Goal: Information Seeking & Learning: Check status

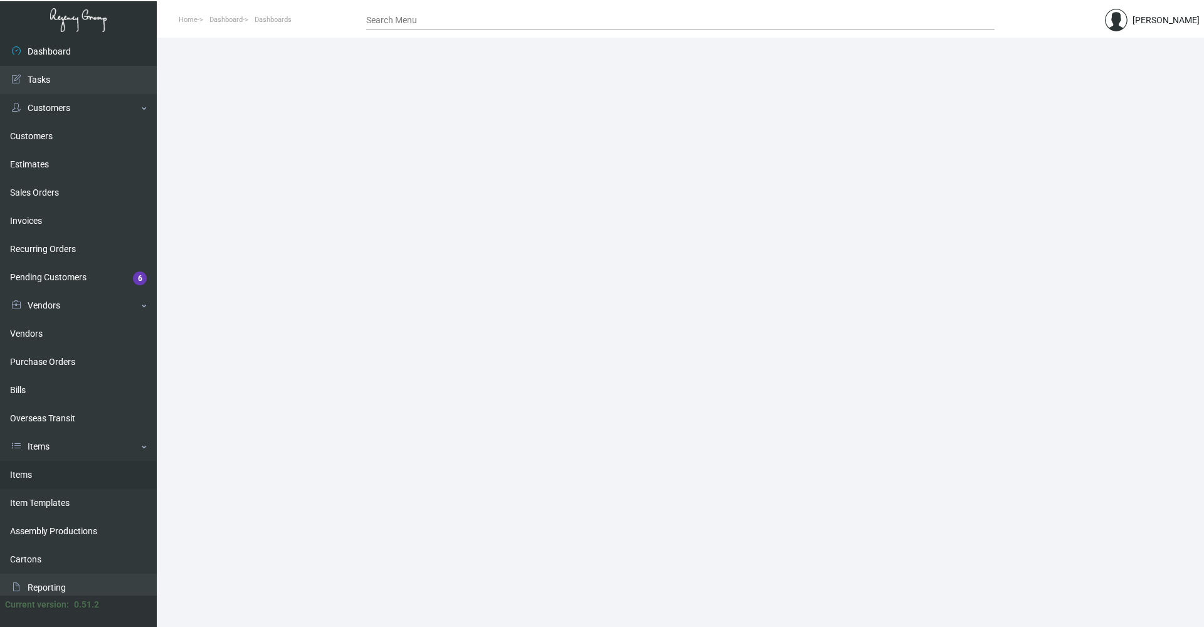
click at [30, 478] on link "Items" at bounding box center [78, 475] width 157 height 28
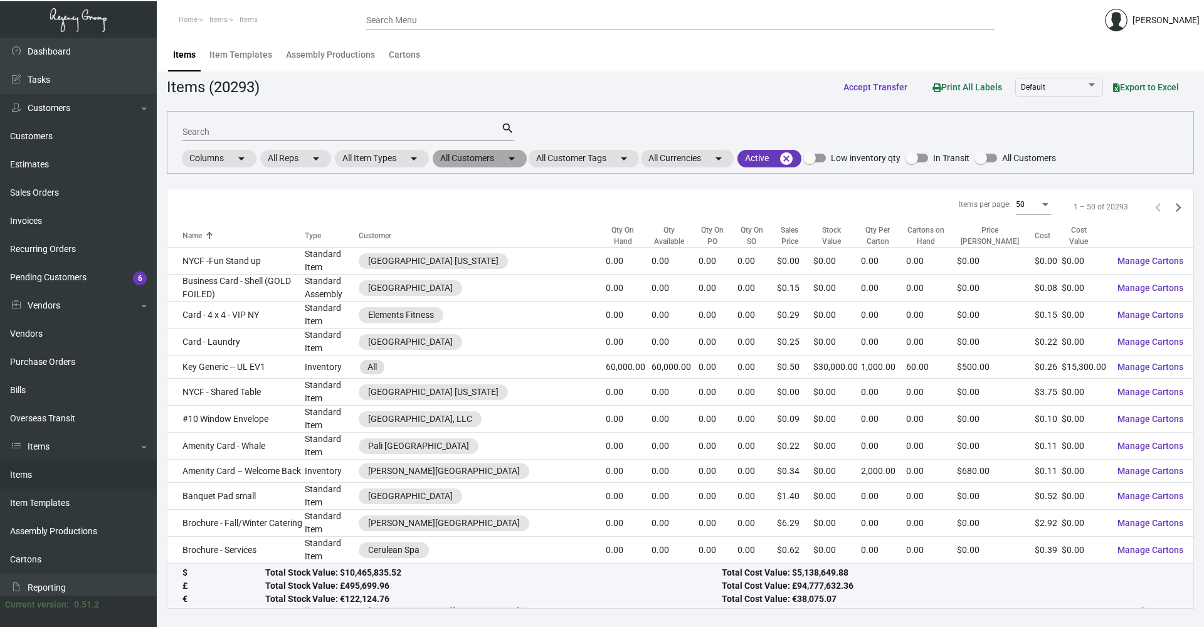
click at [498, 164] on mat-chip "All Customers arrow_drop_down" at bounding box center [480, 159] width 94 height 18
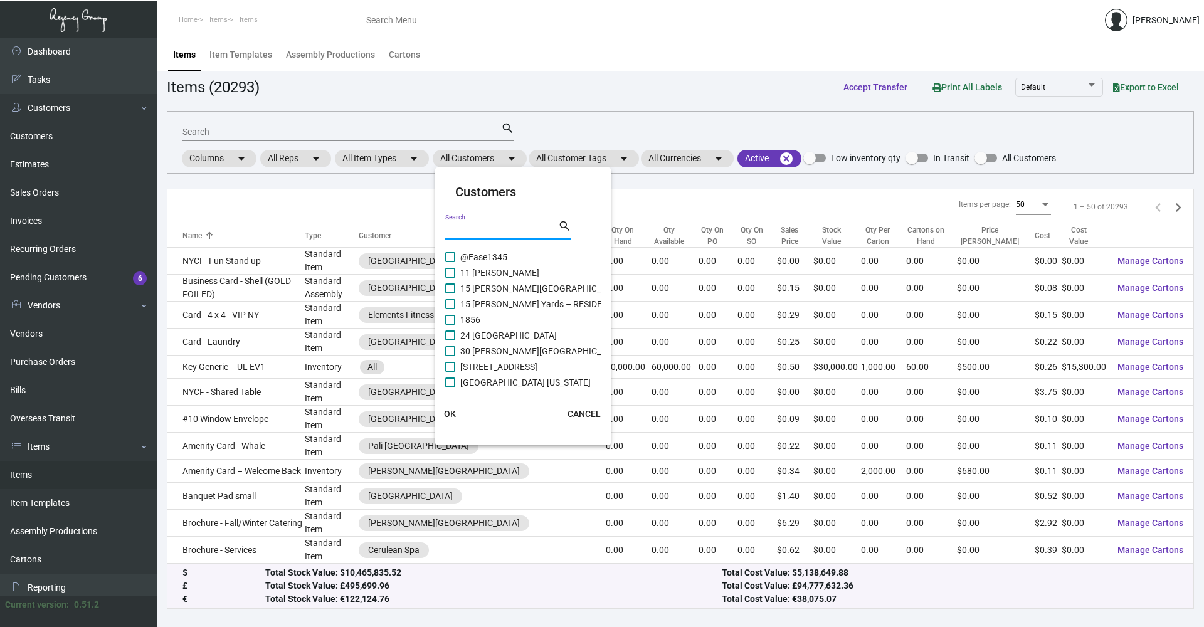
click at [493, 229] on input "Search" at bounding box center [501, 230] width 113 height 10
click at [237, 133] on div at bounding box center [602, 313] width 1204 height 627
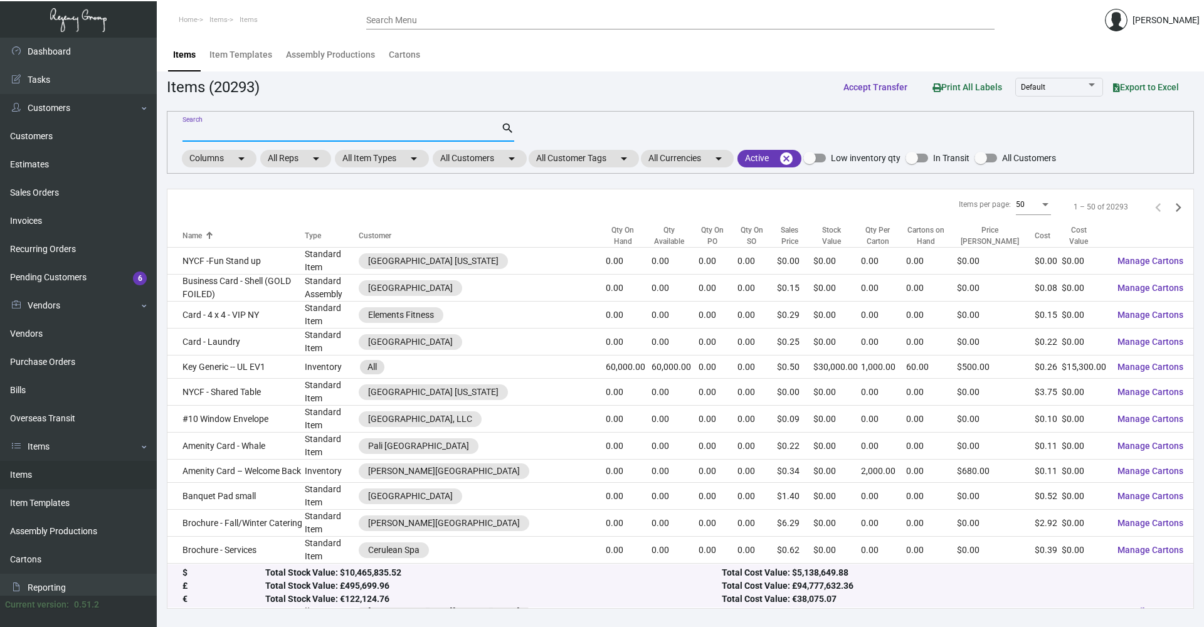
click at [234, 132] on input "Search" at bounding box center [341, 132] width 318 height 10
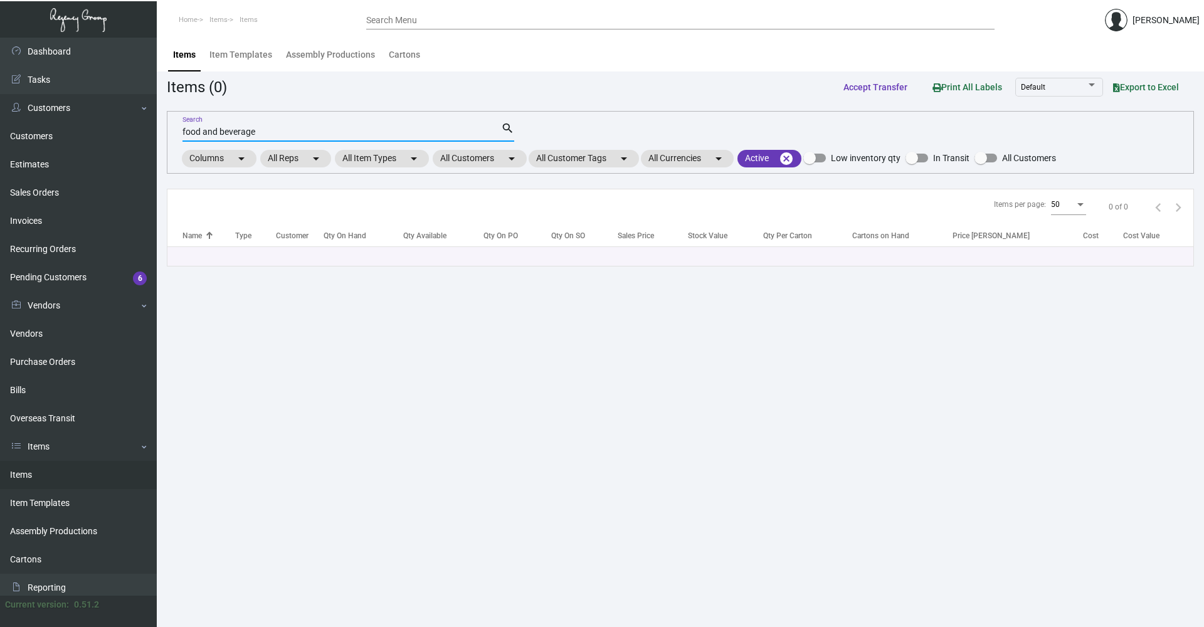
type input "food and beverage"
drag, startPoint x: 259, startPoint y: 135, endPoint x: 176, endPoint y: 138, distance: 82.8
click at [176, 138] on div "food and beverage Search search Columns arrow_drop_down All Reps arrow_drop_dow…" at bounding box center [680, 142] width 1027 height 63
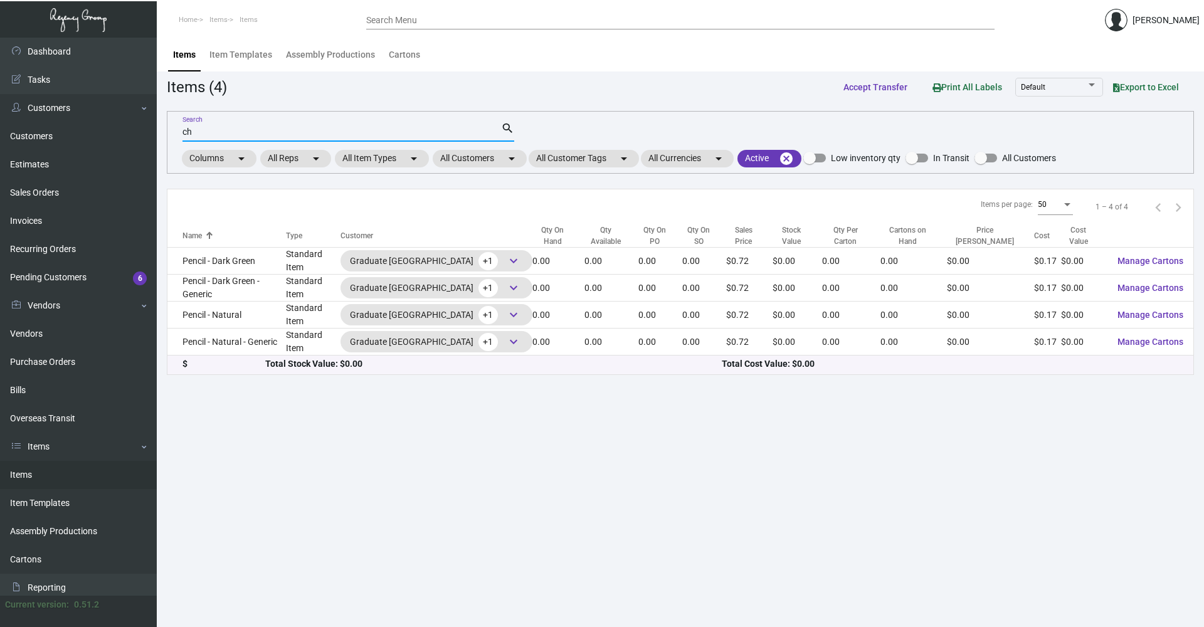
type input "c"
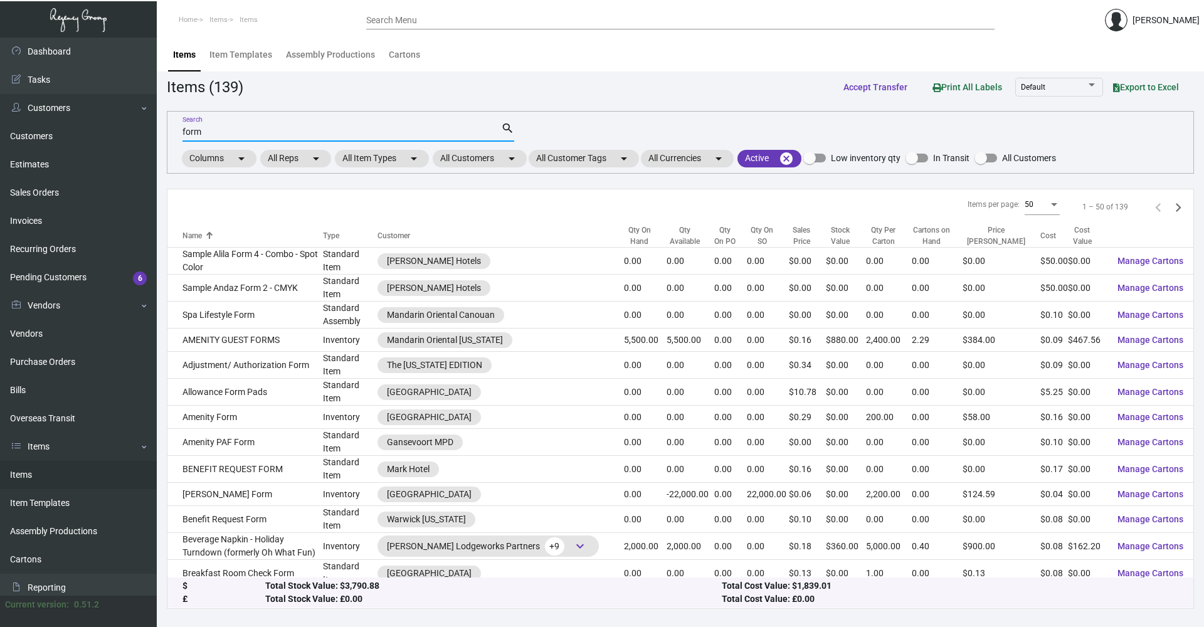
type input "form"
click at [523, 154] on mat-chip "All Customers arrow_drop_down" at bounding box center [480, 159] width 94 height 18
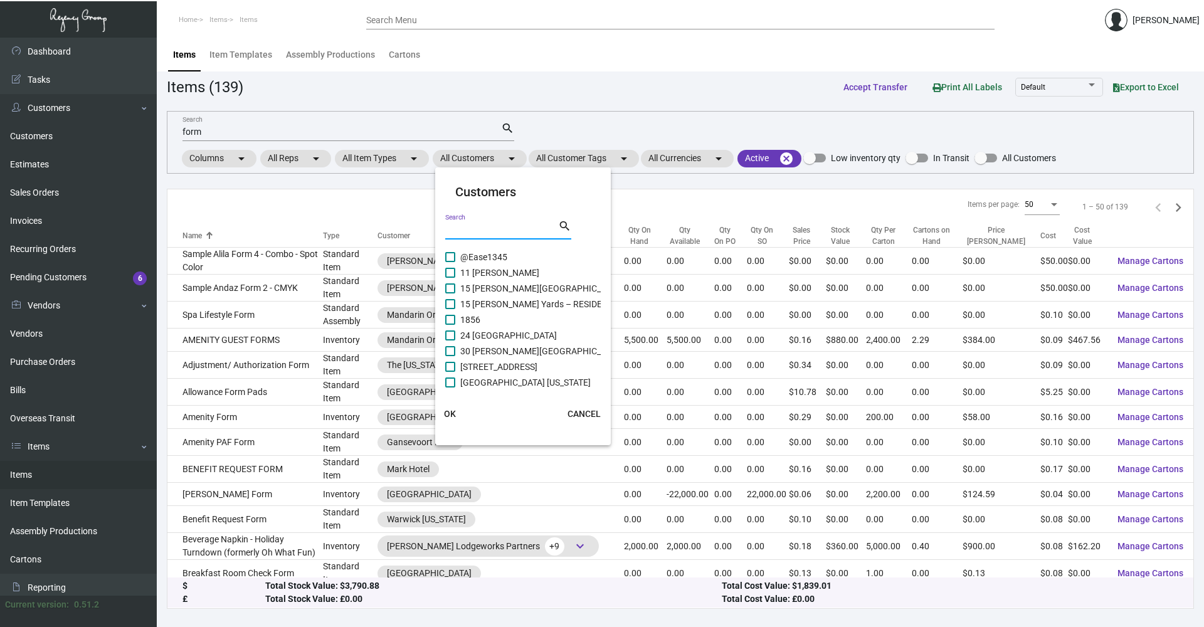
click at [497, 229] on input "Search" at bounding box center [501, 230] width 113 height 10
click at [449, 229] on input "Search" at bounding box center [501, 230] width 113 height 10
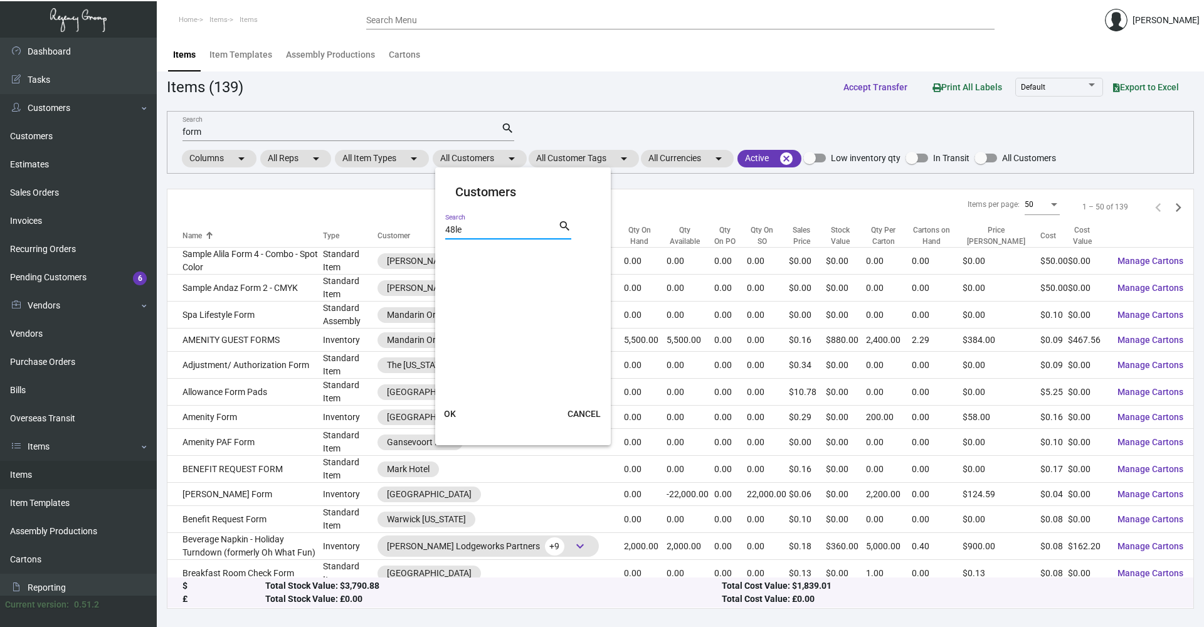
type input "48le"
click at [450, 251] on label "48LEX [US_STATE]" at bounding box center [488, 256] width 87 height 15
click at [450, 262] on input "48LEX [US_STATE]" at bounding box center [449, 262] width 1 height 1
checkbox input "true"
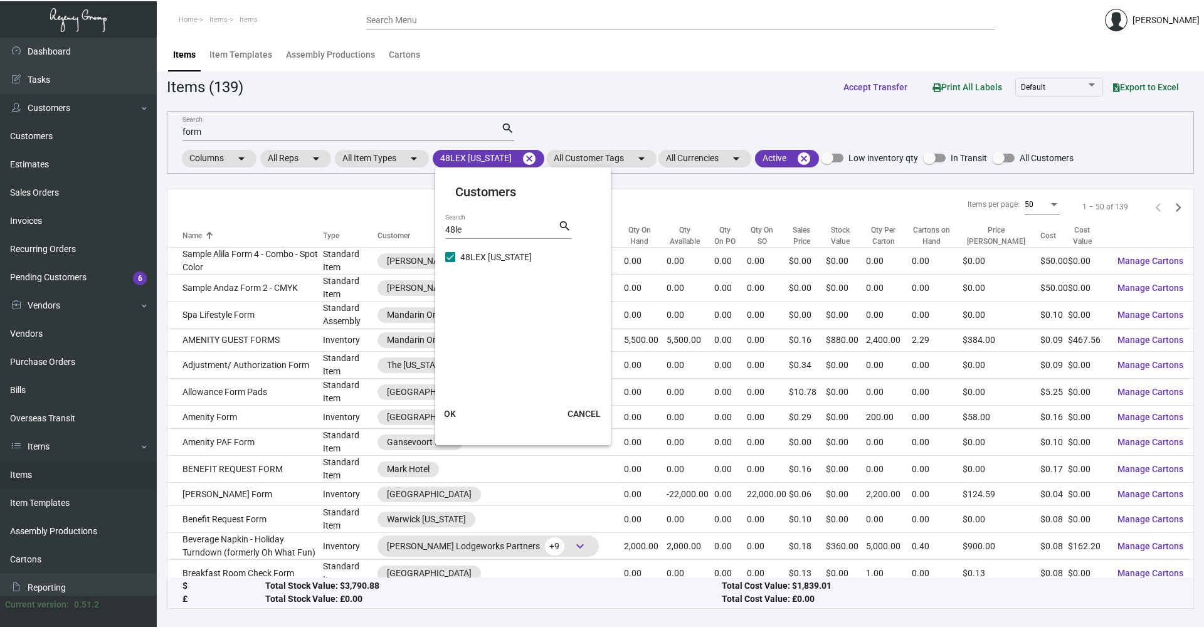
click at [446, 419] on button "OK" at bounding box center [450, 413] width 40 height 23
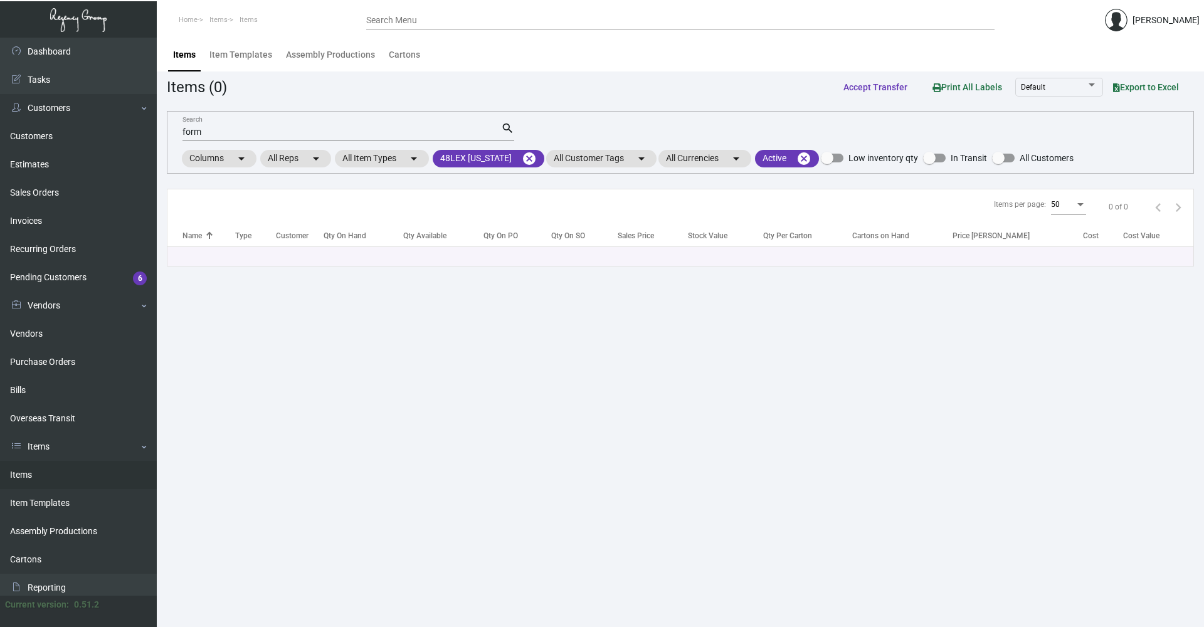
click at [211, 126] on div "form Search" at bounding box center [341, 131] width 318 height 19
drag, startPoint x: 210, startPoint y: 133, endPoint x: 156, endPoint y: 140, distance: 54.4
click at [157, 140] on main "Items Item Templates Assembly Productions Cartons Items (0) Accept Transfer Pri…" at bounding box center [680, 332] width 1047 height 589
click at [214, 128] on div "ket=y Search" at bounding box center [341, 131] width 318 height 19
type input "key"
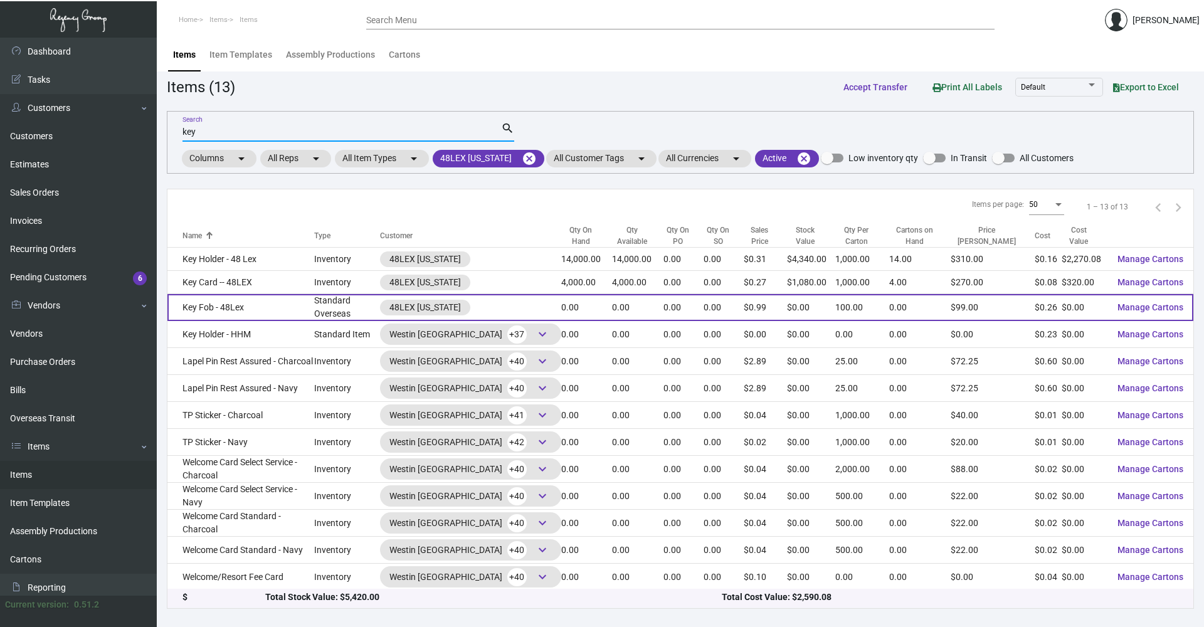
scroll to position [1, 0]
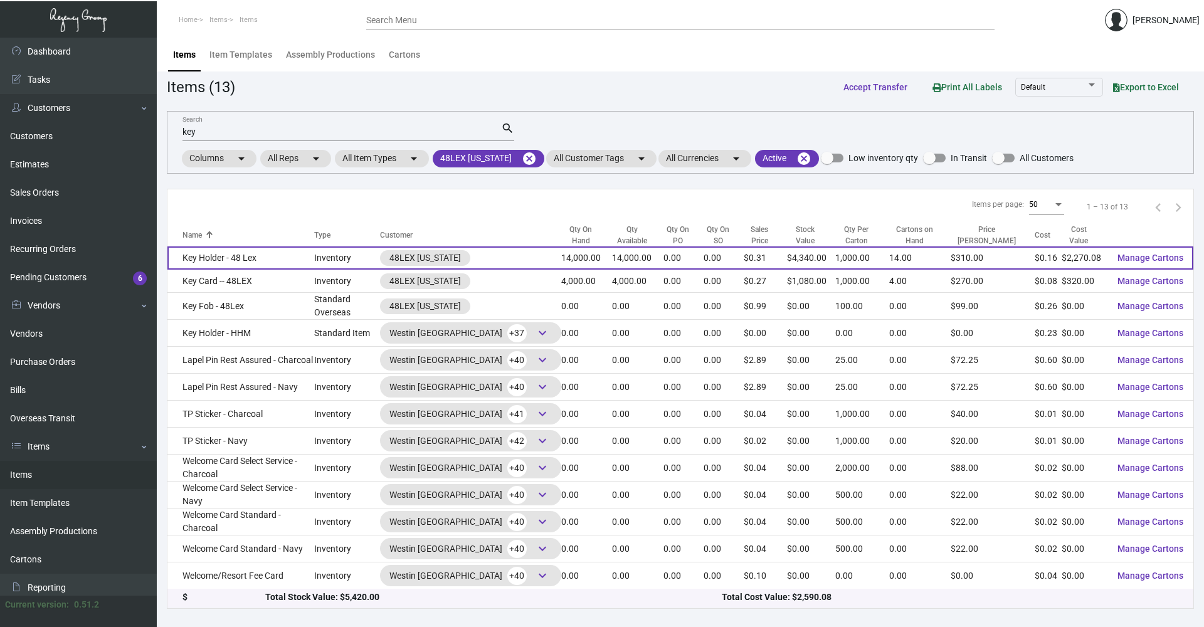
click at [289, 259] on td "Key Holder - 48 Lex" at bounding box center [240, 257] width 147 height 23
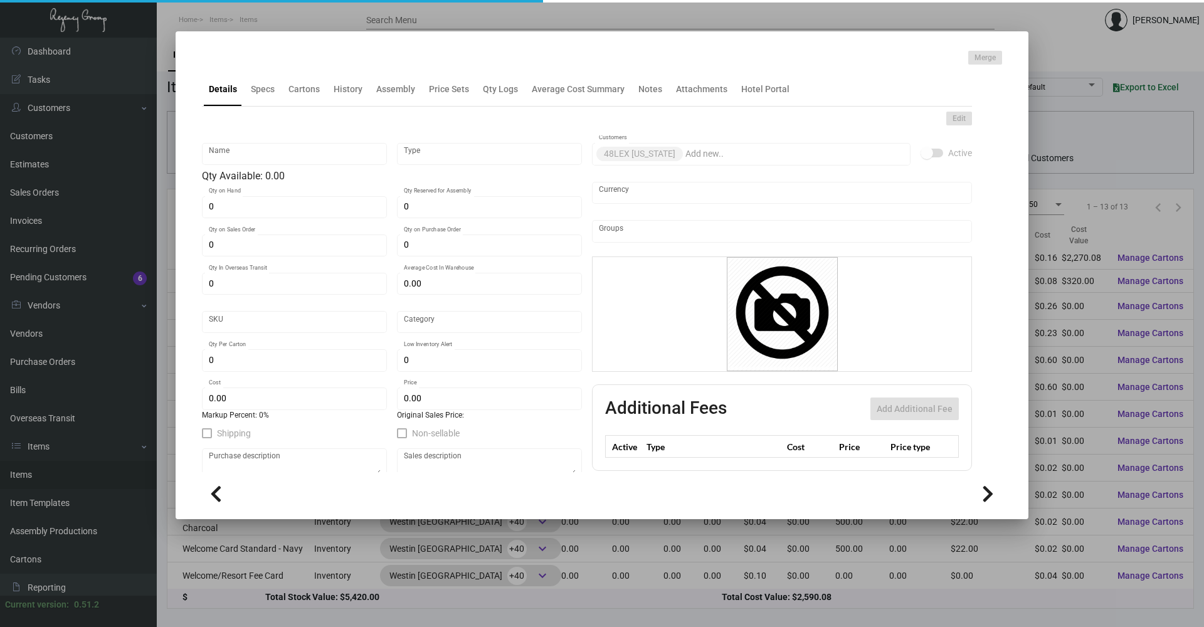
type input "Key Holder - 48 Lex"
type input "Inventory"
type input "14,000"
type input "$ 0.16072"
type input "Standard"
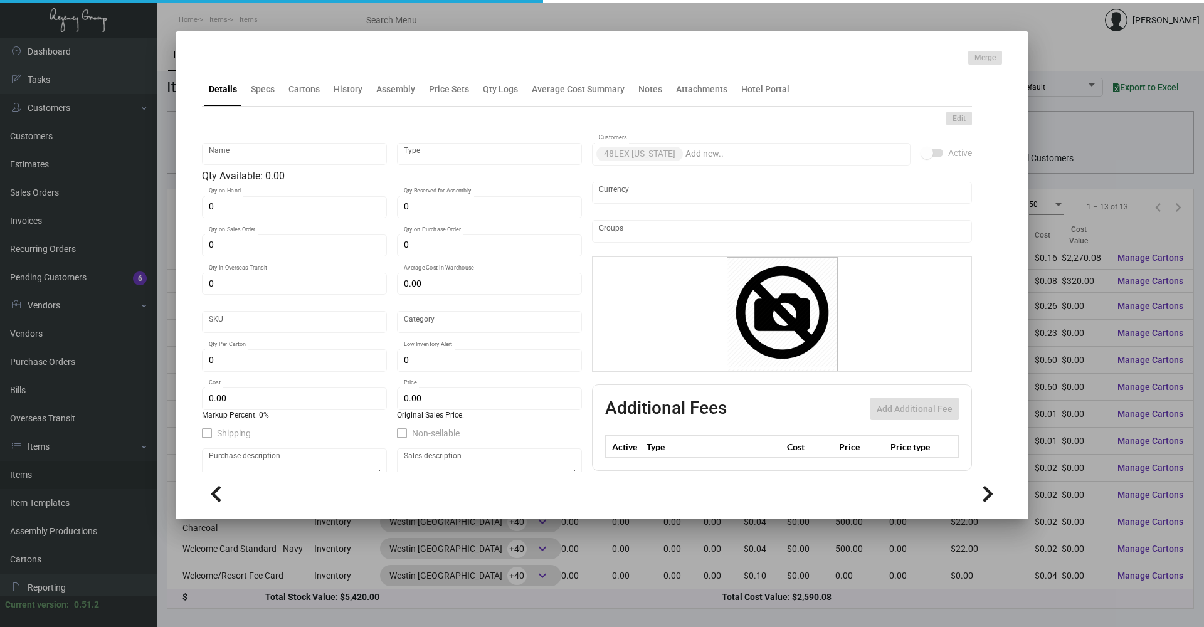
type input "1,000"
type input "$ 0.16215"
type input "$ 0.31"
checkbox input "true"
type input "United States Dollar $"
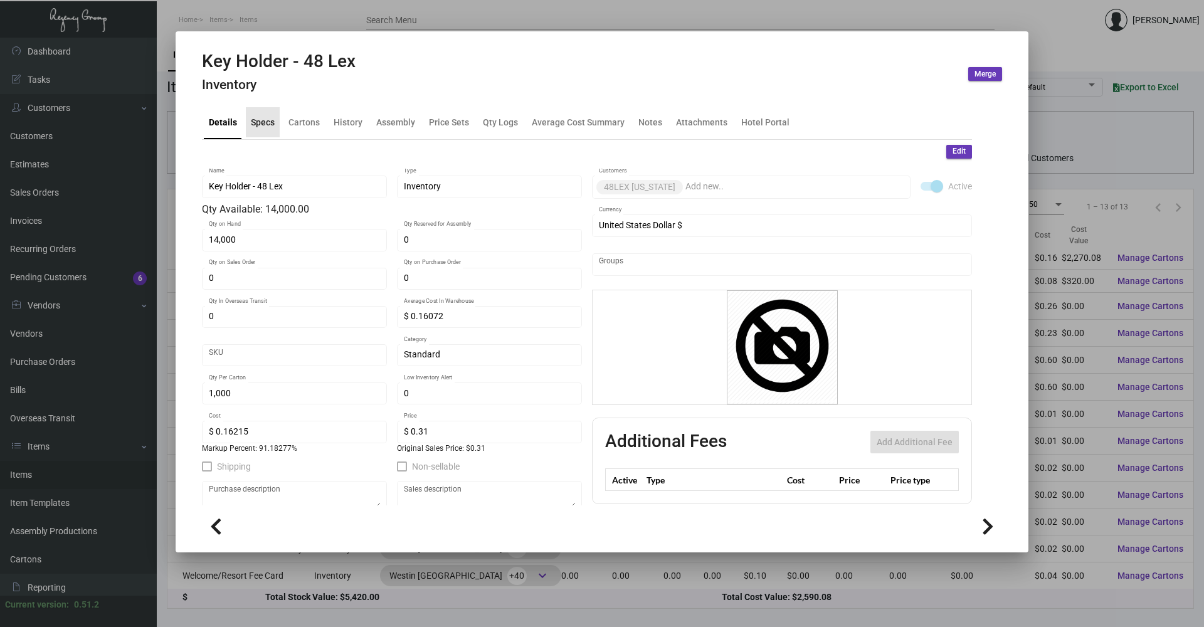
click at [275, 122] on div "Specs" at bounding box center [263, 122] width 34 height 30
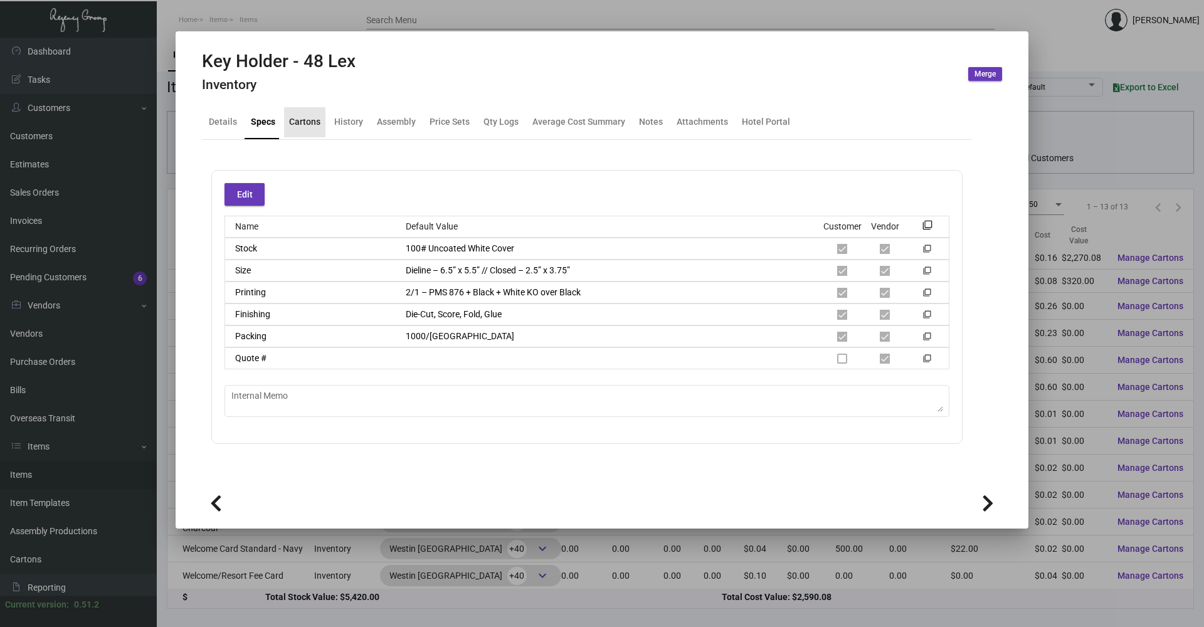
click at [310, 130] on div "Cartons" at bounding box center [304, 122] width 41 height 30
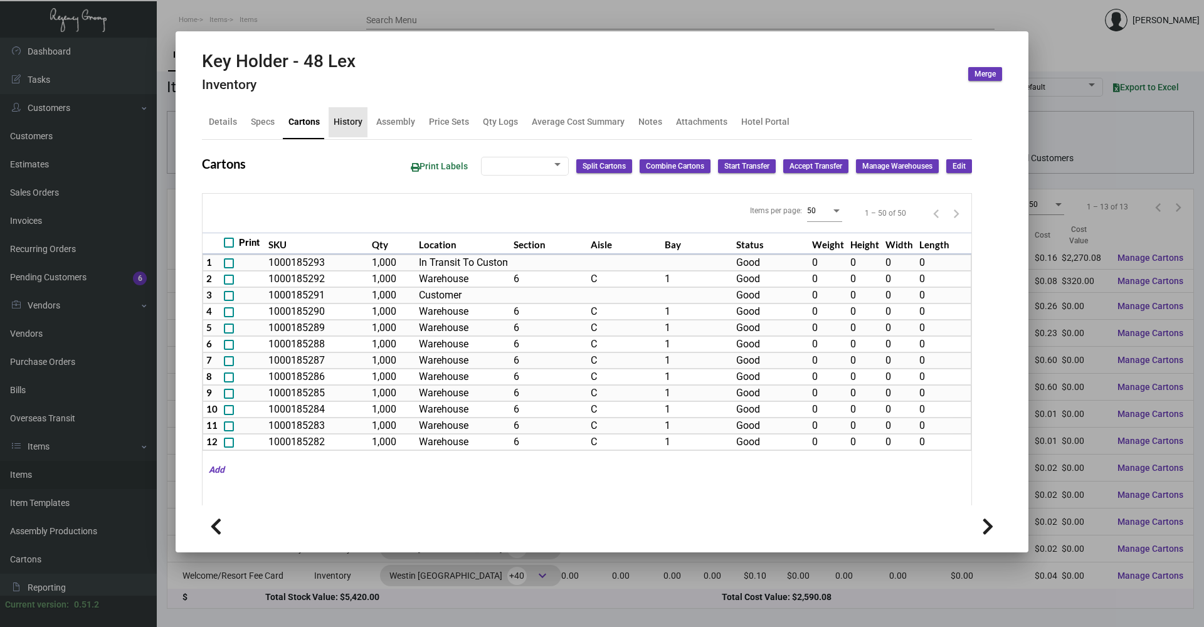
click at [359, 126] on div "History" at bounding box center [347, 121] width 29 height 13
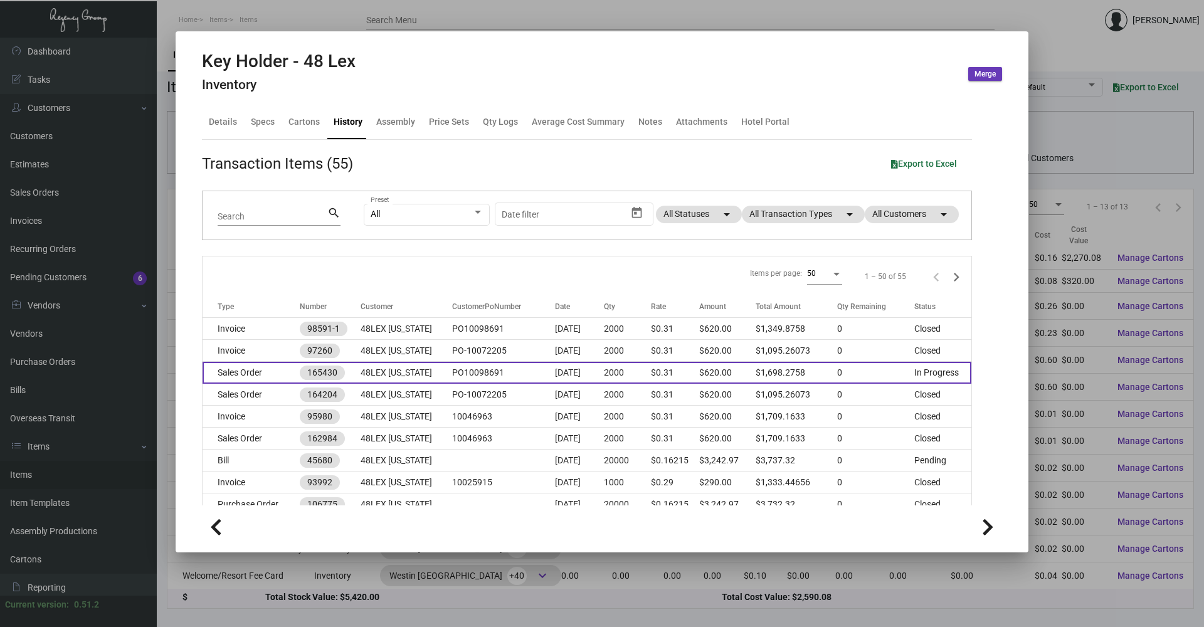
click at [279, 380] on td "Sales Order" at bounding box center [250, 373] width 97 height 22
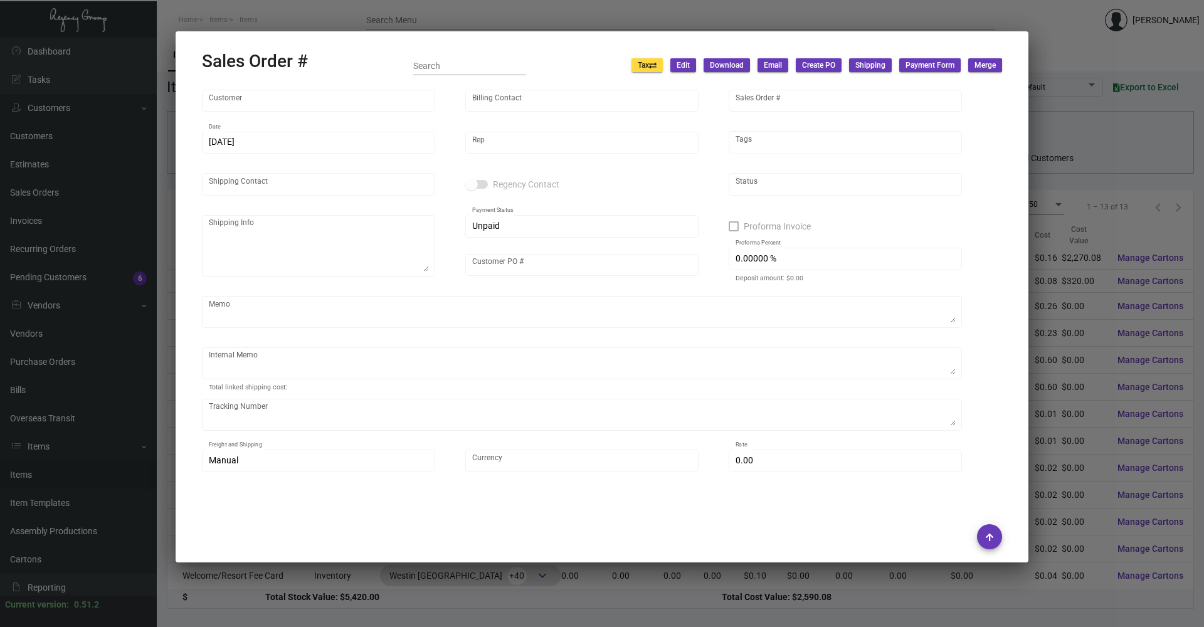
type input "48LEX [US_STATE]"
type input "Accounts Receivables"
type input "165430"
type input "[DATE]"
type input "[PERSON_NAME]"
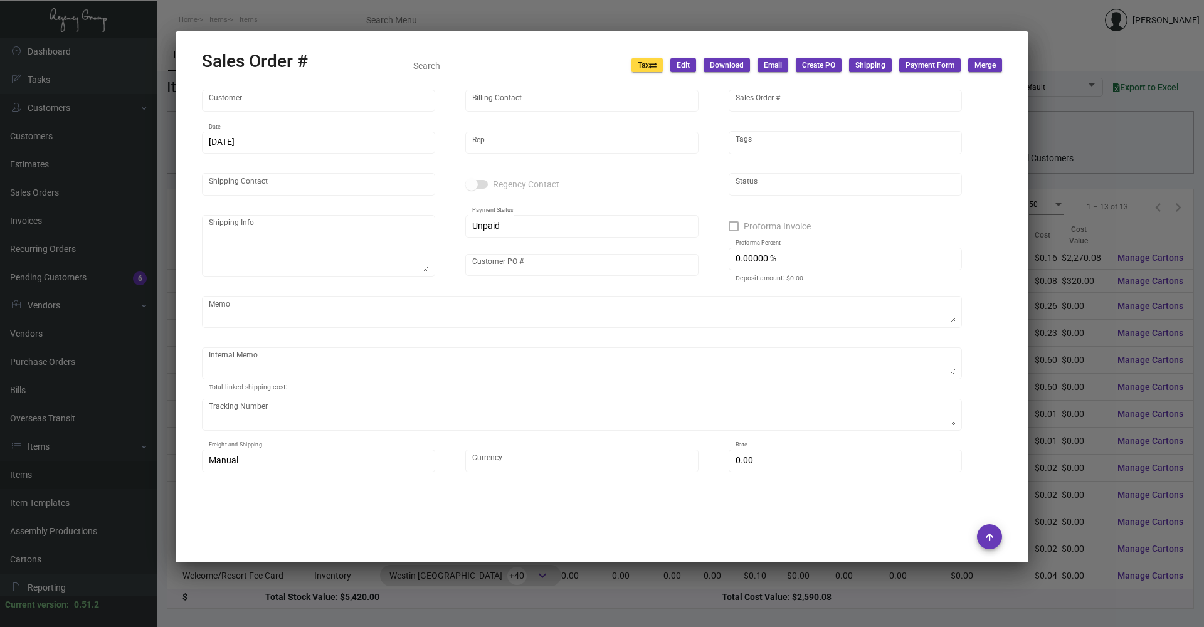
type input "[PERSON_NAME]"
type textarea "48LEX [US_STATE] - [PERSON_NAME] [STREET_ADDRESS][US_STATE]"
type input "PO10098691"
type textarea "NY Delivery [DATE]"
type input "United States Dollar $"
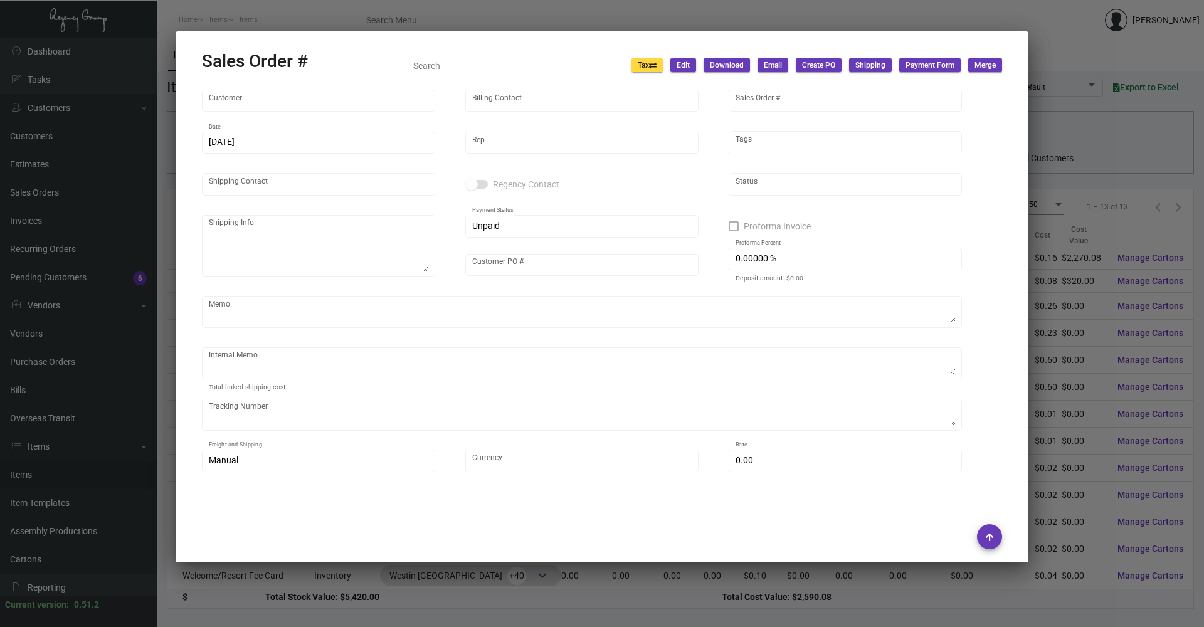
type input "$ 79.84"
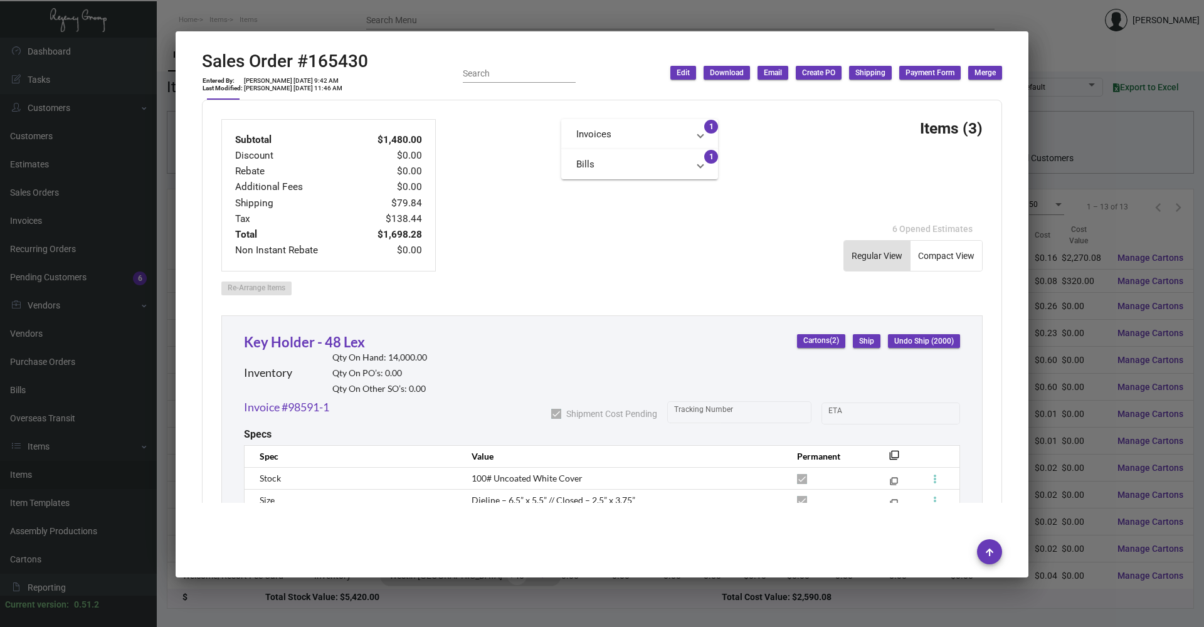
scroll to position [439, 0]
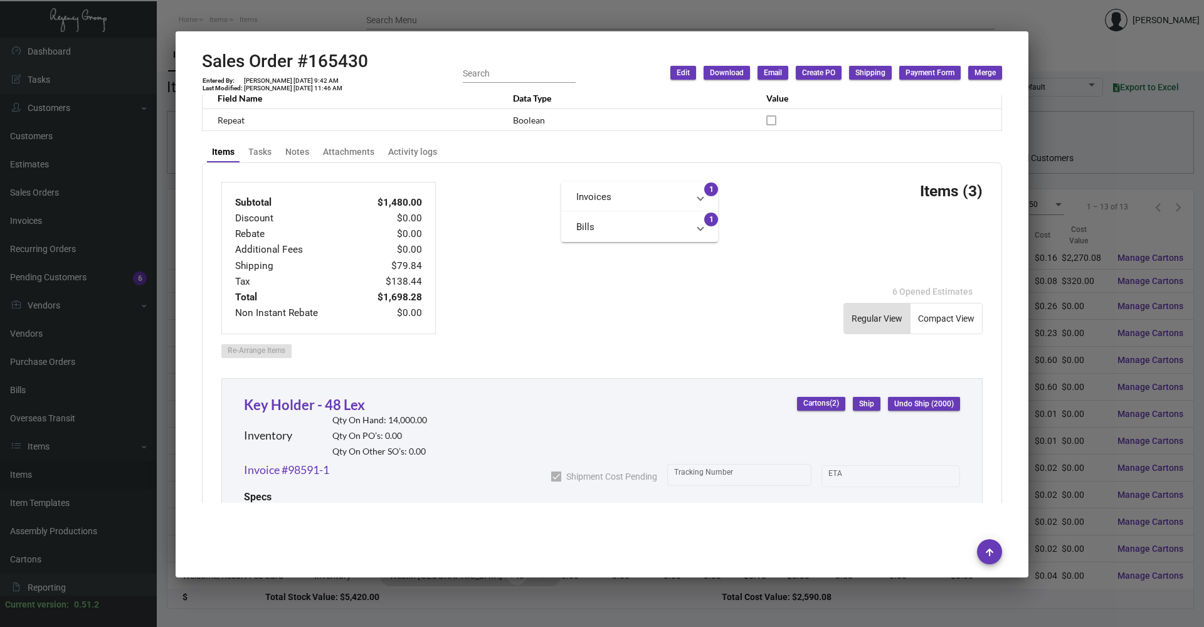
click at [582, 125] on div at bounding box center [602, 313] width 1204 height 627
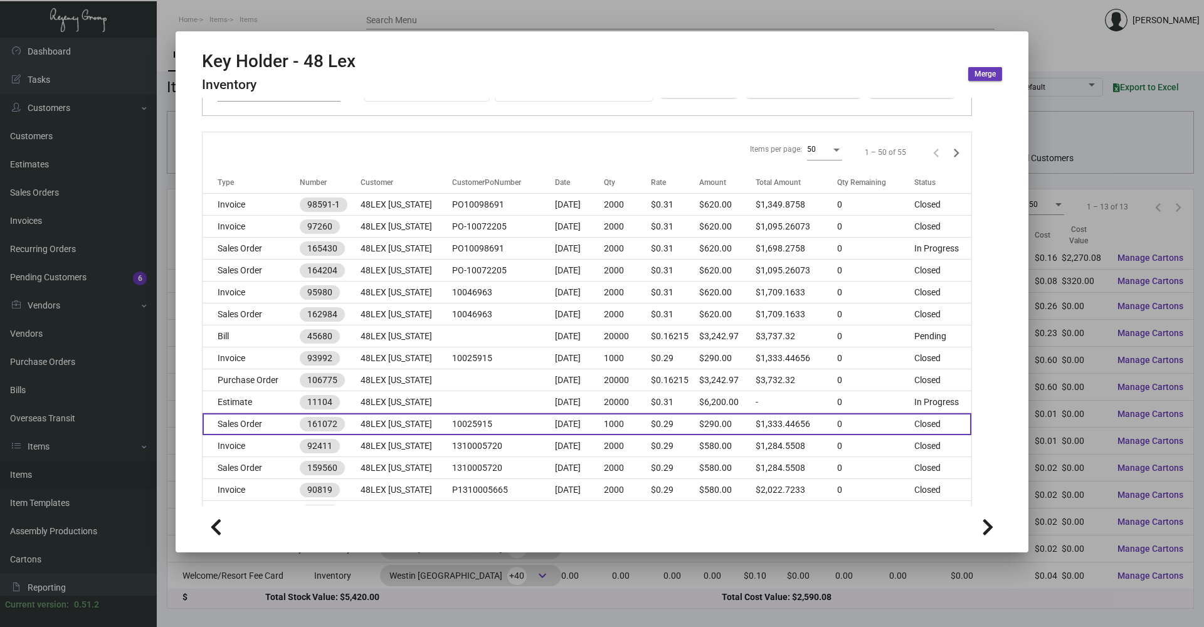
scroll to position [125, 0]
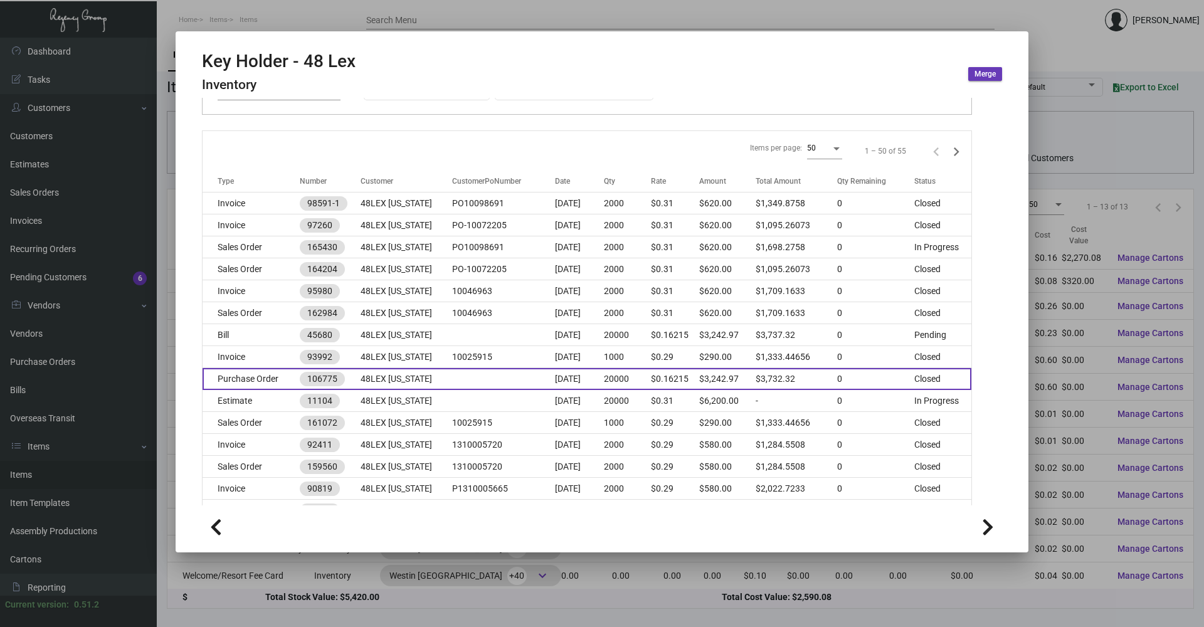
click at [284, 378] on td "Purchase Order" at bounding box center [250, 379] width 97 height 22
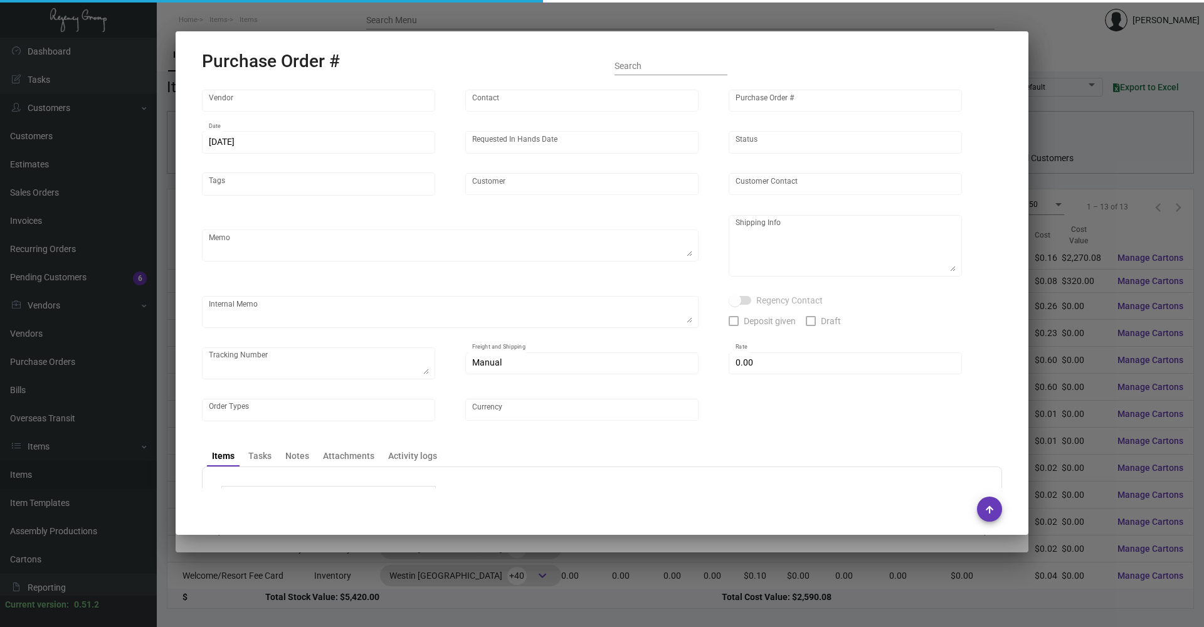
type input "Team Concept"
type input "[PERSON_NAME]"
type input "106775"
type input "[DATE]"
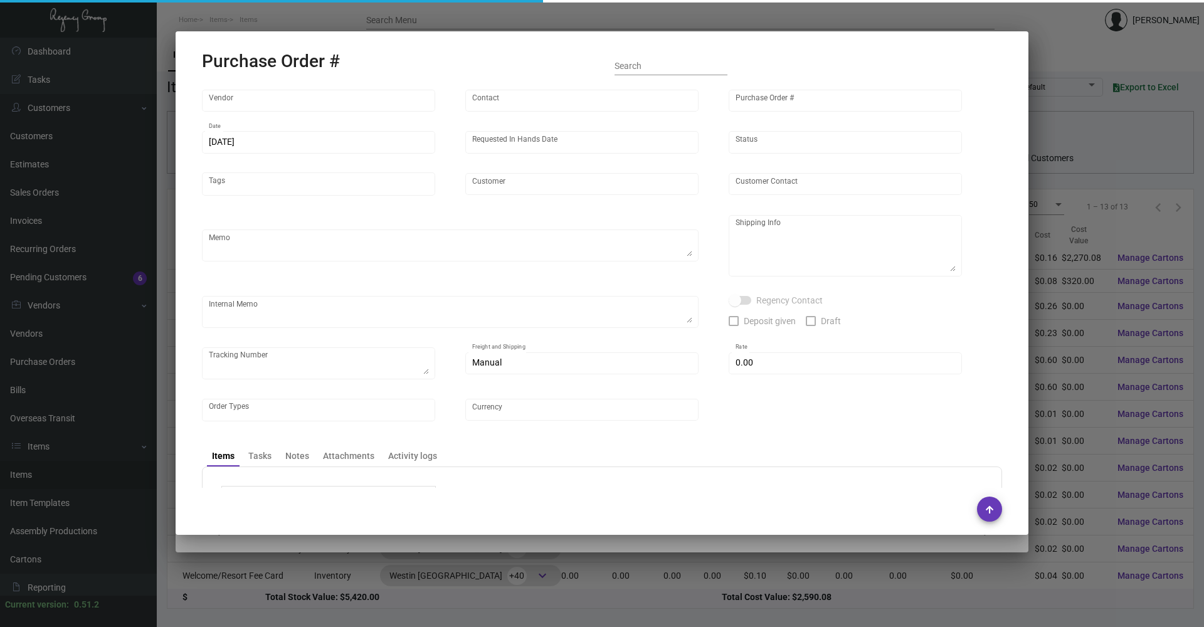
type input "48LEX [US_STATE]"
type textarea "PLEASE SEND PDF PROOFS TO OUR ART TEAM ; [EMAIL_ADDRESS][DOMAIN_NAME] WITH ME I…"
type textarea "Regency Group NJ - [PERSON_NAME] [STREET_ADDRESS]"
type textarea "8.14 - [PERSON_NAME]/[PERSON_NAME] requesting for update as this was requested …"
checkbox input "true"
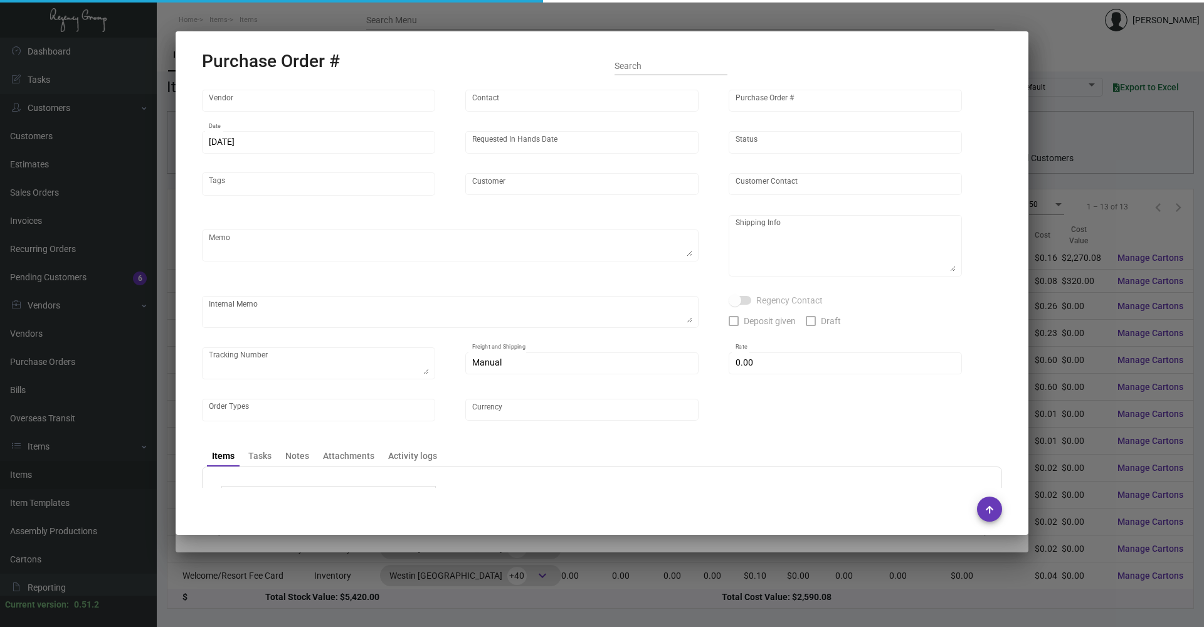
type input "$ 0.00"
type input "United States Dollar $"
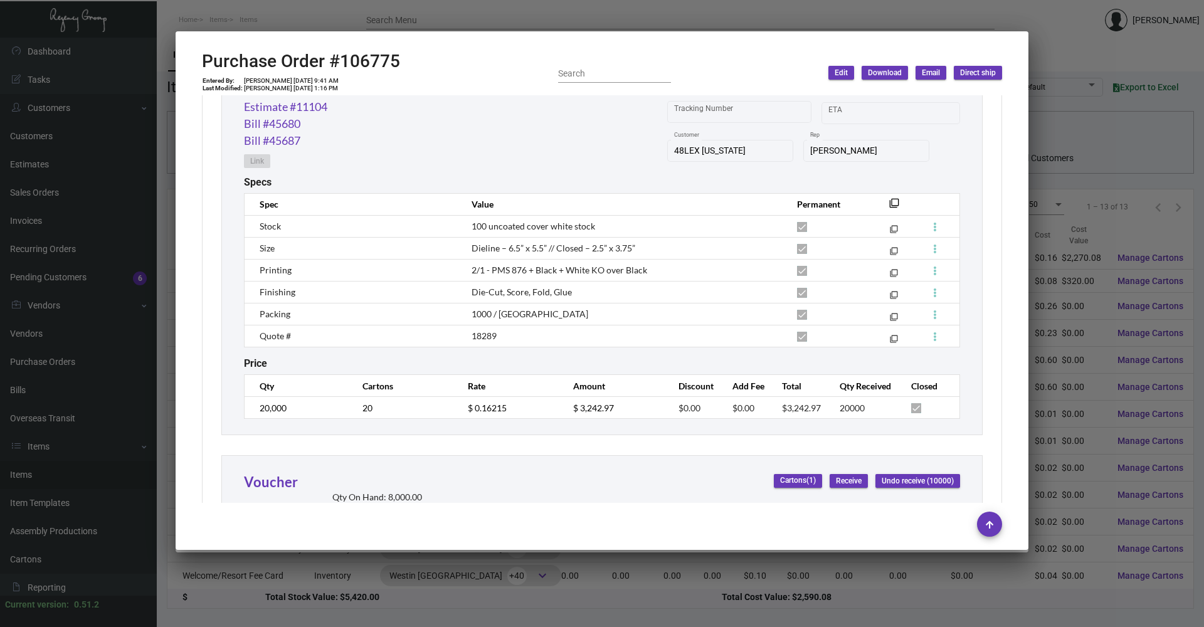
scroll to position [627, 0]
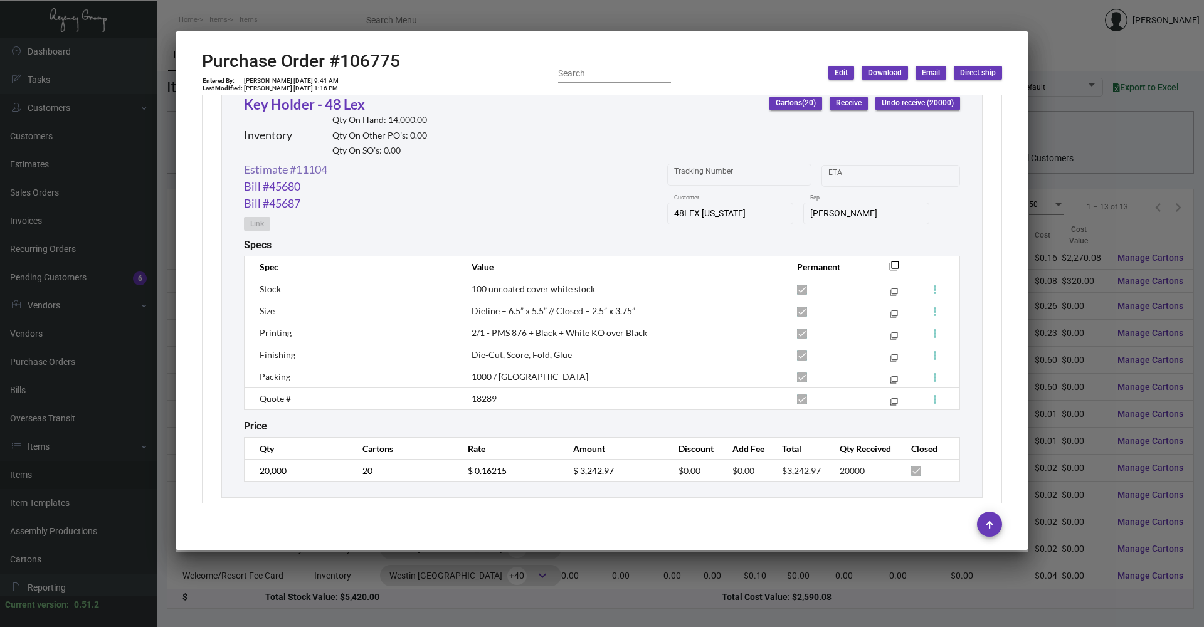
click at [313, 169] on link "Estimate #11104" at bounding box center [285, 169] width 83 height 17
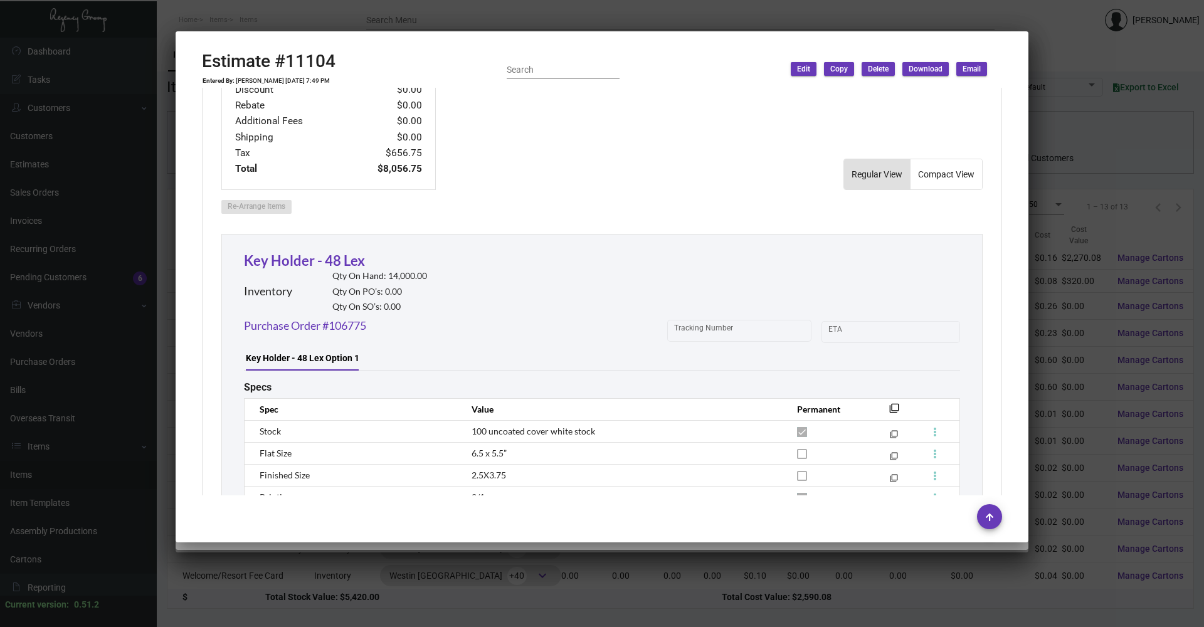
scroll to position [564, 0]
click at [325, 326] on link "Purchase Order #106775" at bounding box center [305, 326] width 122 height 17
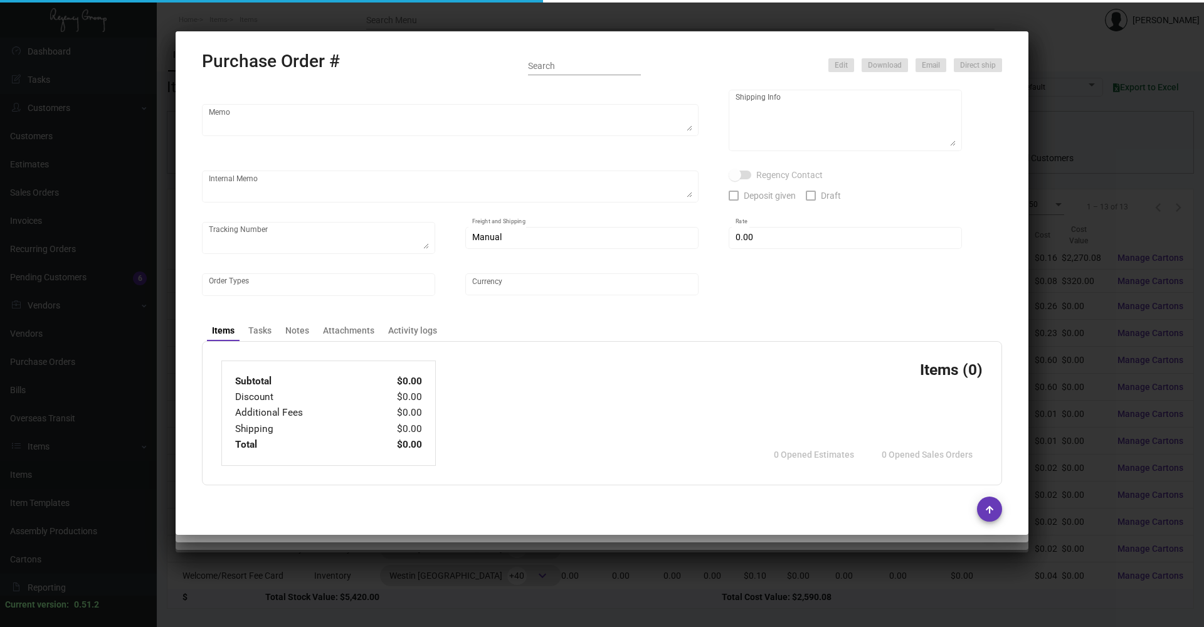
scroll to position [130, 0]
type input "Team Concept"
type input "[PERSON_NAME]"
type input "106775"
type input "[DATE]"
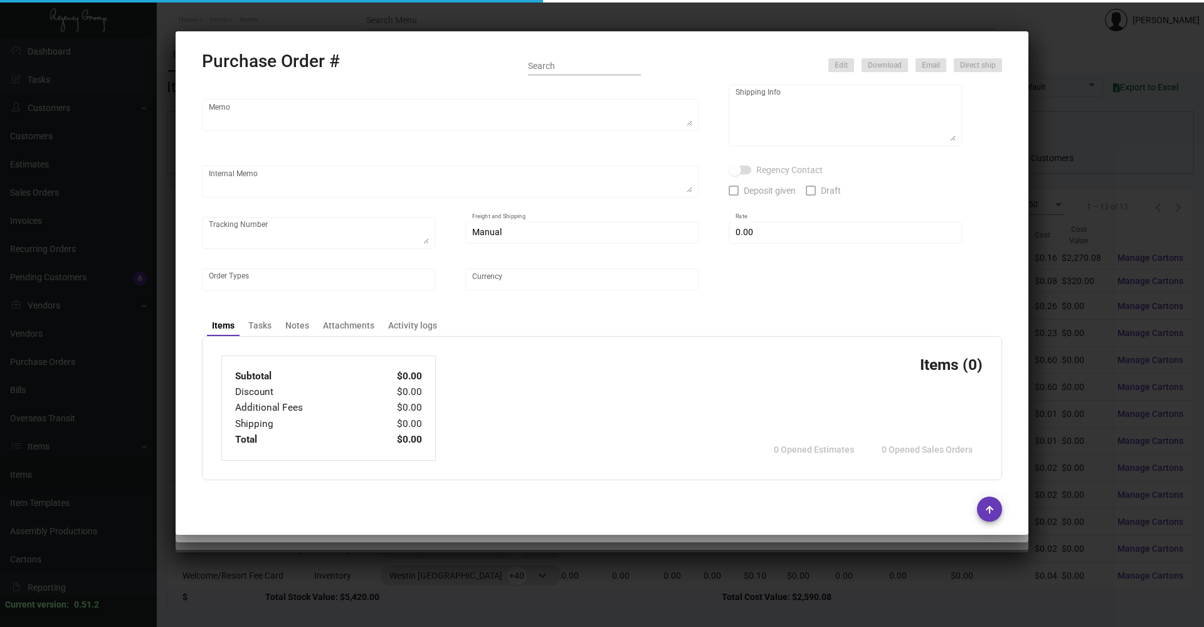
type input "[DATE]"
type input "48LEX [US_STATE]"
type textarea "PLEASE SEND PDF PROOFS TO OUR ART TEAM ; [EMAIL_ADDRESS][DOMAIN_NAME] WITH ME I…"
type textarea "Regency Group NJ - [PERSON_NAME] [STREET_ADDRESS]"
type textarea "8.14 - [PERSON_NAME]/[PERSON_NAME] requesting for update as this was requested …"
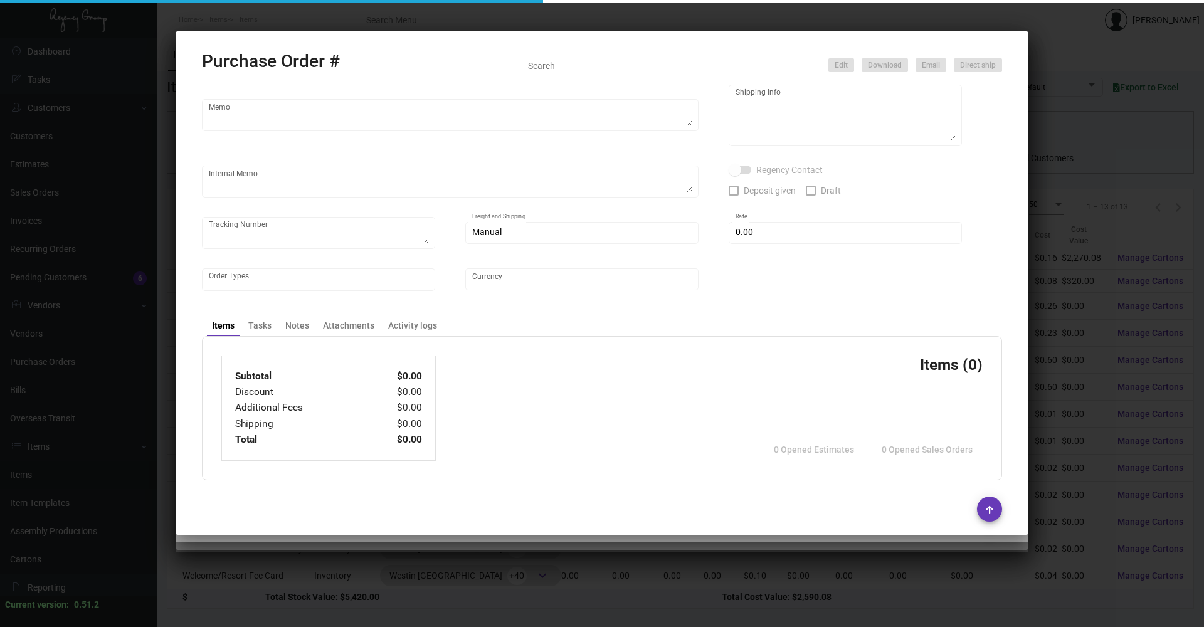
checkbox input "true"
type input "$ 0.00"
type input "United States Dollar $"
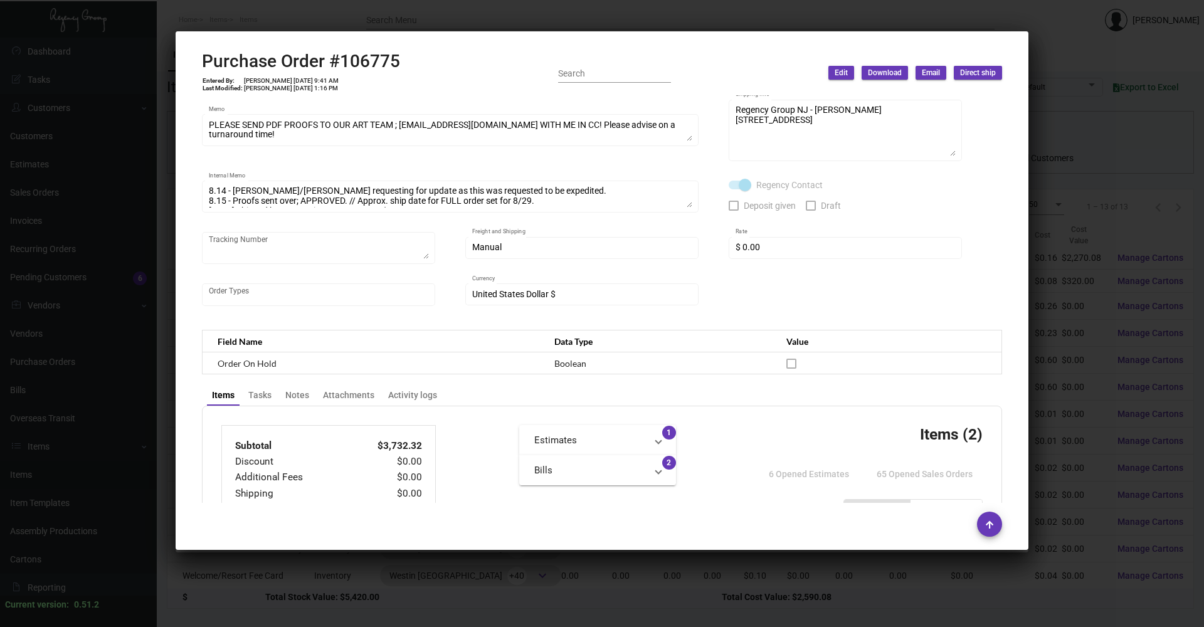
click at [572, 525] on div at bounding box center [602, 523] width 800 height 25
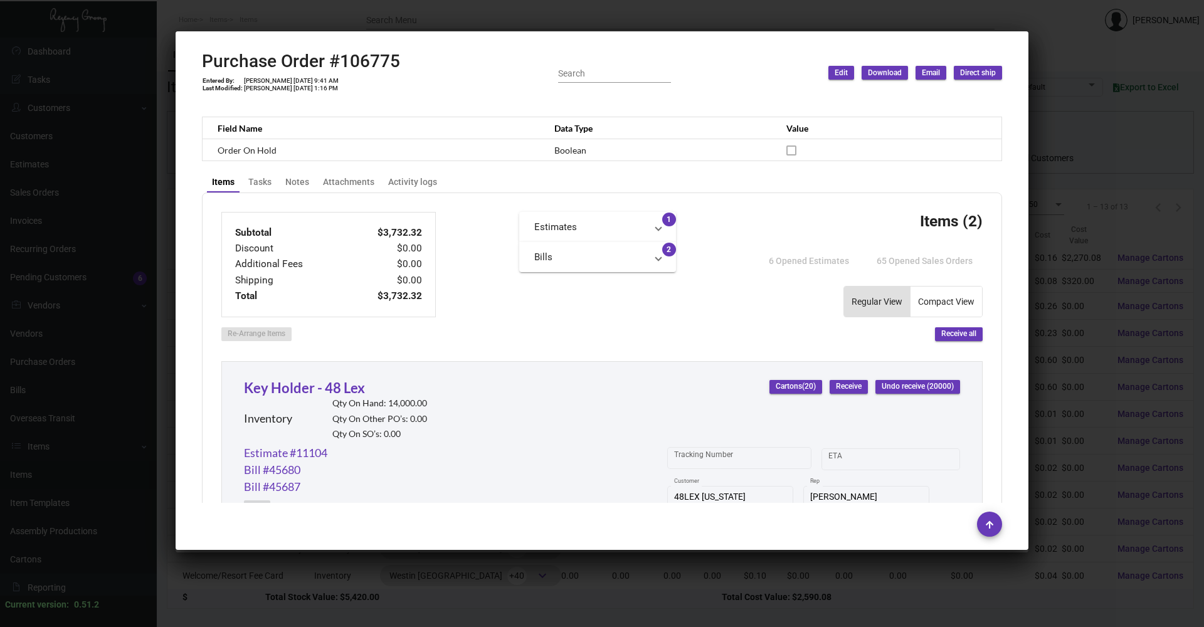
scroll to position [230, 0]
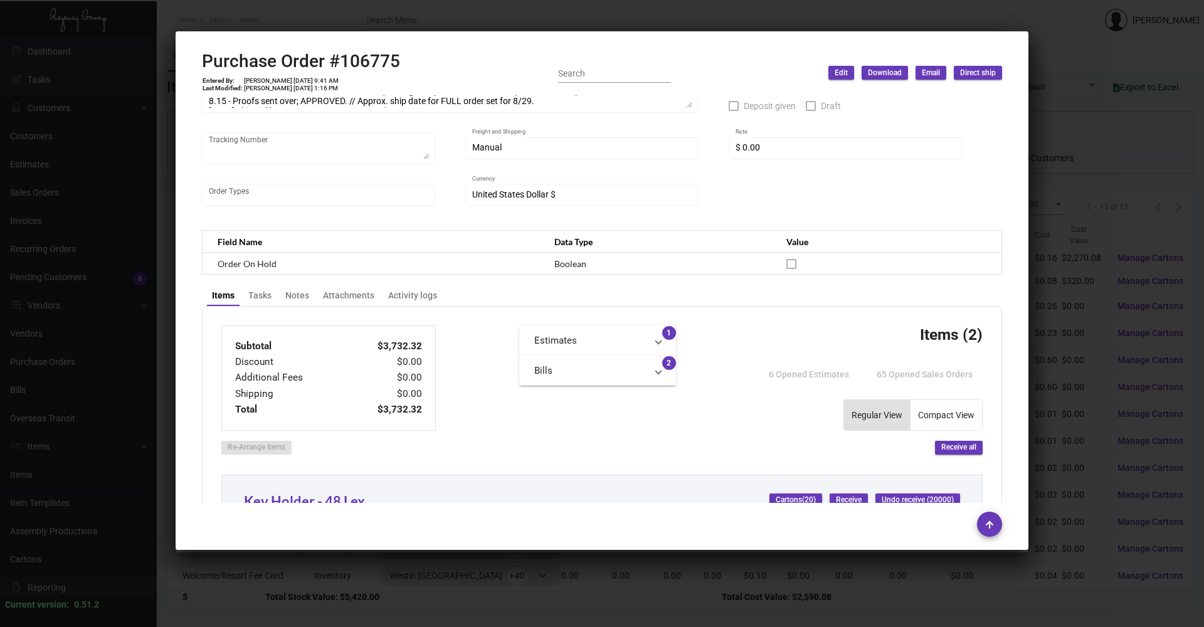
click at [582, 579] on div at bounding box center [602, 313] width 1204 height 627
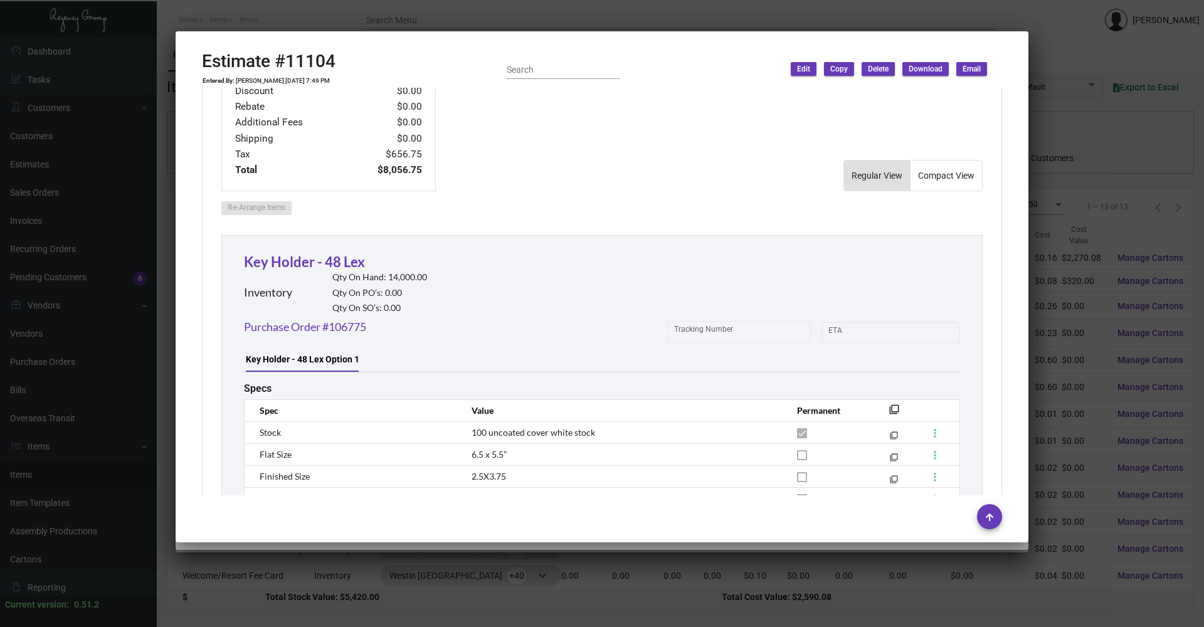
drag, startPoint x: 573, startPoint y: 571, endPoint x: 1119, endPoint y: 308, distance: 606.1
click at [582, 357] on div at bounding box center [602, 313] width 1204 height 627
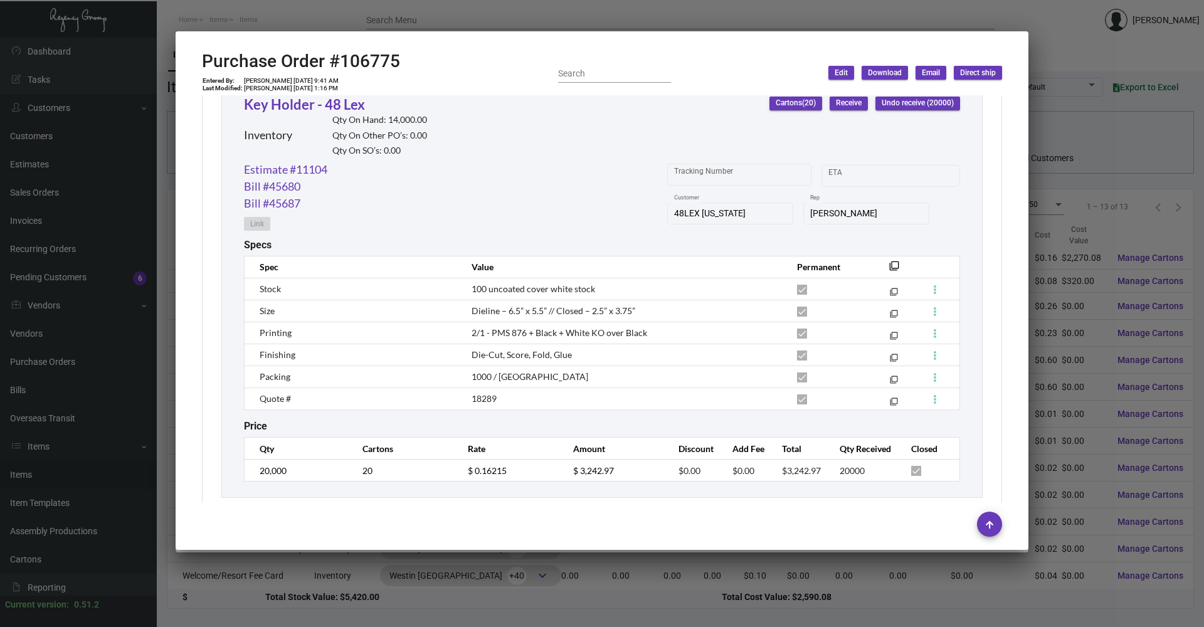
click at [552, 21] on div at bounding box center [602, 313] width 1204 height 627
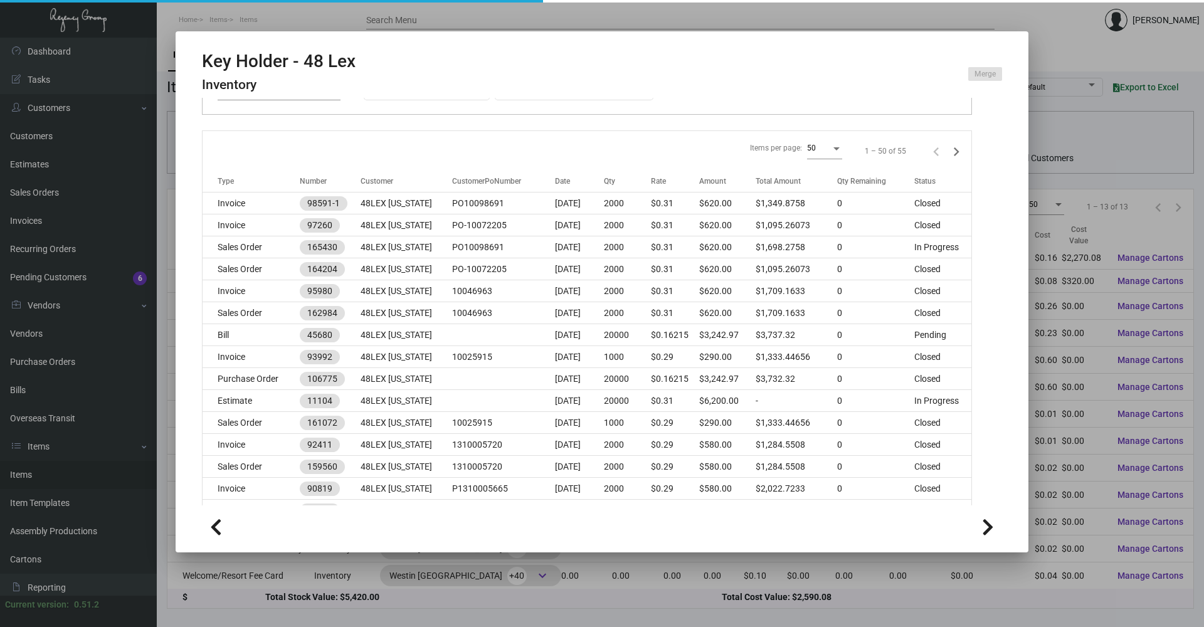
click at [296, 14] on div at bounding box center [602, 313] width 1204 height 627
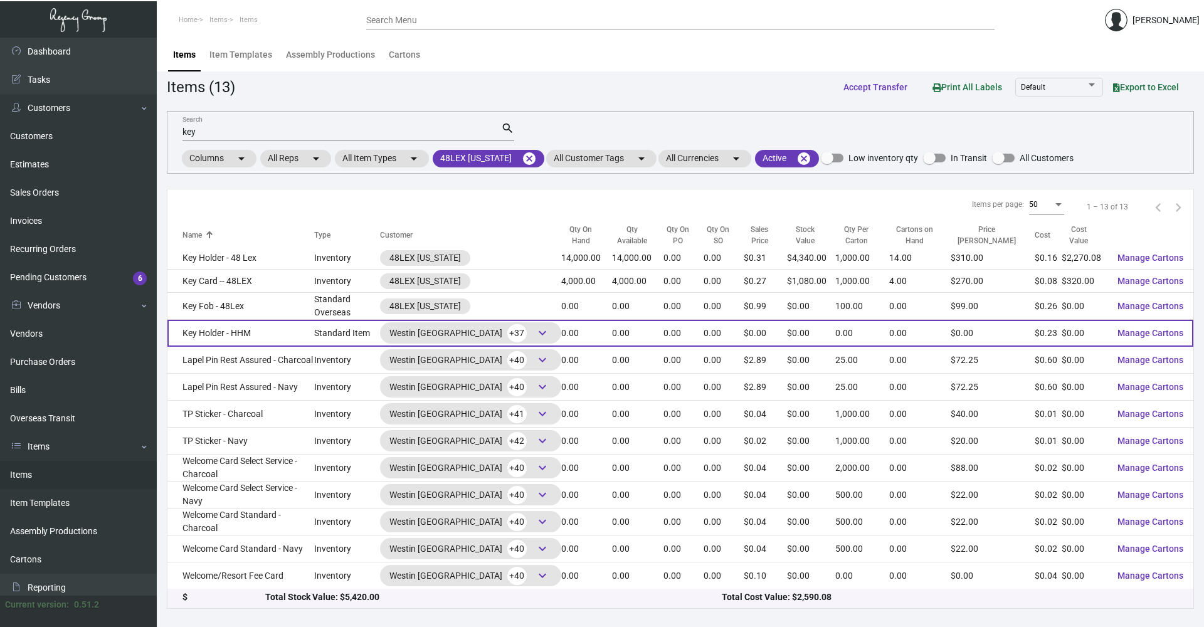
click at [293, 335] on td "Key Holder - HHM" at bounding box center [240, 333] width 147 height 27
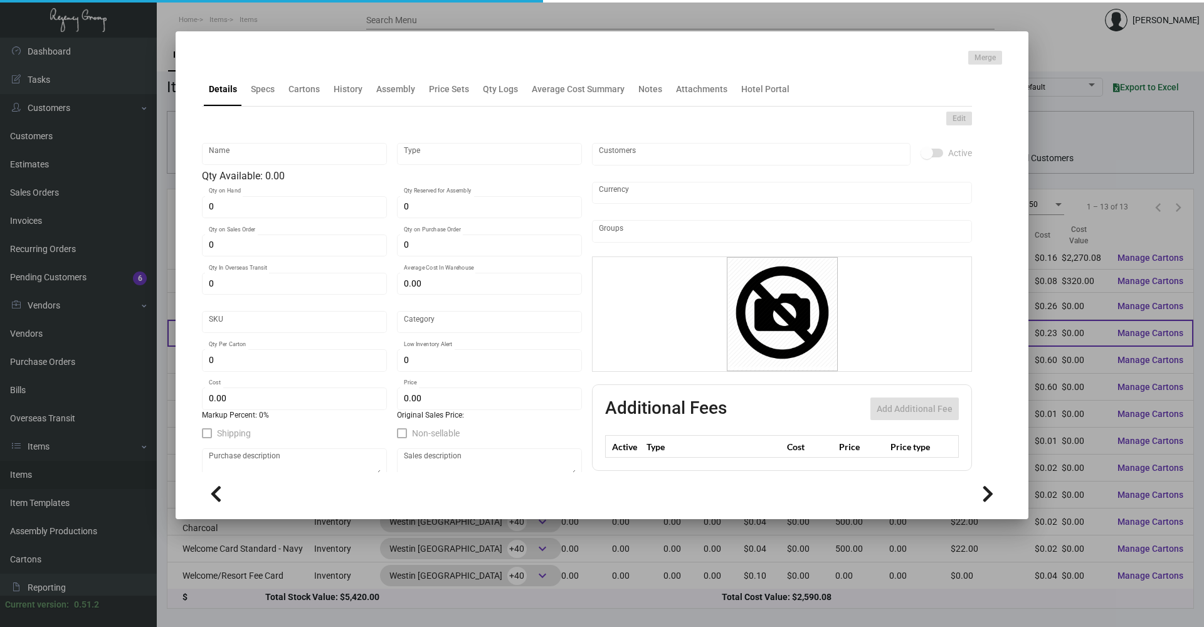
type input "Key Holder - HHM"
type input "Standard Item"
type input "$ 0.00"
type input "Standard"
type input "$ 0.2348"
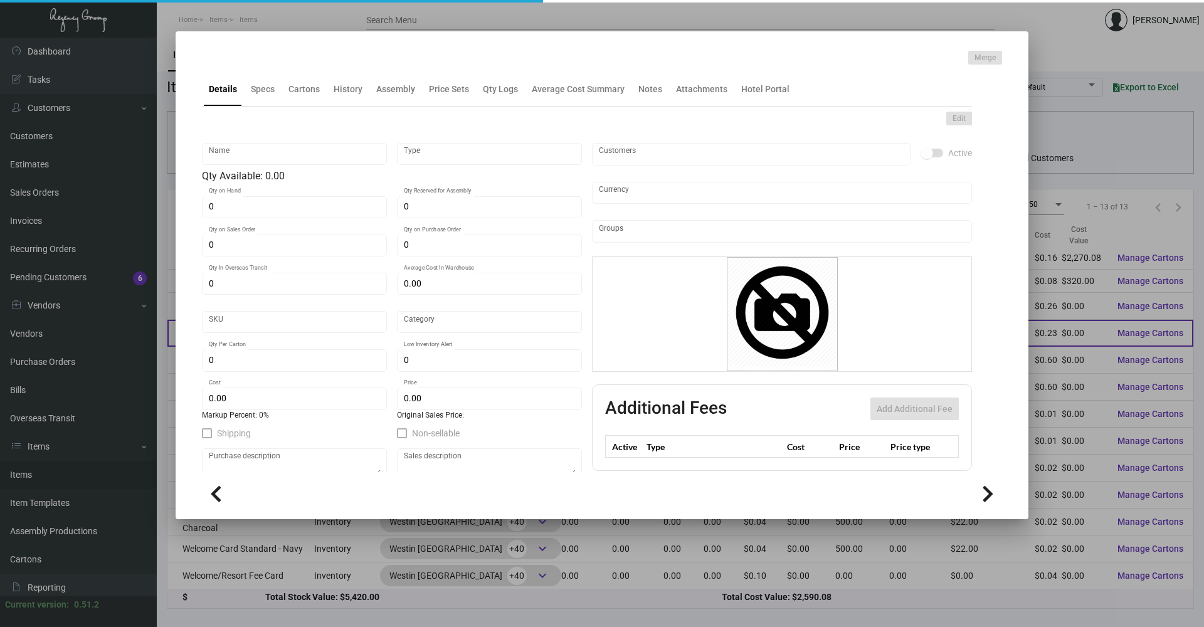
type input "$ 0.00"
checkbox input "true"
type input "United States Dollar $"
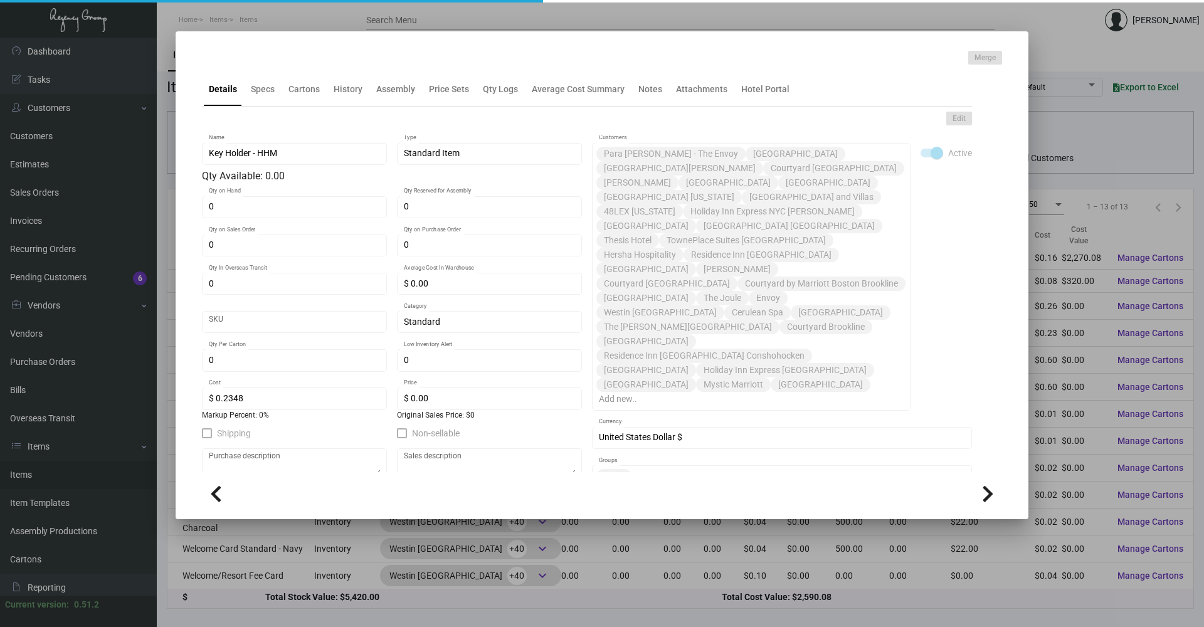
click at [288, 15] on div at bounding box center [602, 313] width 1204 height 627
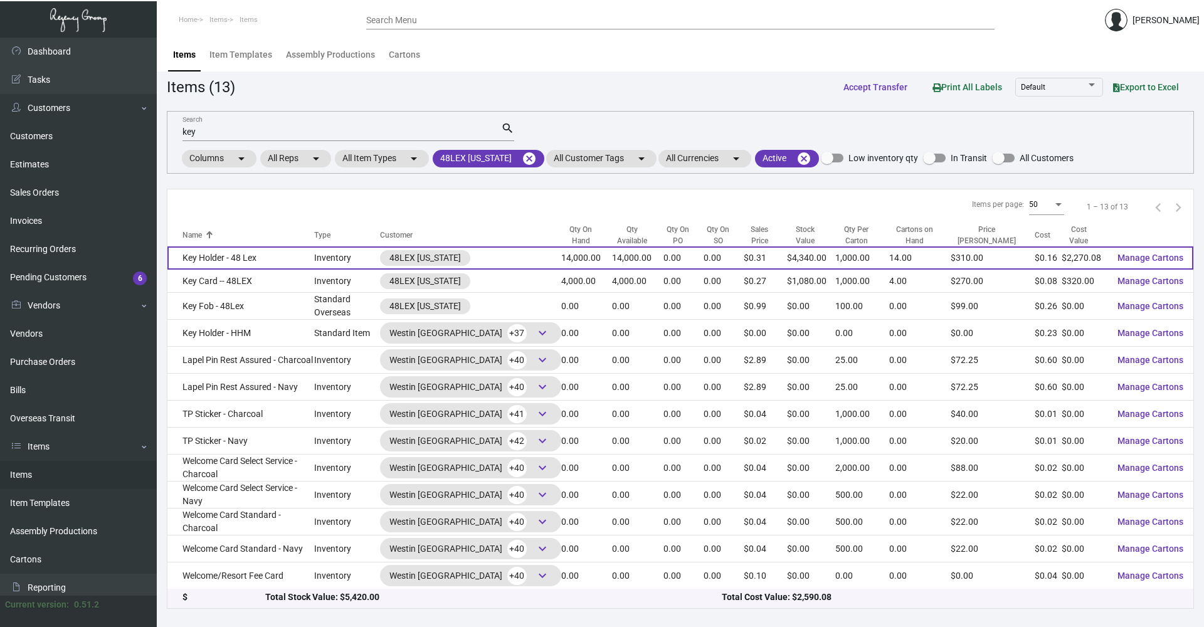
click at [270, 265] on td "Key Holder - 48 Lex" at bounding box center [240, 257] width 147 height 23
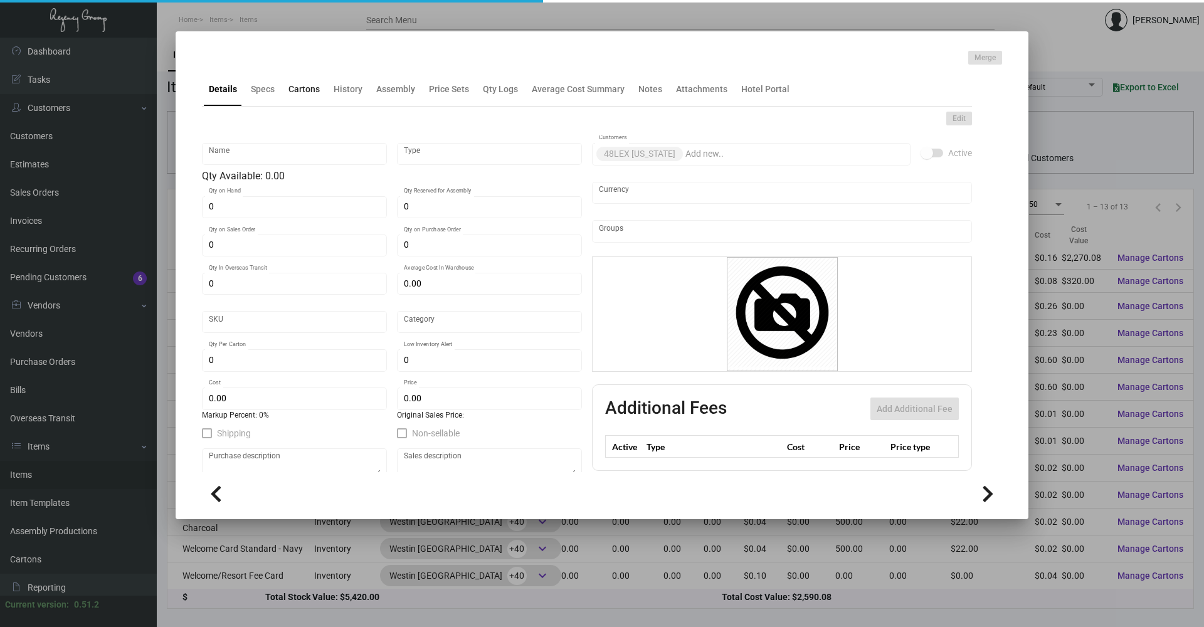
click at [300, 88] on div "Cartons" at bounding box center [303, 89] width 31 height 13
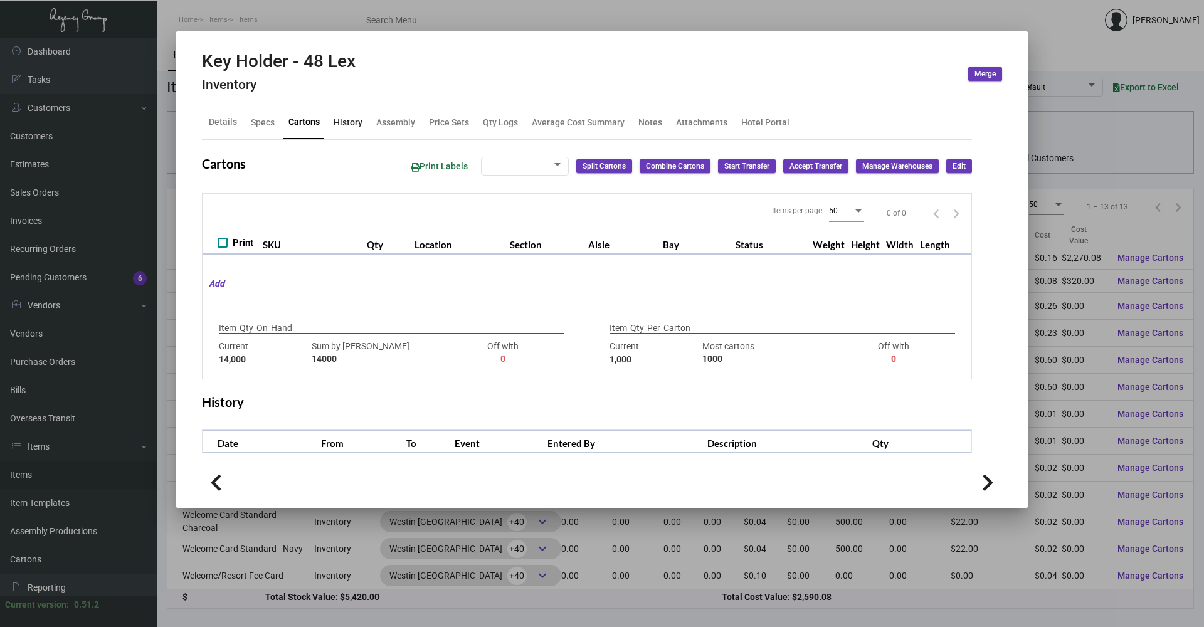
click at [357, 117] on div "History" at bounding box center [347, 121] width 29 height 13
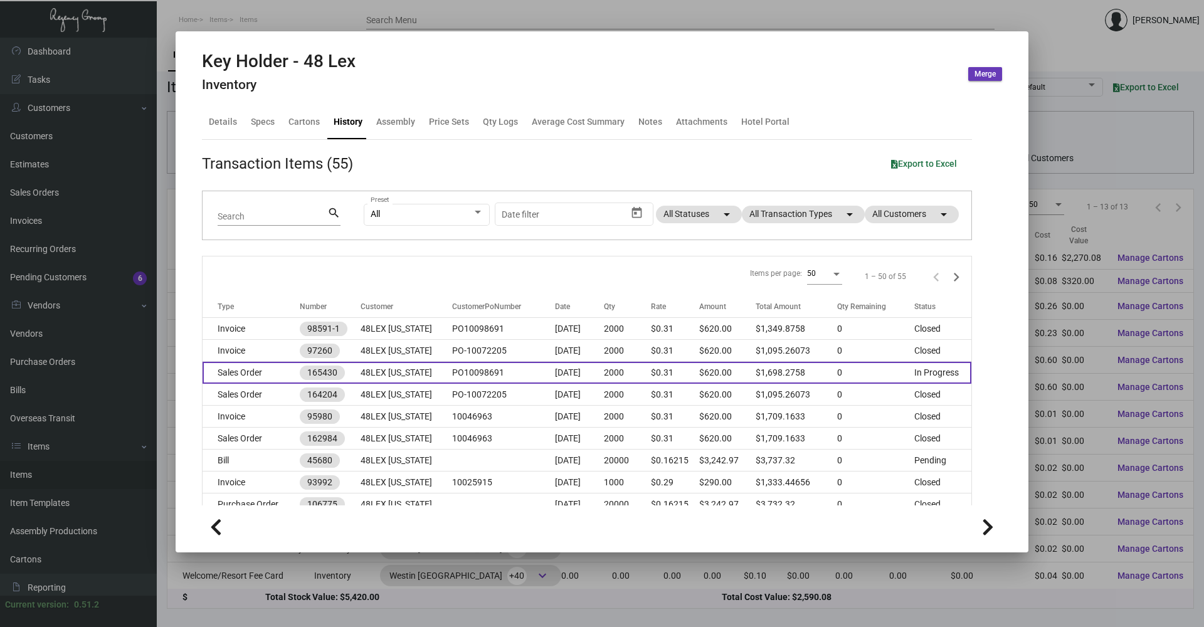
click at [271, 372] on td "Sales Order" at bounding box center [250, 373] width 97 height 22
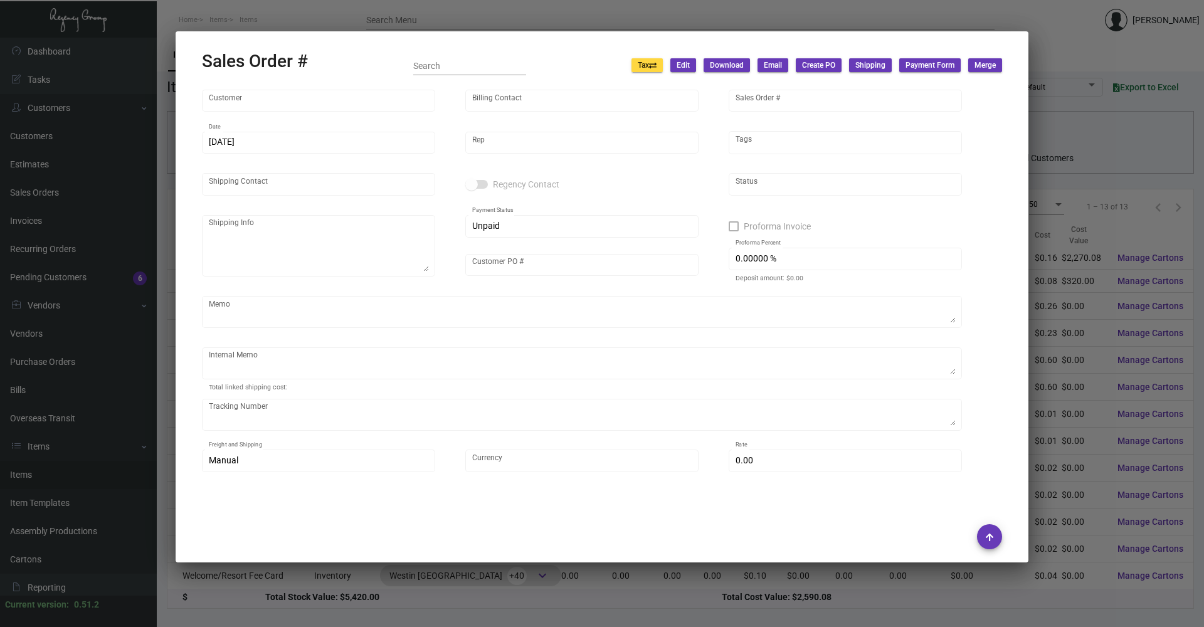
type input "48LEX [US_STATE]"
type input "Accounts Receivables"
type input "165430"
type input "[DATE]"
type input "[PERSON_NAME]"
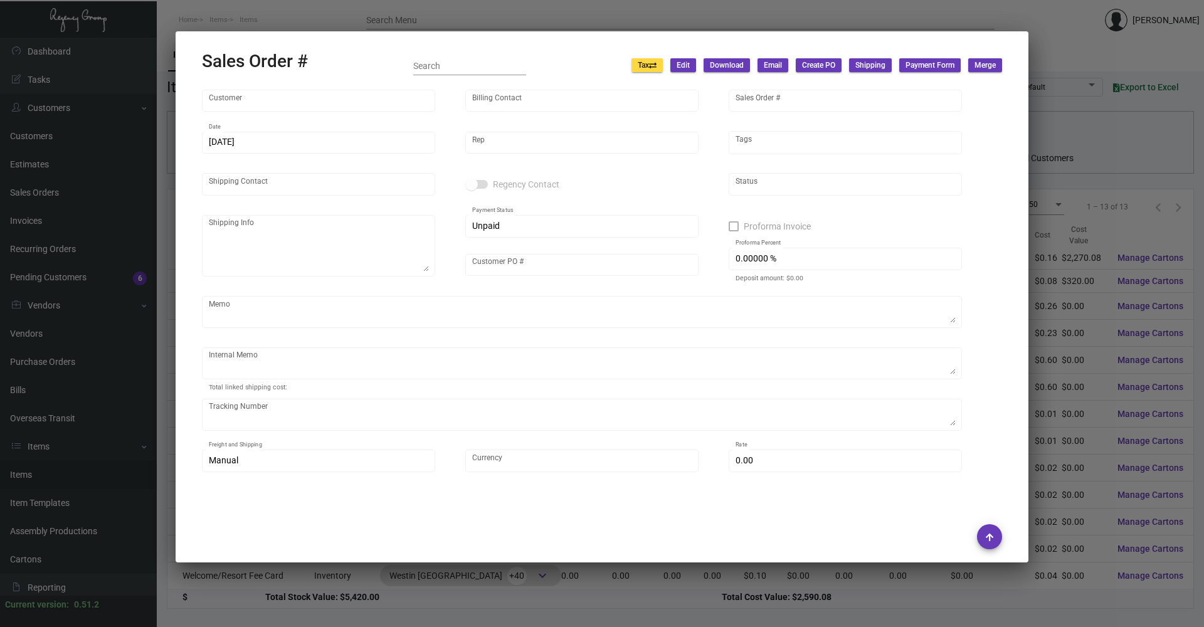
type input "[PERSON_NAME]"
type textarea "48LEX [US_STATE] - [PERSON_NAME] [STREET_ADDRESS][US_STATE]"
type input "PO10098691"
type textarea "NY Delivery [DATE]"
type input "United States Dollar $"
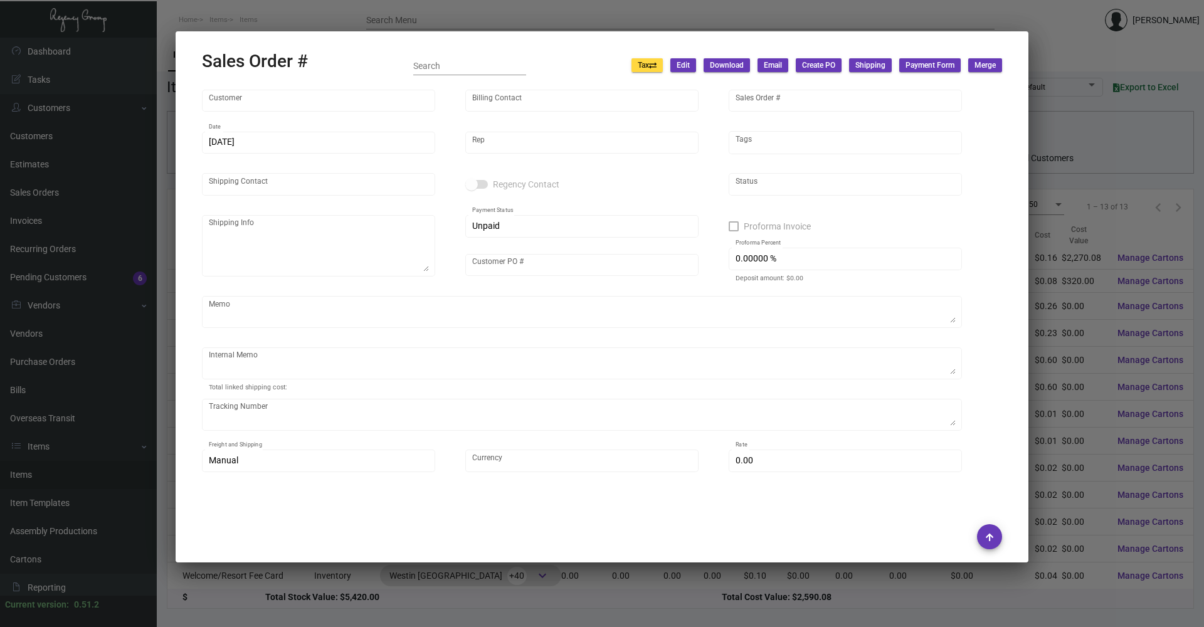
type input "$ 79.84"
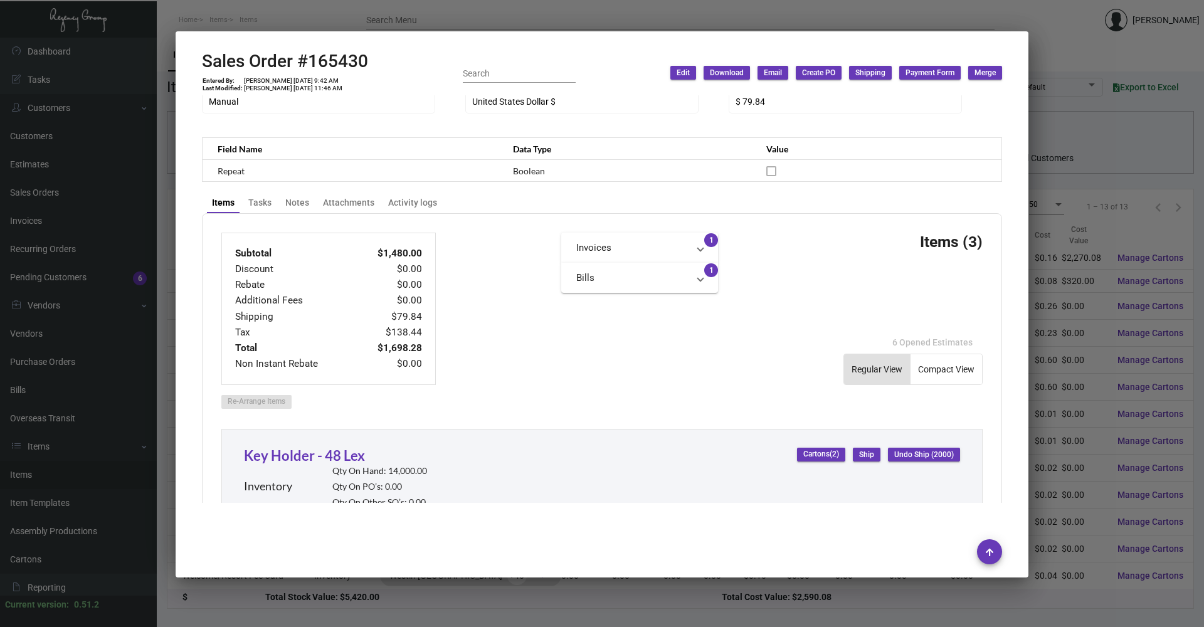
scroll to position [360, 0]
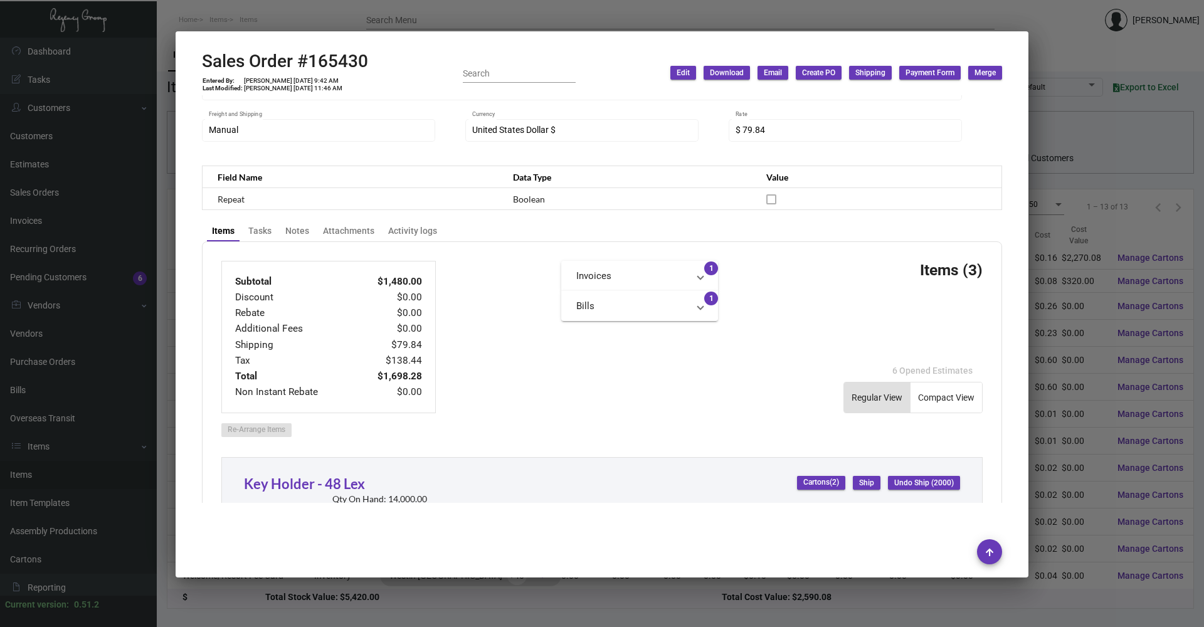
click at [276, 29] on div at bounding box center [602, 313] width 1204 height 627
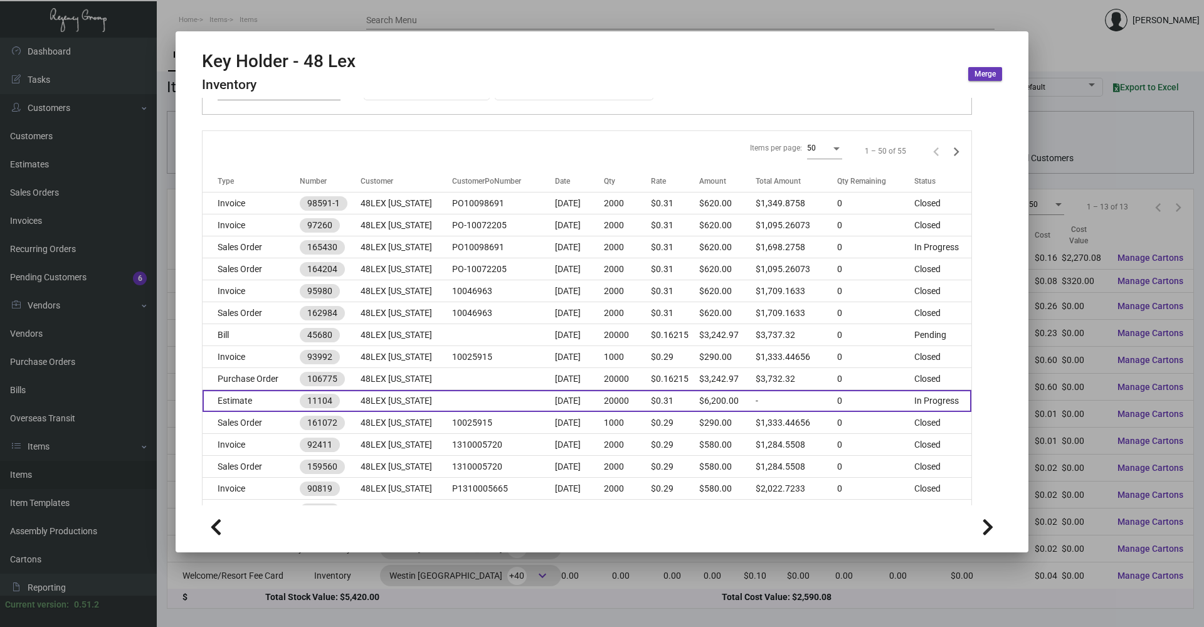
scroll to position [188, 0]
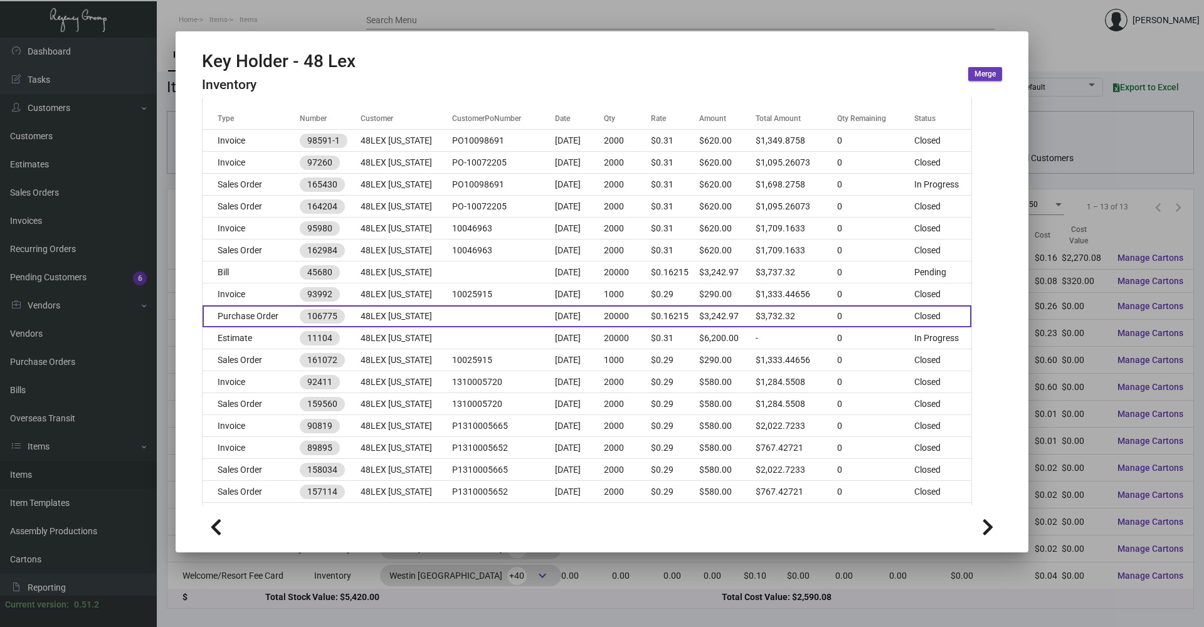
click at [258, 315] on td "Purchase Order" at bounding box center [250, 316] width 97 height 22
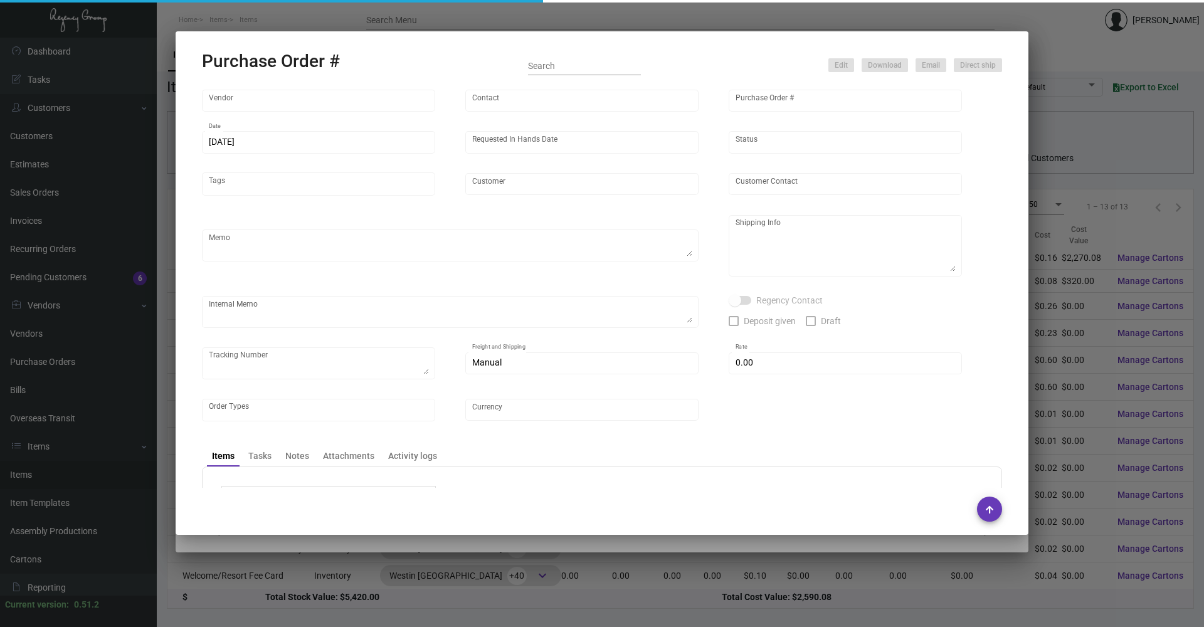
type input "Team Concept"
type input "[PERSON_NAME]"
type input "106775"
type input "[DATE]"
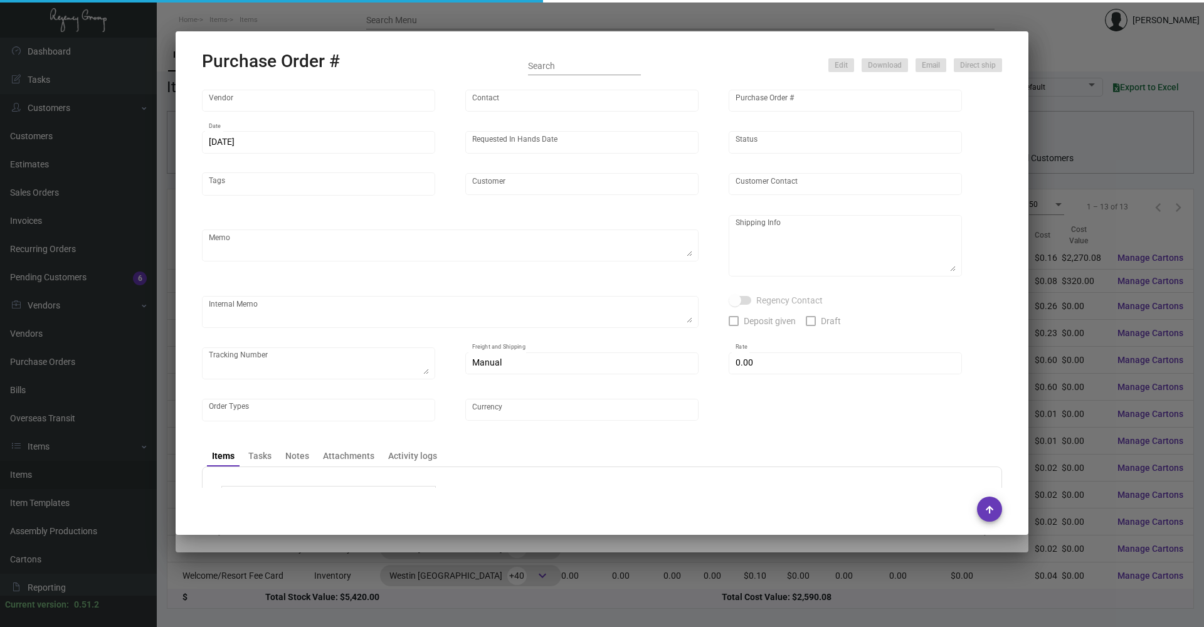
type input "48LEX [US_STATE]"
type textarea "PLEASE SEND PDF PROOFS TO OUR ART TEAM ; [EMAIL_ADDRESS][DOMAIN_NAME] WITH ME I…"
type textarea "Regency Group NJ - [PERSON_NAME] [STREET_ADDRESS]"
type textarea "8.14 - [PERSON_NAME]/[PERSON_NAME] requesting for update as this was requested …"
checkbox input "true"
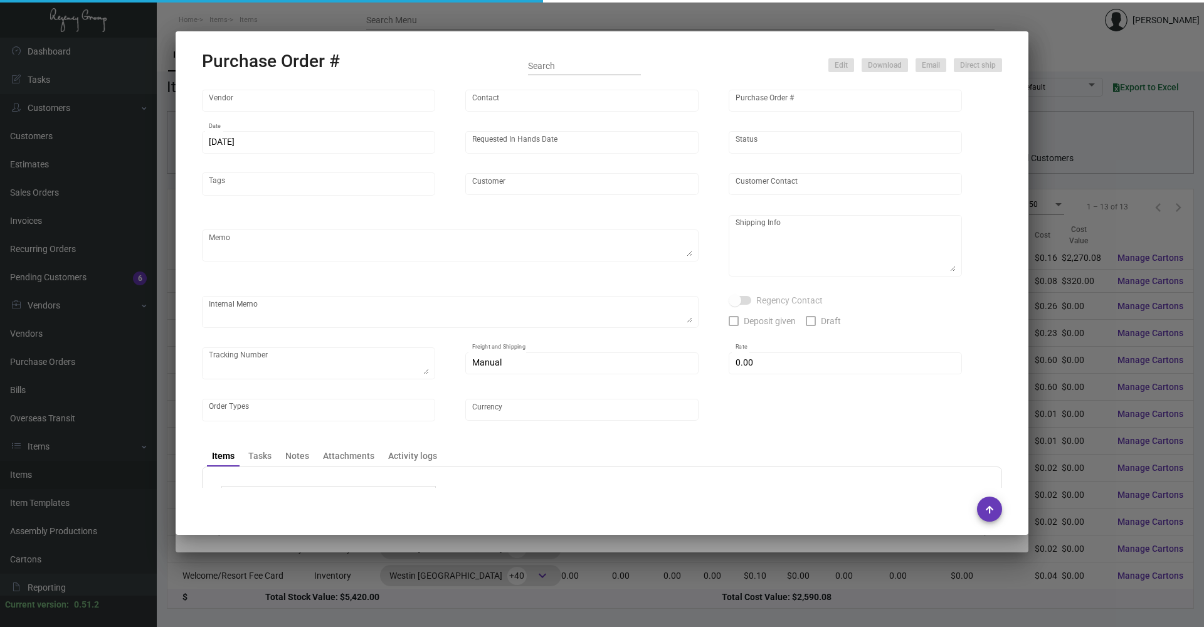
type input "$ 0.00"
type input "United States Dollar $"
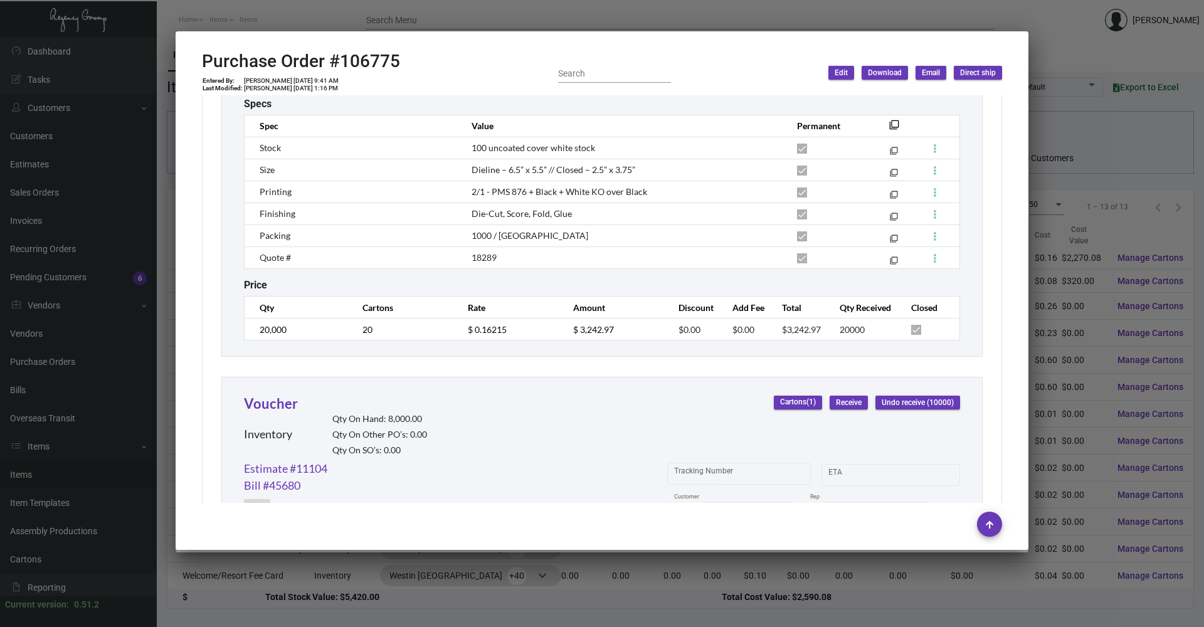
scroll to position [627, 0]
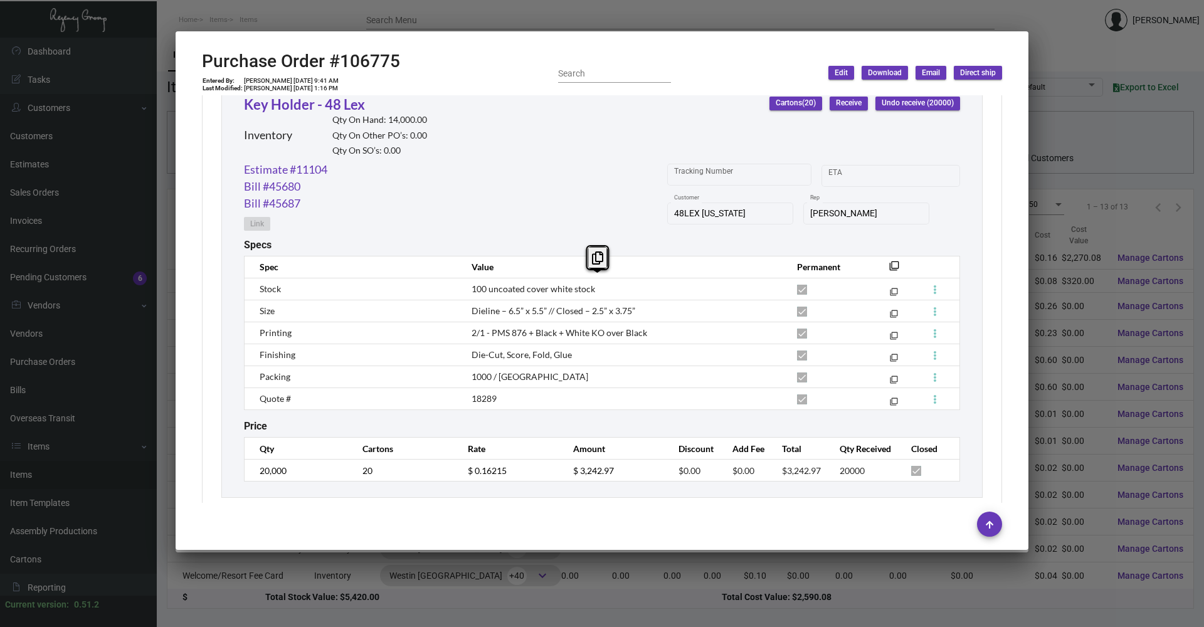
copy tbody "Stock 100 uncoated cover white stock filter_none Size Dieline – 6.5” x 5.5” // …"
drag, startPoint x: 263, startPoint y: 290, endPoint x: 556, endPoint y: 380, distance: 306.9
click at [556, 380] on tbody "Stock 100 uncoated cover white stock filter_none Size Dieline – 6.5” x 5.5” // …" at bounding box center [601, 344] width 715 height 132
copy h2 "Purchase Order #106775"
drag, startPoint x: 370, startPoint y: 60, endPoint x: 199, endPoint y: 63, distance: 170.5
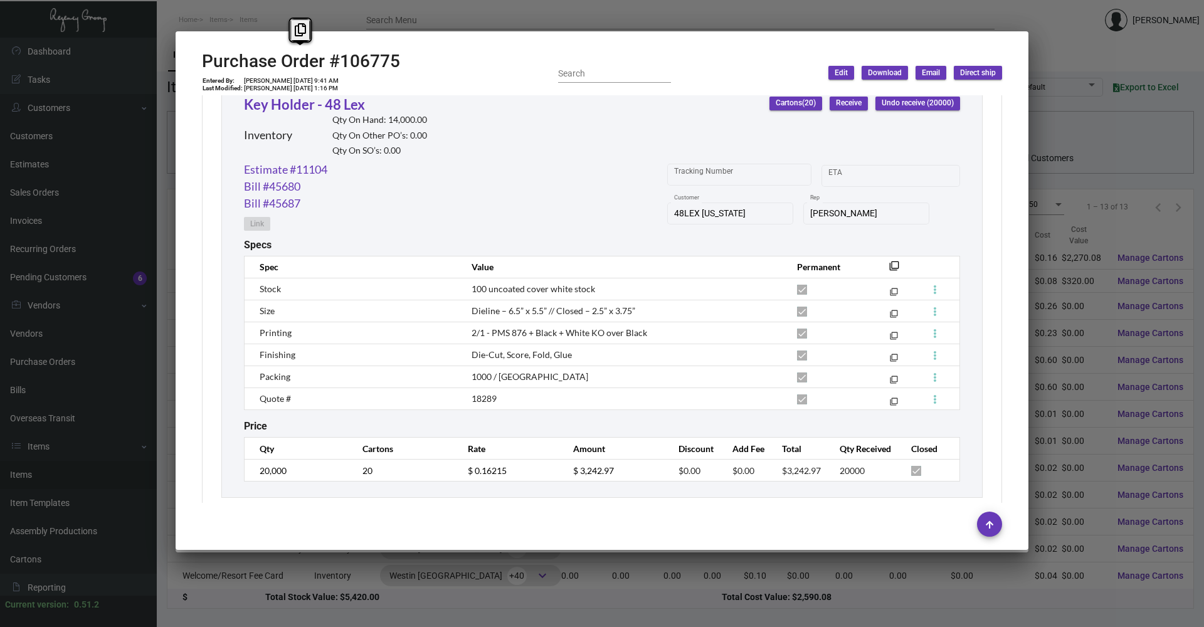
click at [199, 63] on mat-dialog-container "Purchase Order #106775 Entered By: [PERSON_NAME] [DATE] 9:41 AM Last Modified: …" at bounding box center [602, 290] width 852 height 518
click at [239, 471] on div "Key Holder - 48 Lex Inventory Qty On Hand: 14,000.00 Qty On Other PO’s: 0.00 Qt…" at bounding box center [601, 288] width 761 height 420
copy td "[DATE]"
drag, startPoint x: 272, startPoint y: 81, endPoint x: 290, endPoint y: 82, distance: 18.2
click at [290, 82] on td "[PERSON_NAME] [DATE] 9:41 AM" at bounding box center [291, 81] width 96 height 8
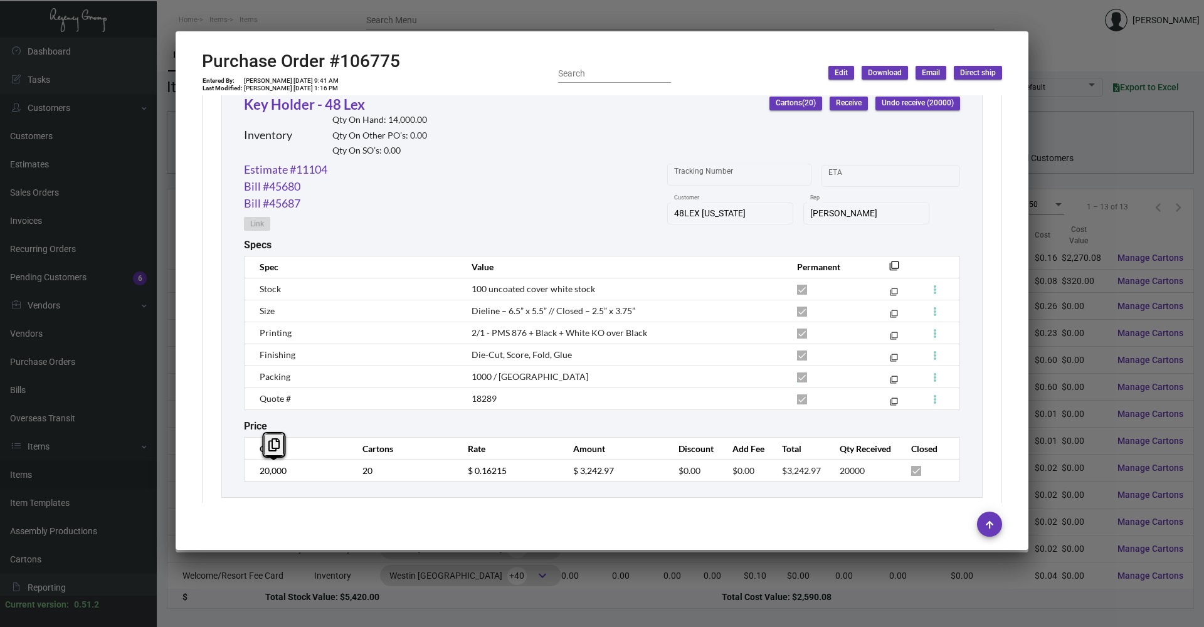
click at [256, 471] on td "20,000" at bounding box center [296, 470] width 105 height 22
click at [461, 478] on td "$ 0.16215" at bounding box center [507, 470] width 105 height 22
click at [312, 176] on link "Estimate #11104" at bounding box center [285, 169] width 83 height 17
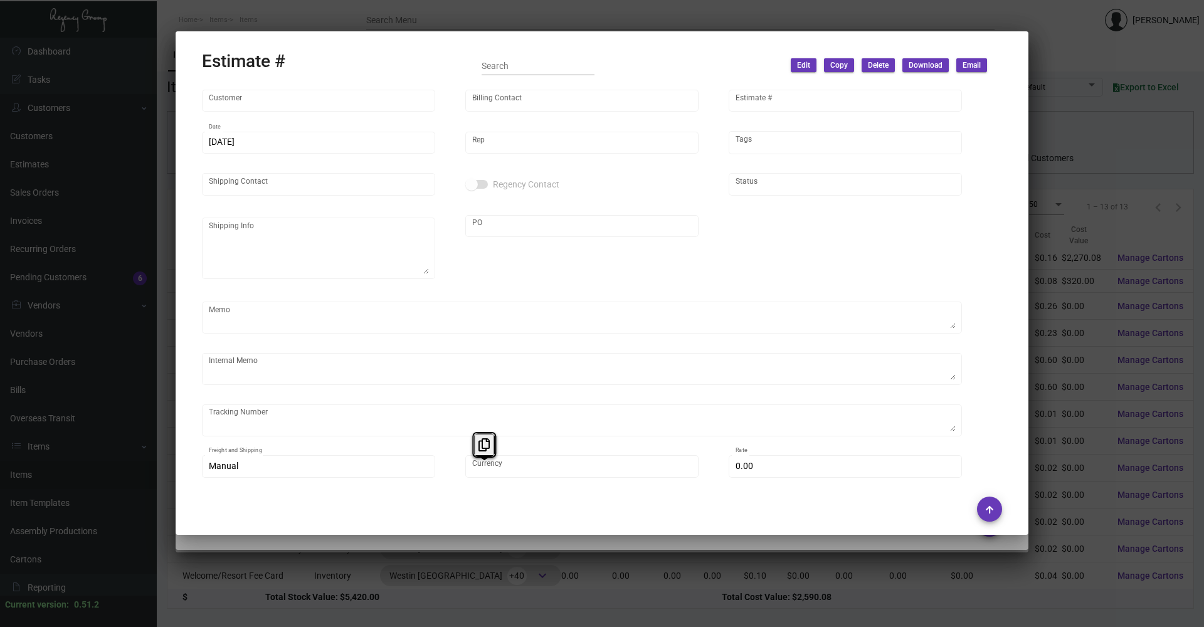
type input "48LEX [US_STATE]"
type input "Accounts Receivables"
type input "11104"
type input "[DATE]"
type input "[PERSON_NAME]"
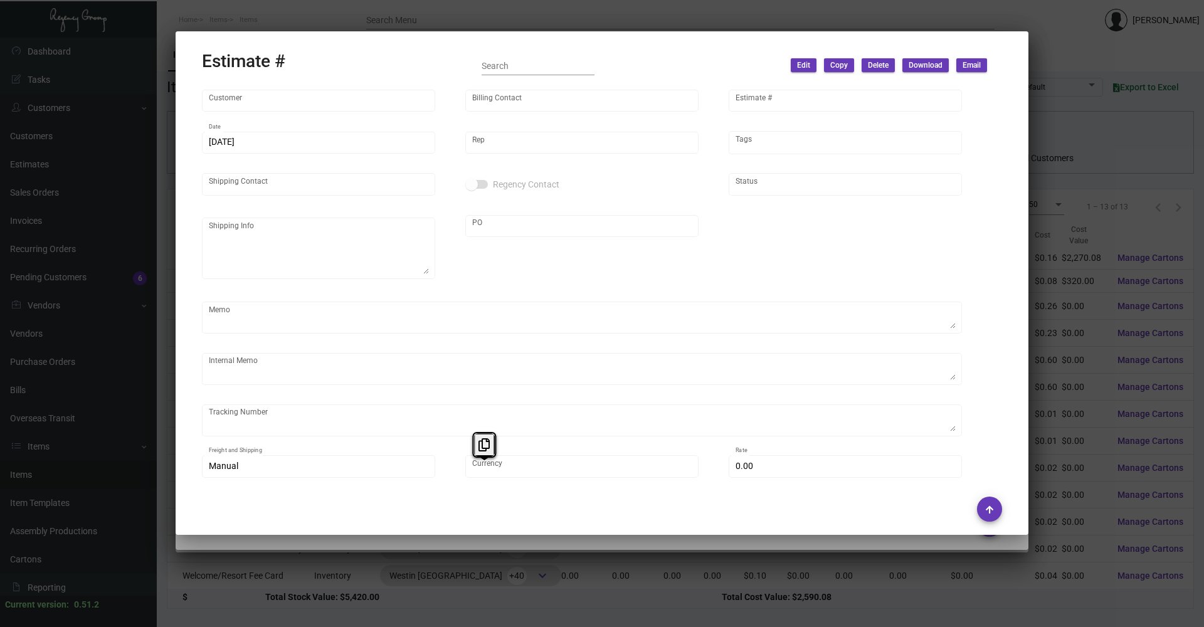
type input "United States Dollar $"
type input "$ 0.00"
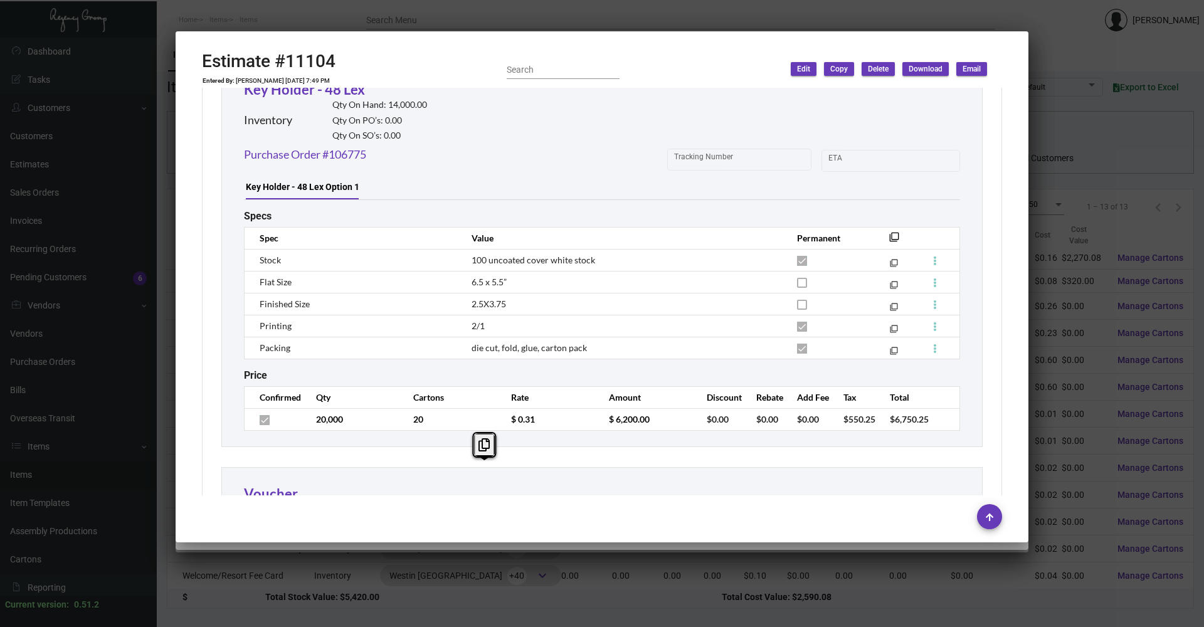
scroll to position [659, 0]
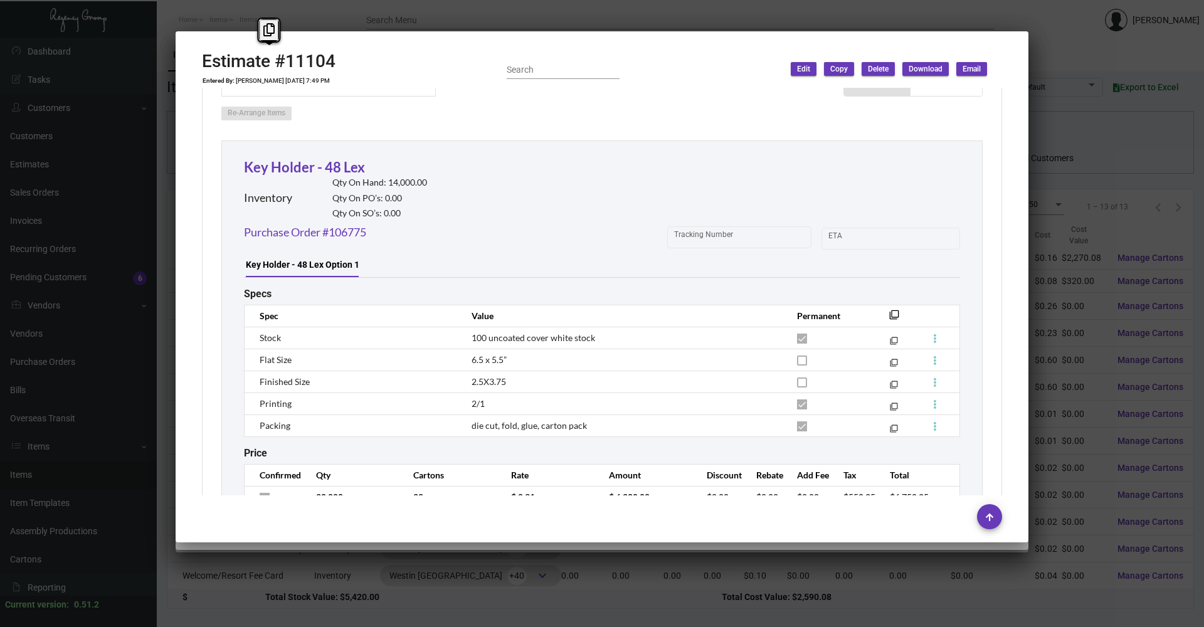
copy h2 "Estimate #11104"
drag, startPoint x: 345, startPoint y: 61, endPoint x: 199, endPoint y: 64, distance: 146.1
click at [199, 64] on mat-dialog-container "Estimate #11104 Entered By: [PERSON_NAME] [DATE] 7:49 PM Search Edit Copy Delet…" at bounding box center [602, 286] width 852 height 511
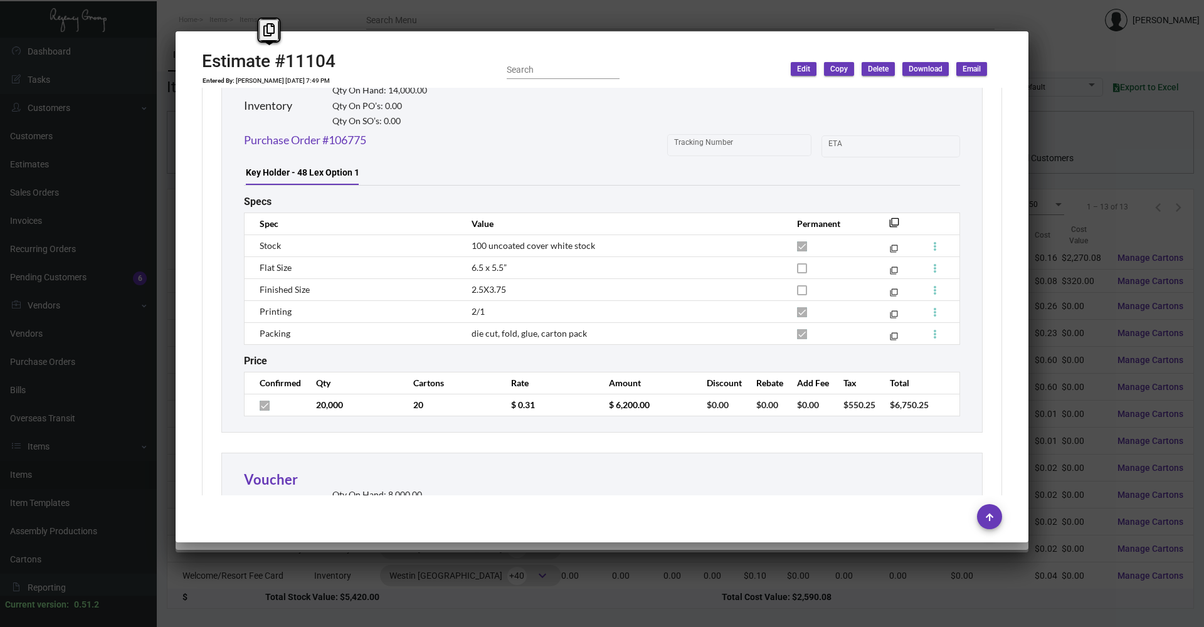
scroll to position [721, 0]
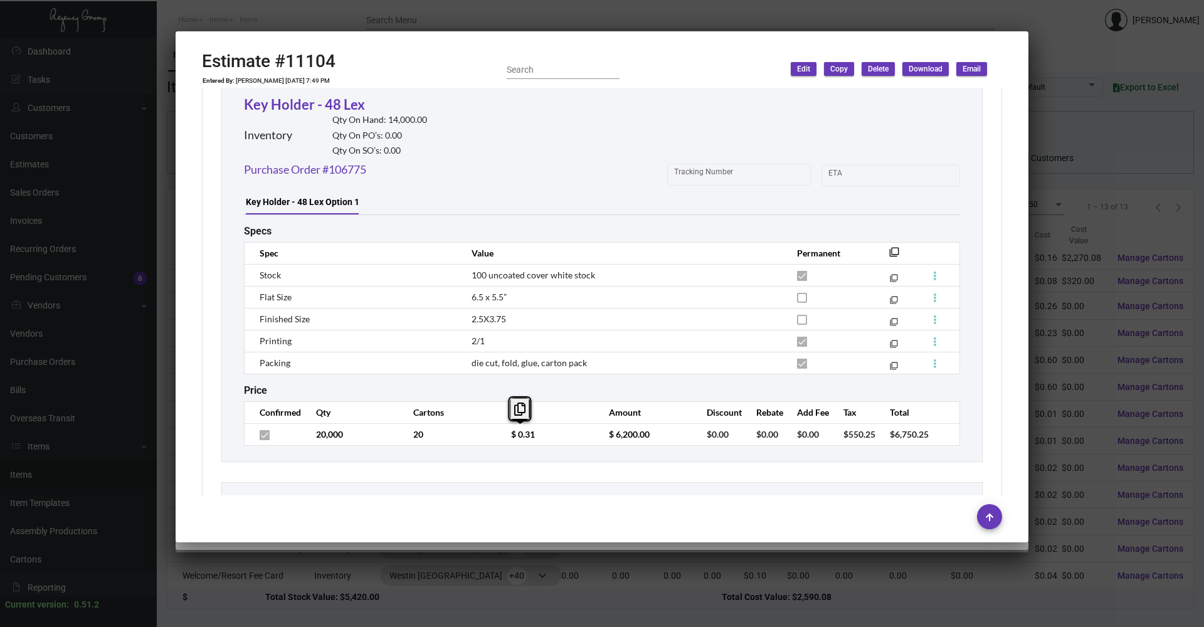
click at [498, 435] on td "$ 0.31" at bounding box center [547, 434] width 98 height 22
click at [408, 16] on div at bounding box center [602, 313] width 1204 height 627
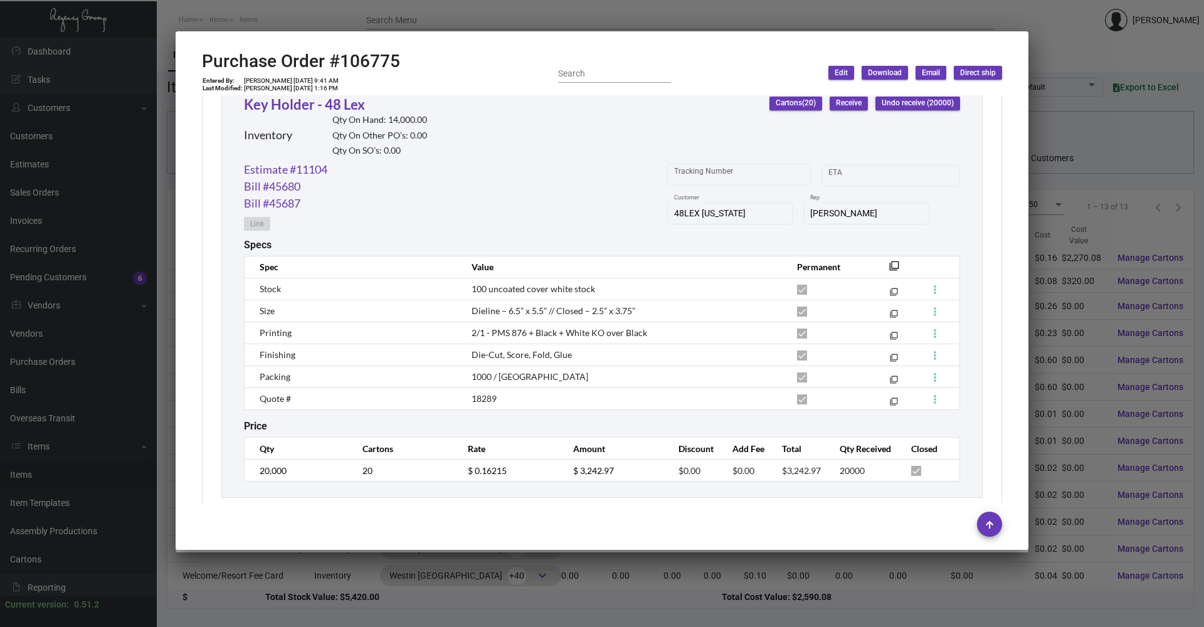
click at [305, 16] on div at bounding box center [602, 313] width 1204 height 627
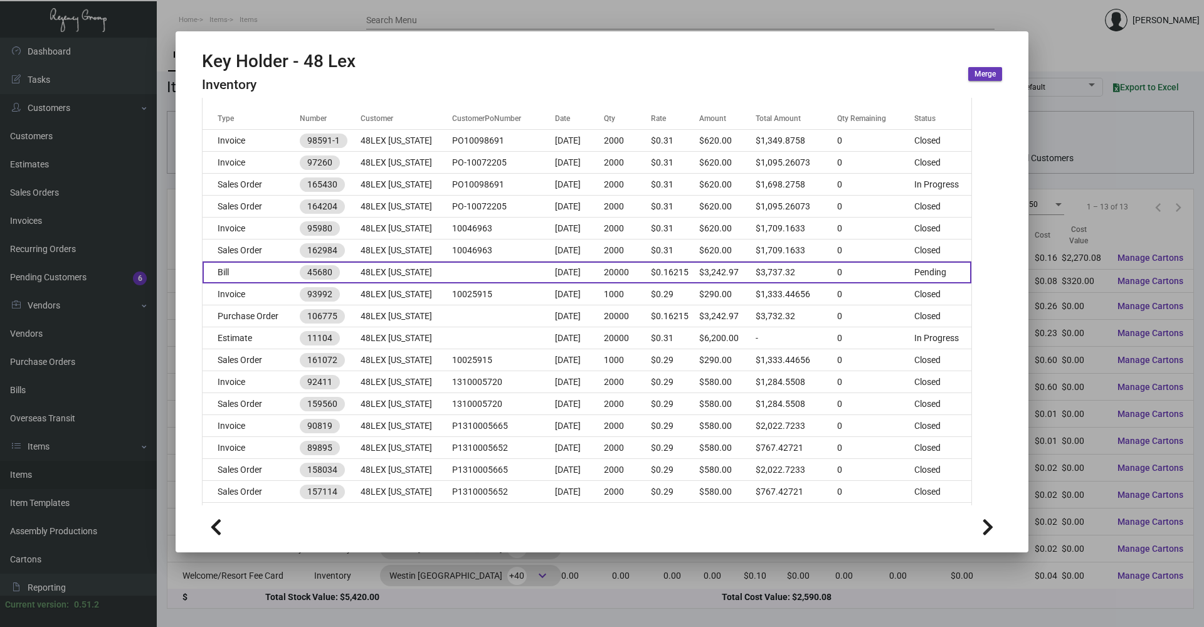
scroll to position [125, 0]
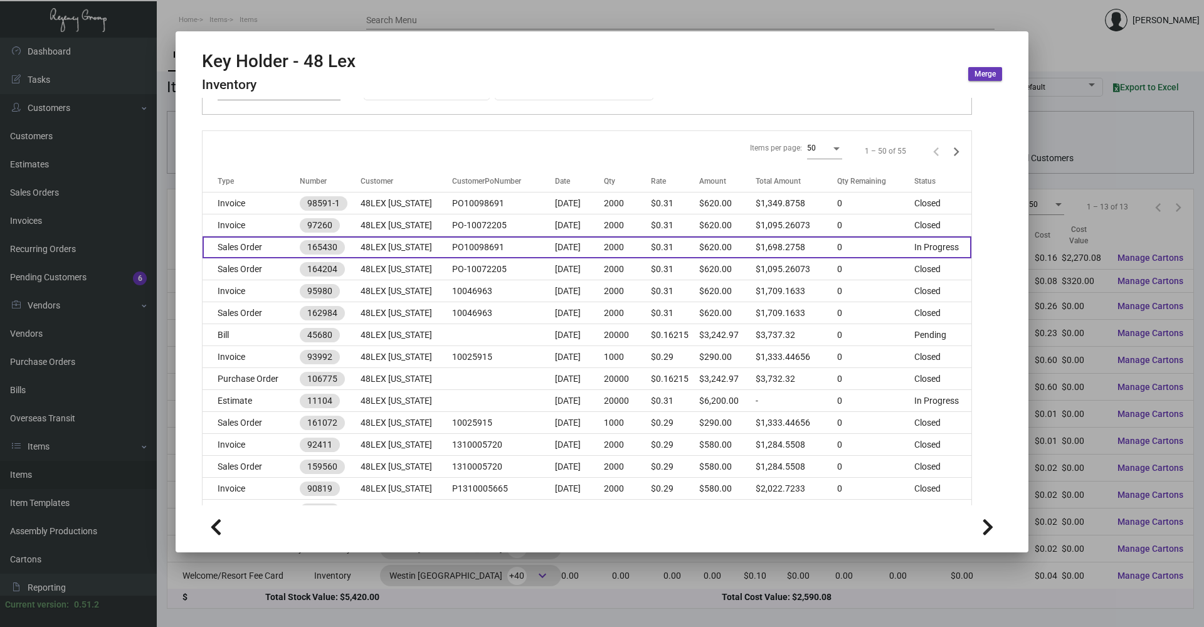
click at [260, 249] on td "Sales Order" at bounding box center [250, 247] width 97 height 22
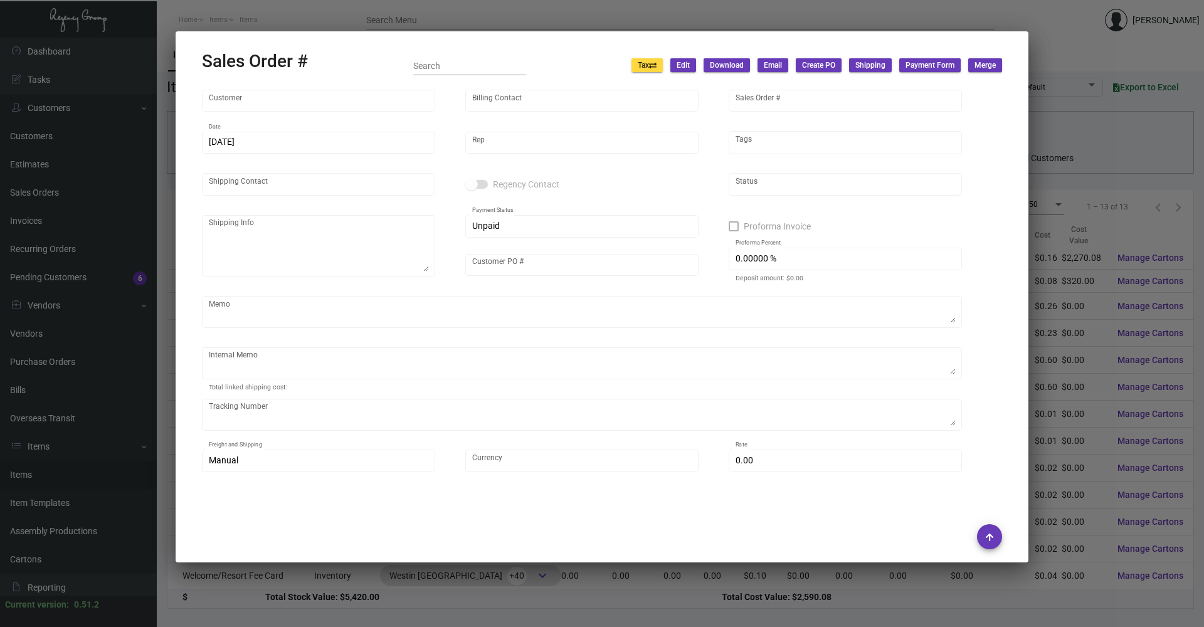
type input "48LEX [US_STATE]"
type input "Accounts Receivables"
type input "165430"
type input "[DATE]"
type input "[PERSON_NAME]"
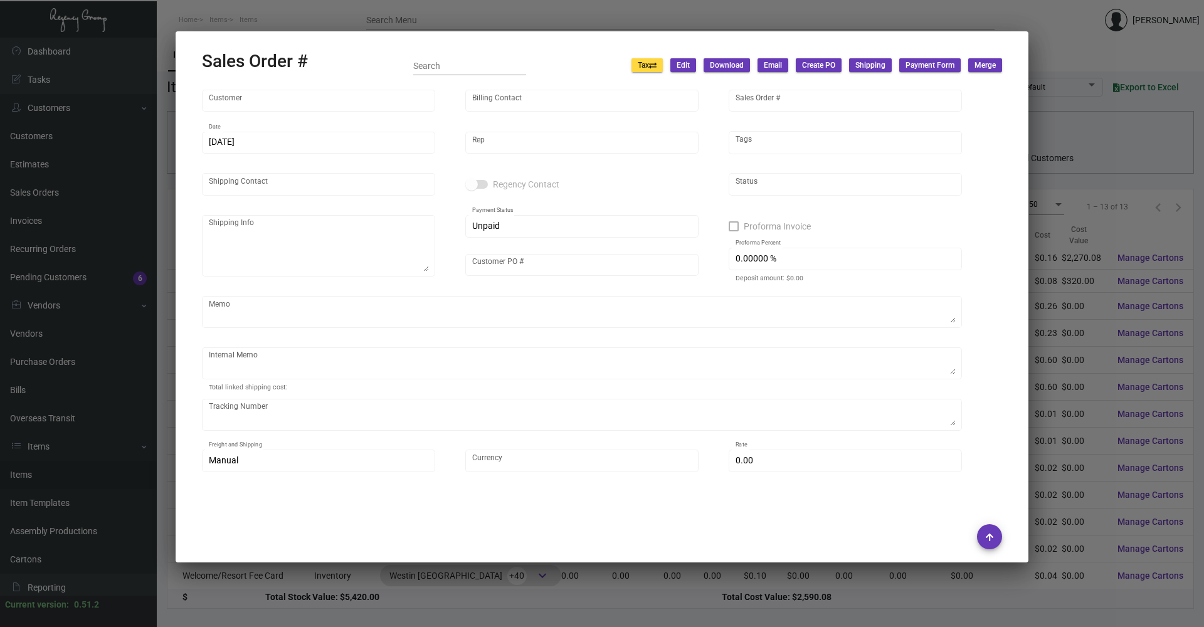
type input "[PERSON_NAME]"
type textarea "48LEX [US_STATE] - [PERSON_NAME] [STREET_ADDRESS][US_STATE]"
type input "PO10098691"
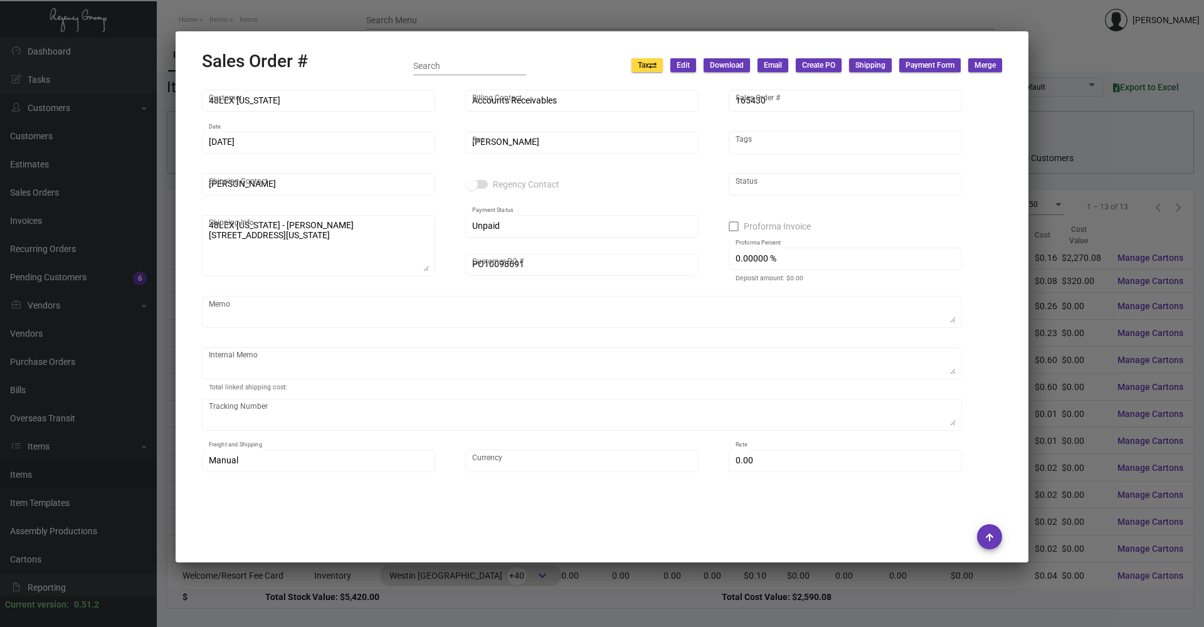
type textarea "NY Delivery [DATE]"
type input "United States Dollar $"
type input "$ 79.84"
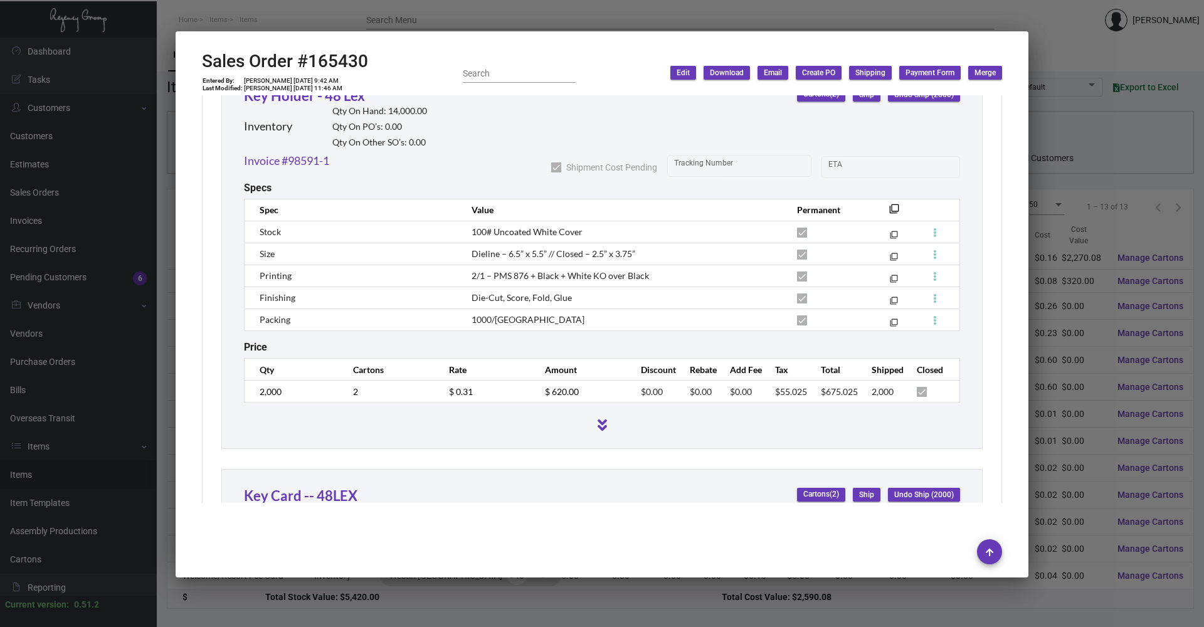
scroll to position [752, 0]
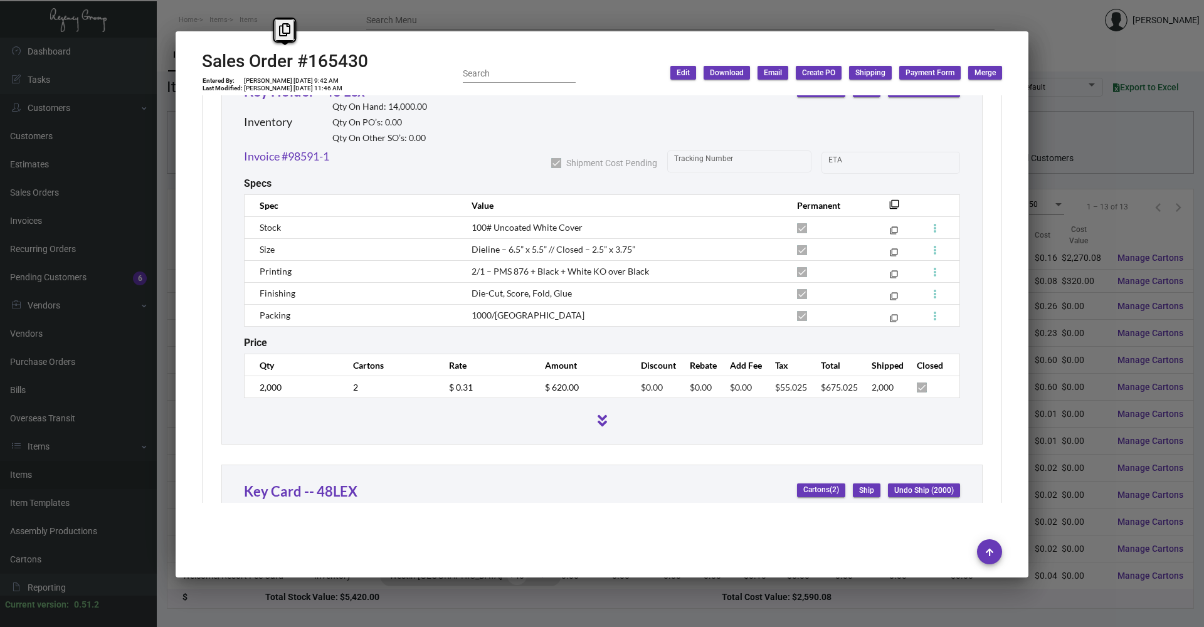
copy h2 "Sales Order #165430"
drag, startPoint x: 384, startPoint y: 58, endPoint x: 199, endPoint y: 58, distance: 184.3
click at [199, 58] on mat-dialog-container "Sales Order #165430 Entered By: [PERSON_NAME] [DATE] 9:42 AM Last Modified: [PE…" at bounding box center [602, 304] width 852 height 546
click at [582, 104] on div at bounding box center [602, 313] width 1204 height 627
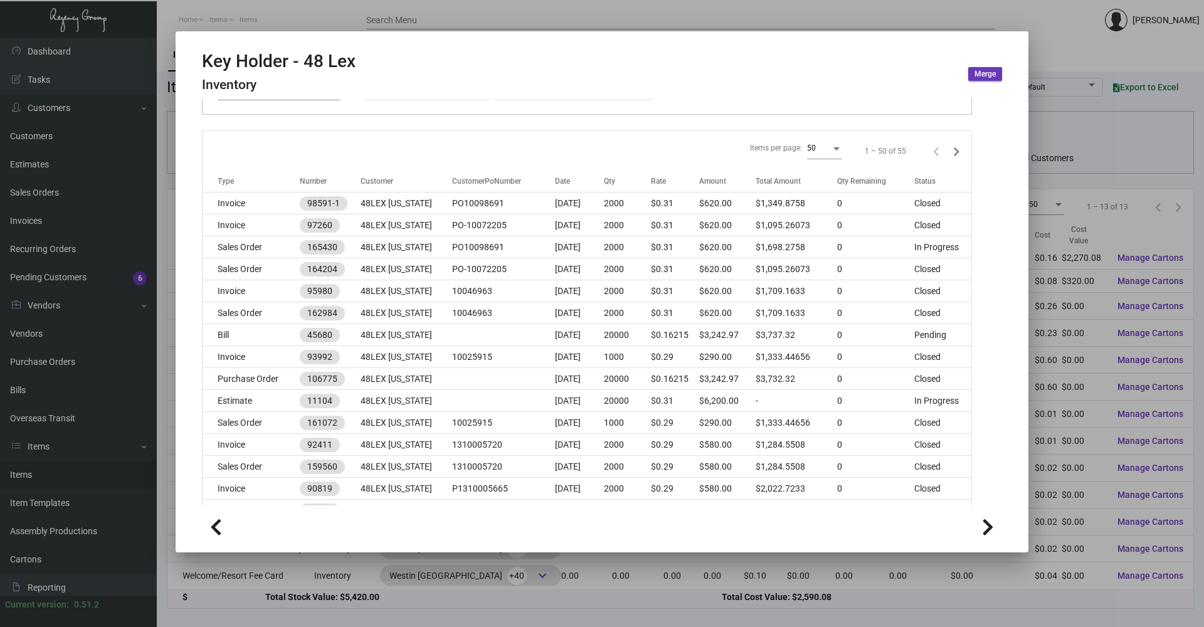
click at [271, 9] on div at bounding box center [602, 313] width 1204 height 627
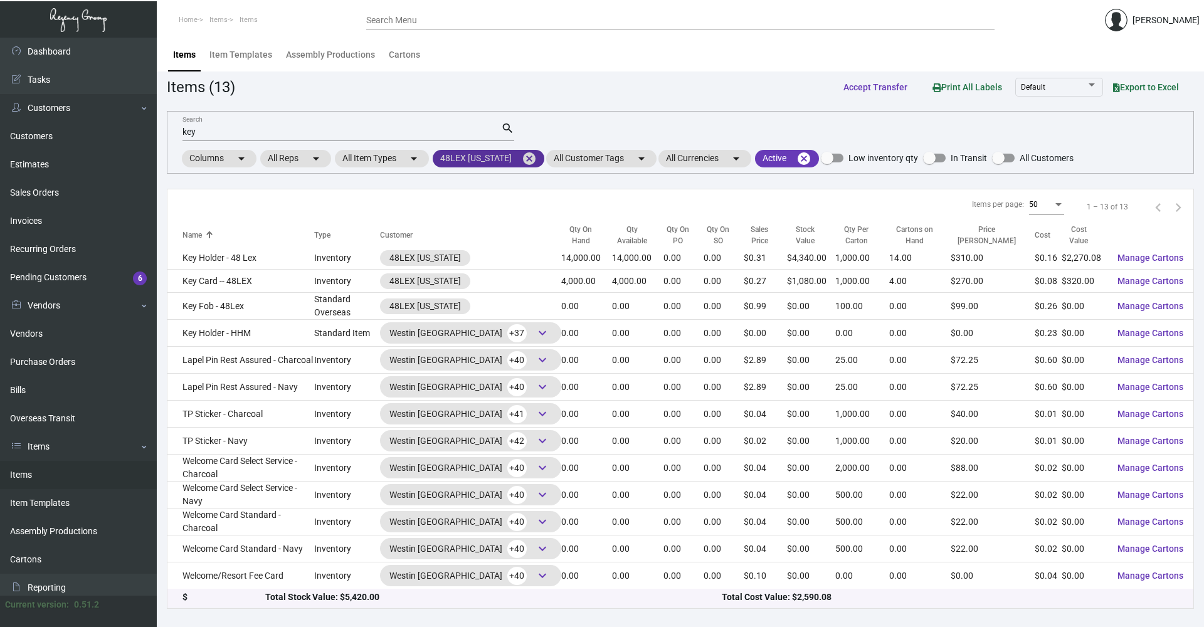
click at [525, 159] on mat-icon "cancel" at bounding box center [529, 158] width 15 height 15
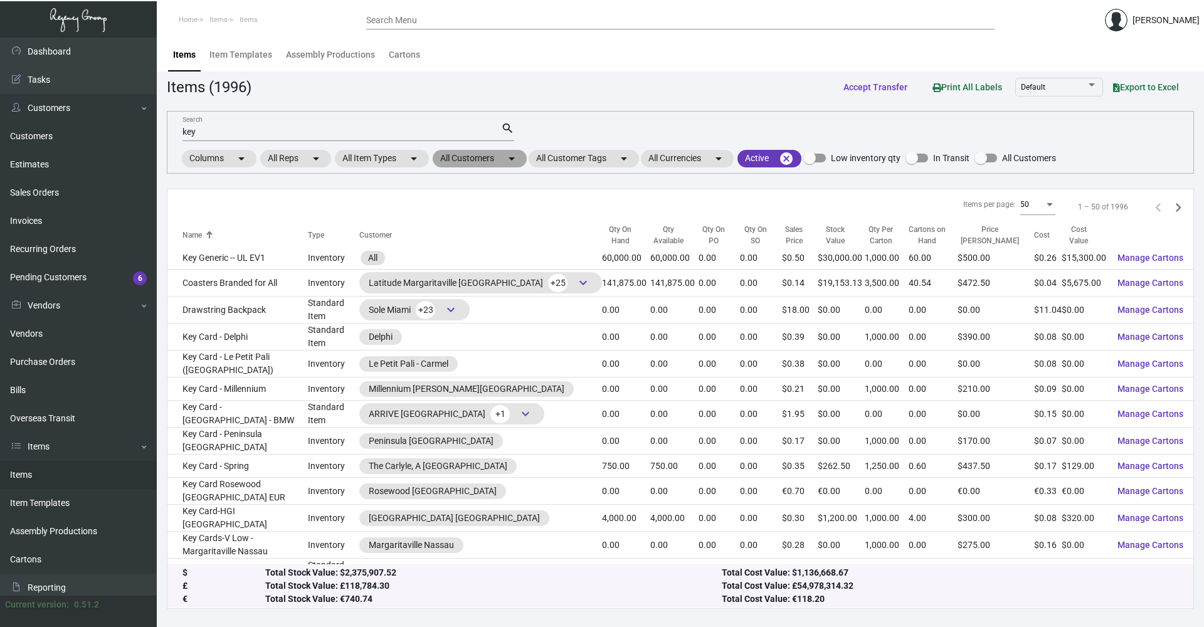
click at [500, 159] on mat-chip "All Customers arrow_drop_down" at bounding box center [480, 159] width 94 height 18
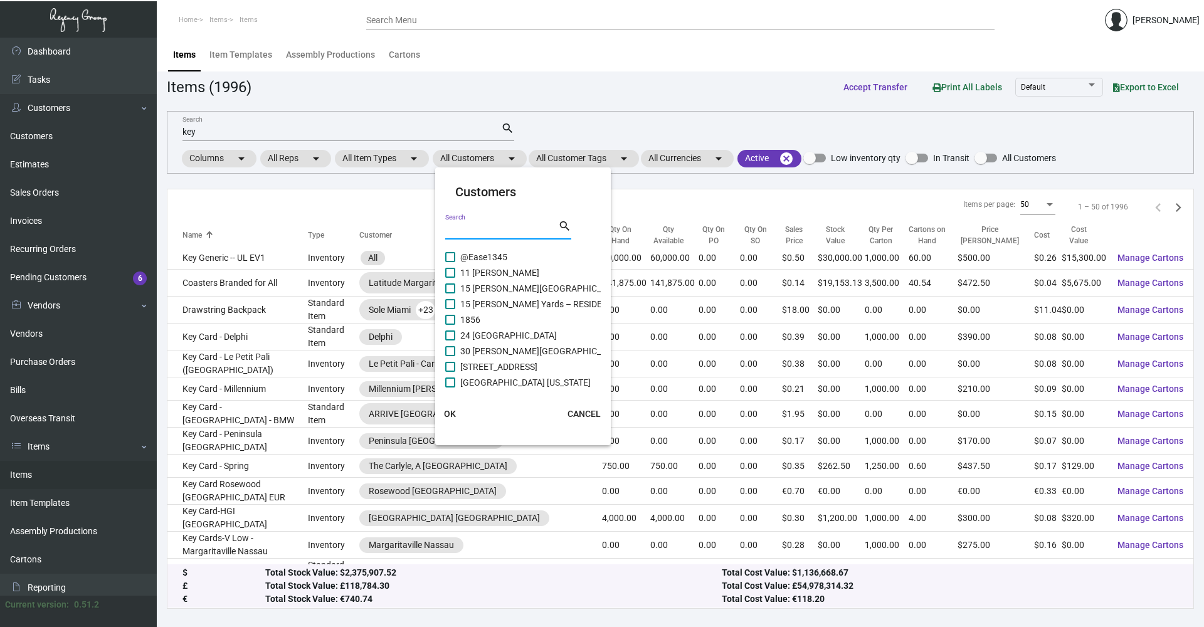
click at [498, 229] on input "Search" at bounding box center [501, 230] width 113 height 10
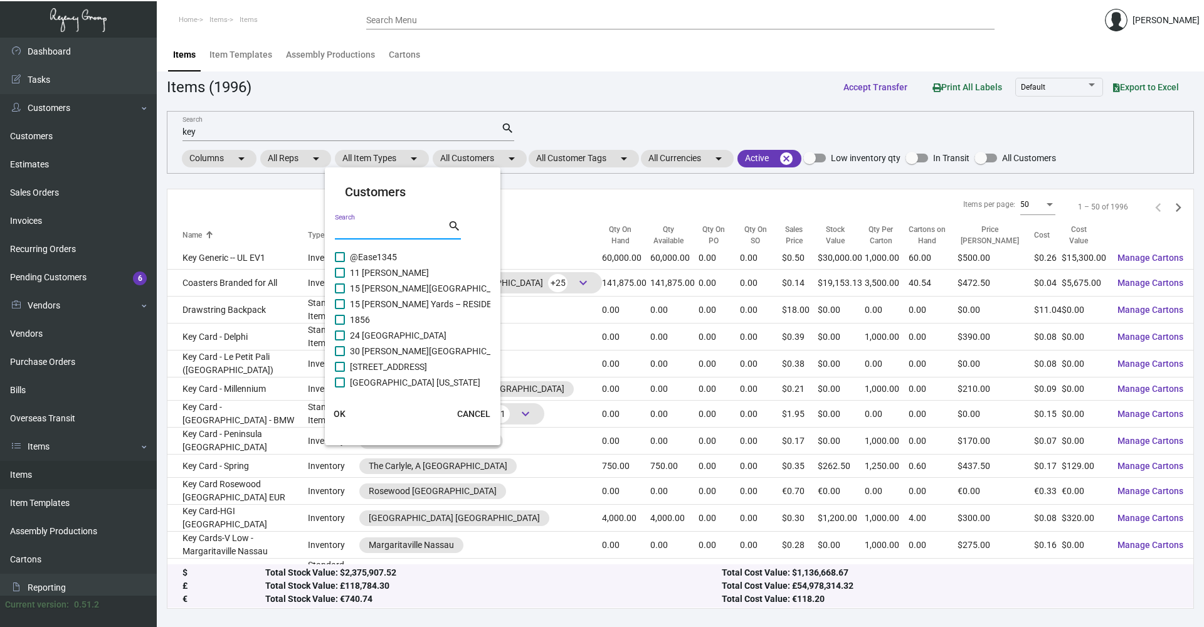
click at [392, 234] on input "Search" at bounding box center [391, 230] width 113 height 10
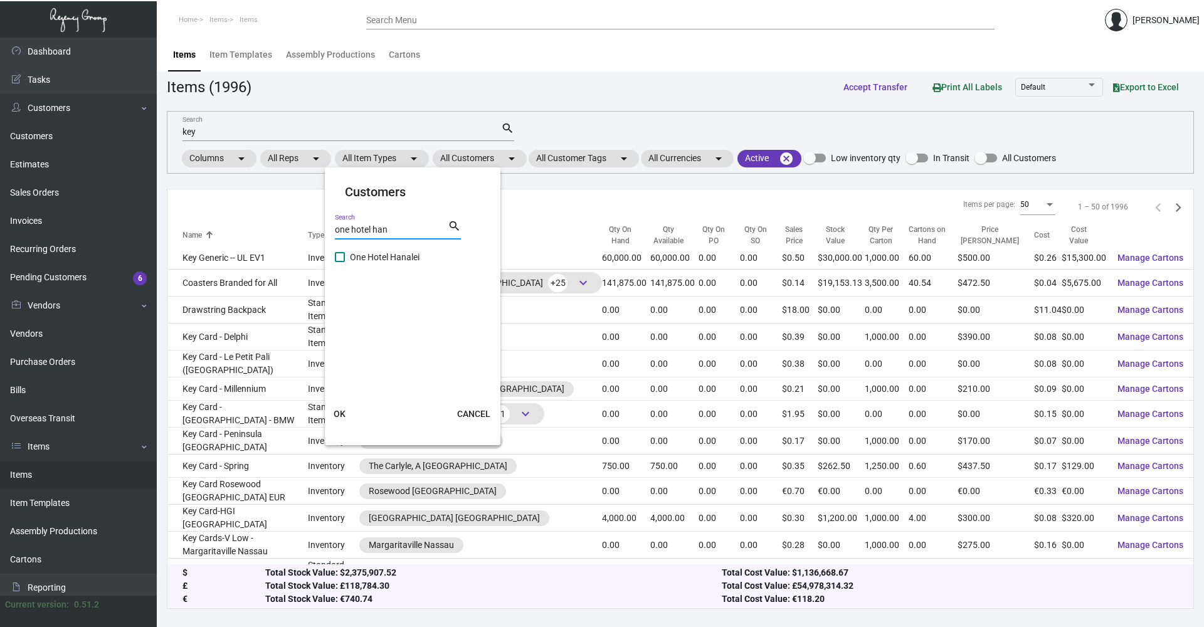
type input "one hotel han"
click at [333, 259] on mat-card "Customers one hotel han Search search One Hotel Hanalei OK CANCEL" at bounding box center [413, 306] width 176 height 268
click at [342, 254] on span at bounding box center [340, 257] width 10 height 10
click at [340, 262] on input "One Hotel Hanalei" at bounding box center [339, 262] width 1 height 1
checkbox input "true"
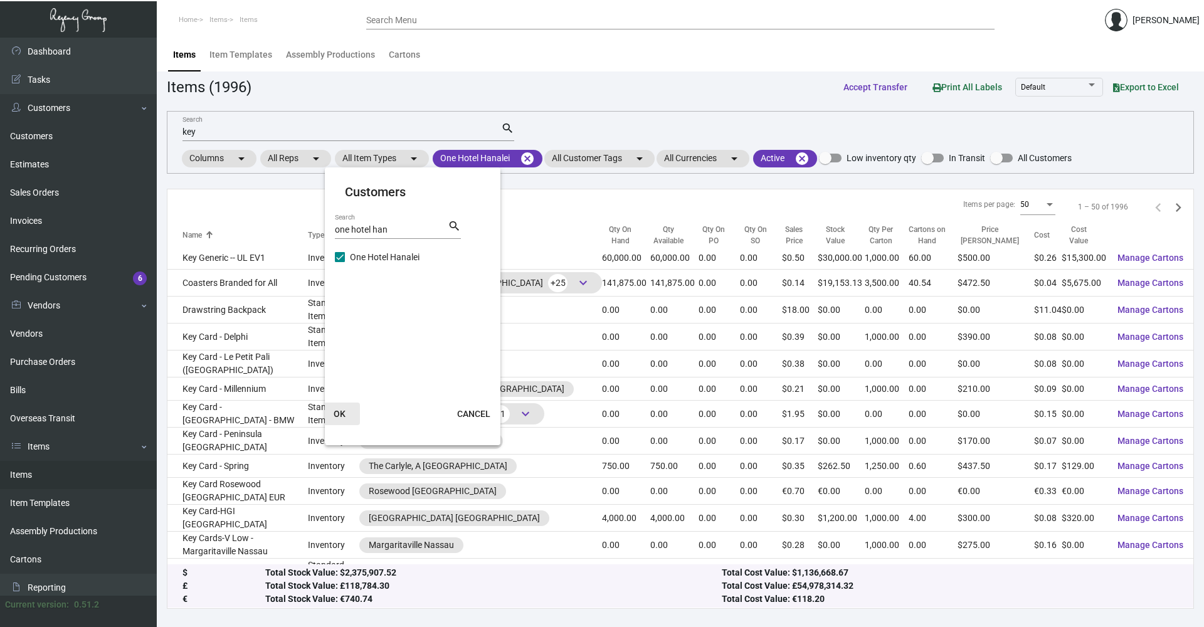
click at [341, 412] on span "OK" at bounding box center [339, 414] width 12 height 10
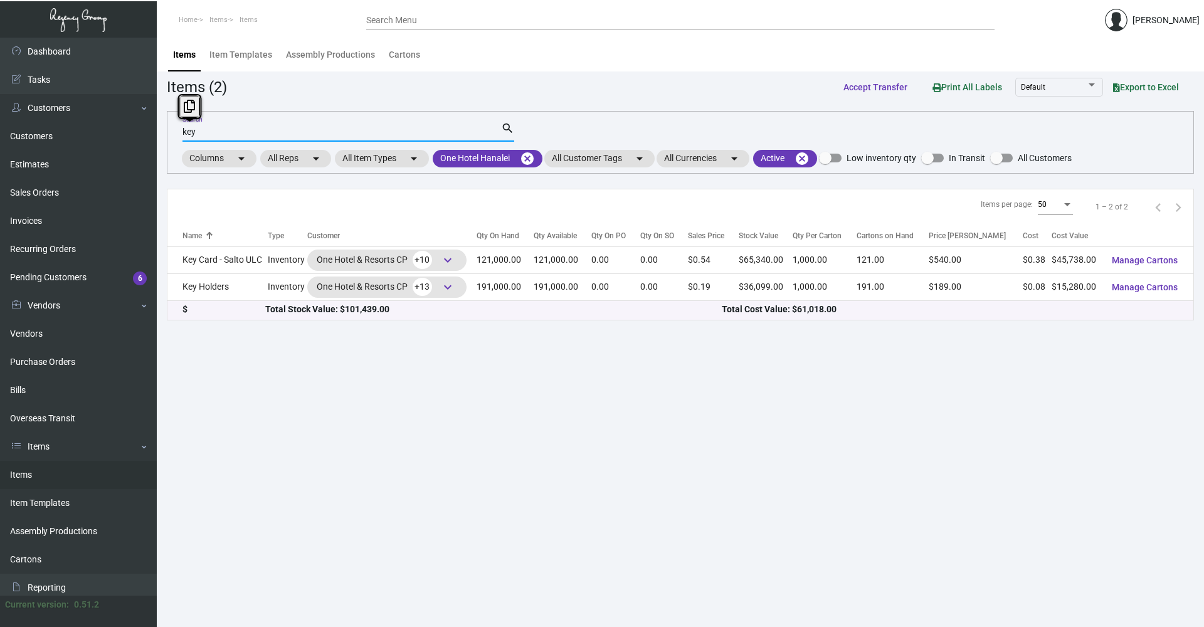
drag, startPoint x: 224, startPoint y: 129, endPoint x: 163, endPoint y: 136, distance: 61.2
click at [163, 136] on main "Items Item Templates Assembly Productions Cartons Items (2) Accept Transfer Pri…" at bounding box center [680, 332] width 1047 height 589
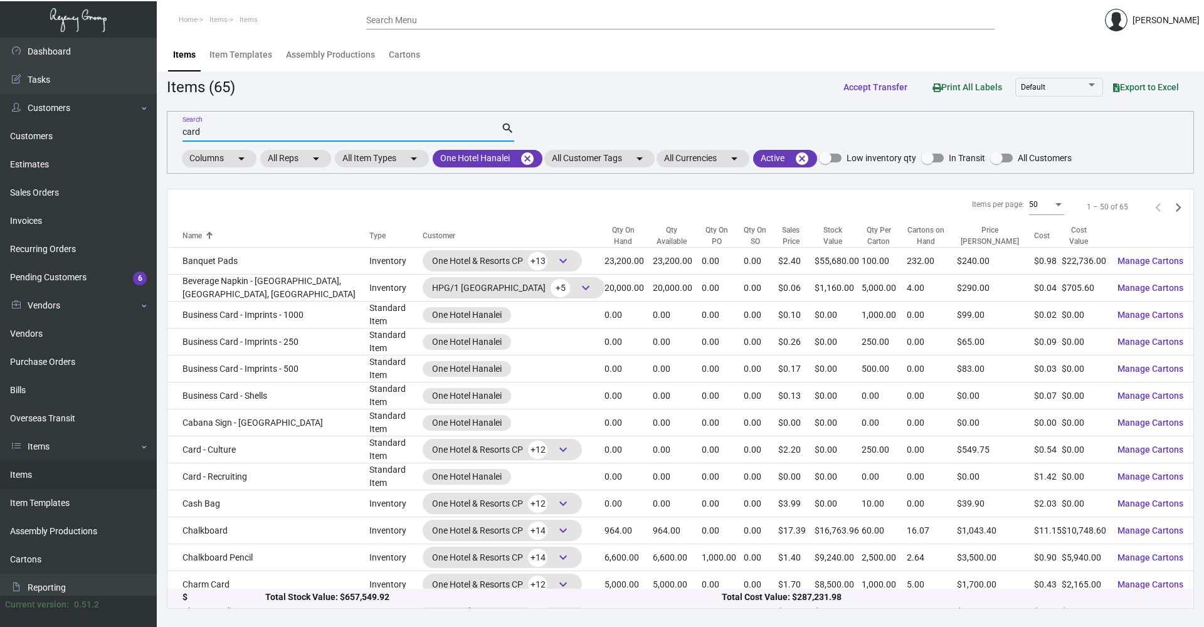
type input "card"
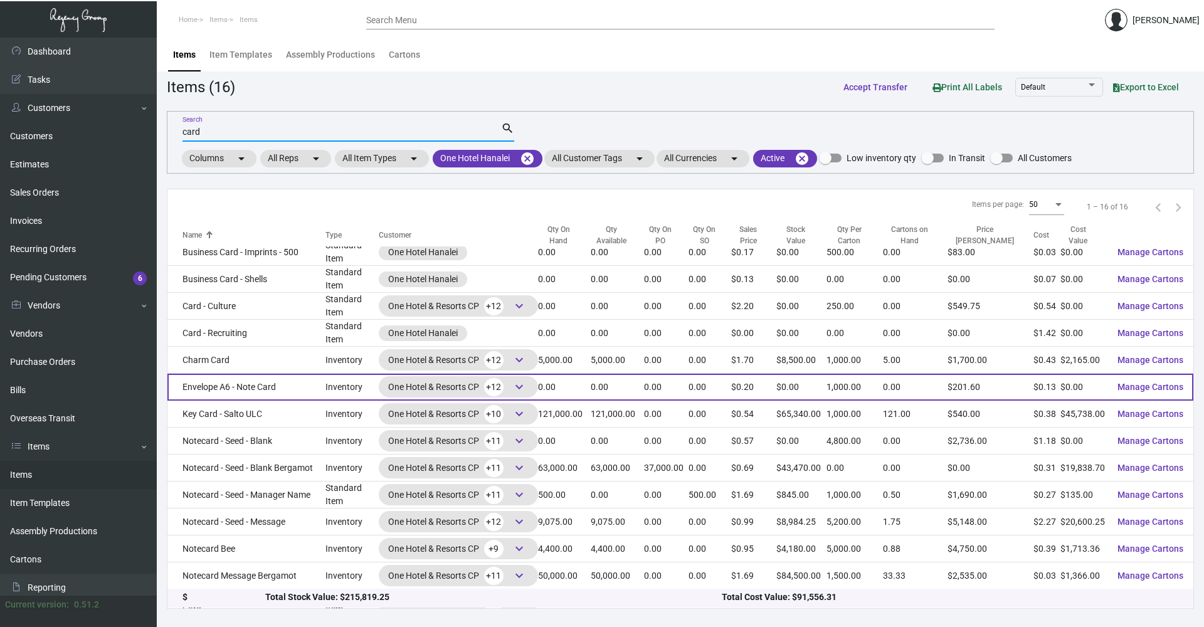
scroll to position [90, 0]
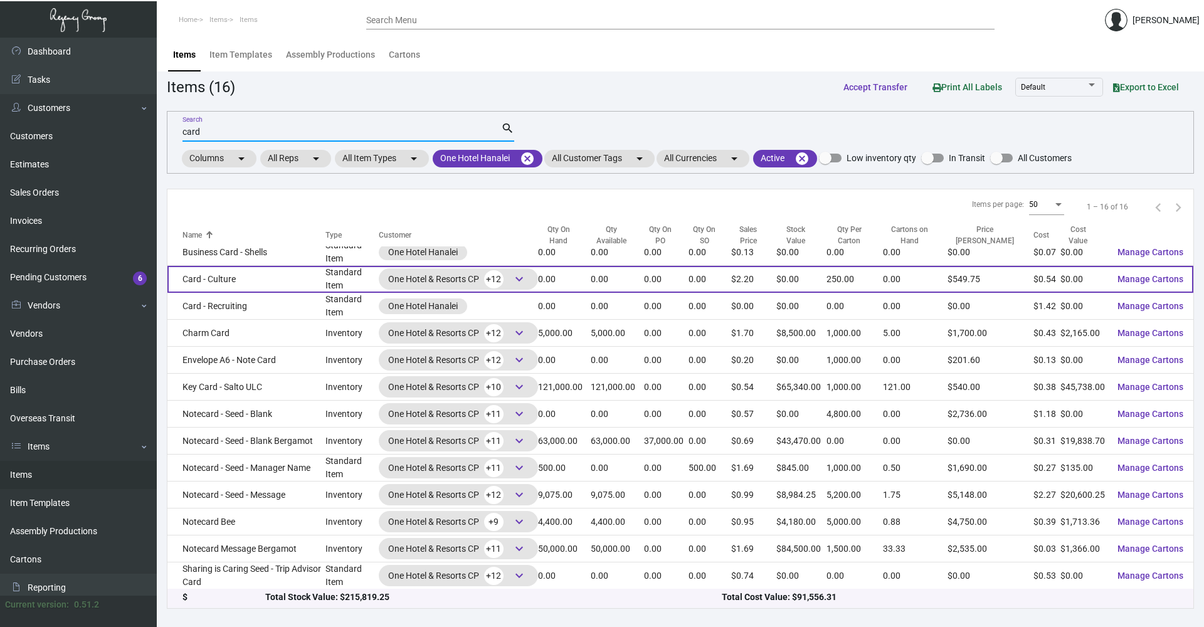
click at [282, 281] on td "Card - Culture" at bounding box center [246, 279] width 158 height 27
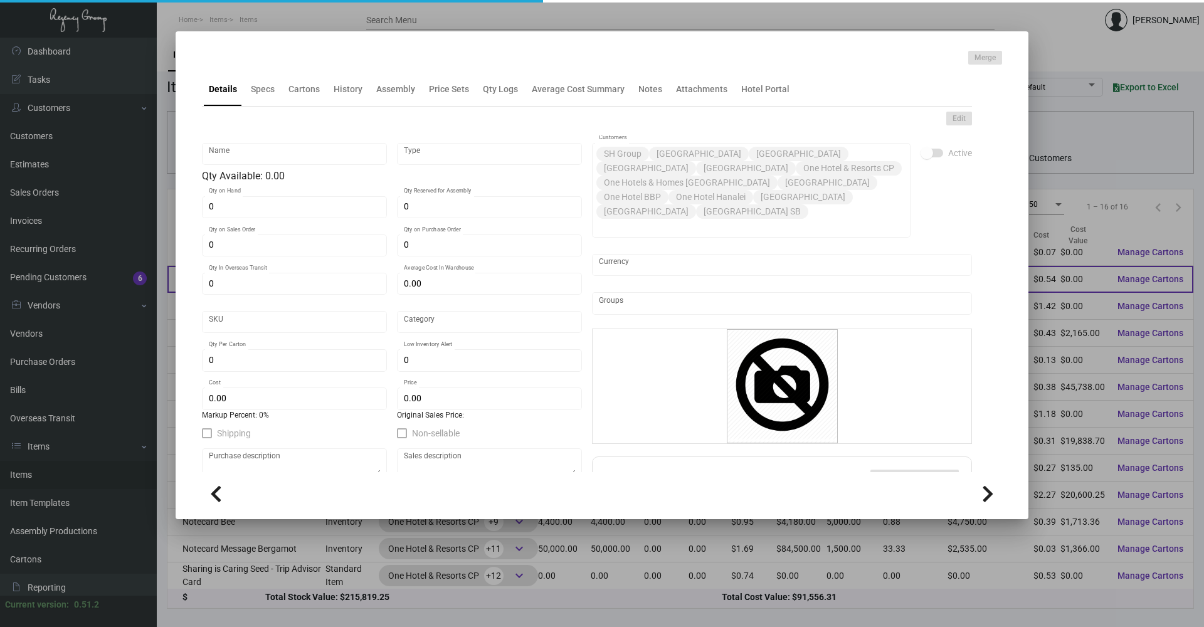
type input "Card - Culture"
type input "Standard Item"
type input "$ 0.00"
type input "33"
type input "Standard"
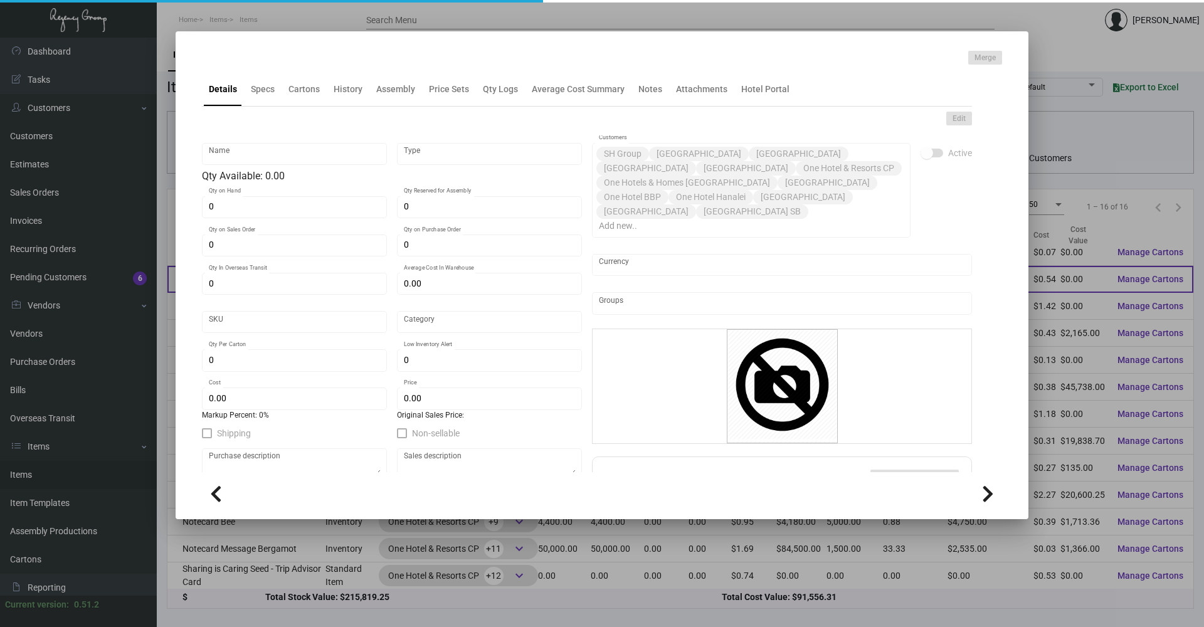
type input "250"
type input "$ 0.544"
type input "$ 2.199"
type textarea "One Hotels & Resort Culture card: Open size 6.375 x 3.375, closed size 2.125x3.…"
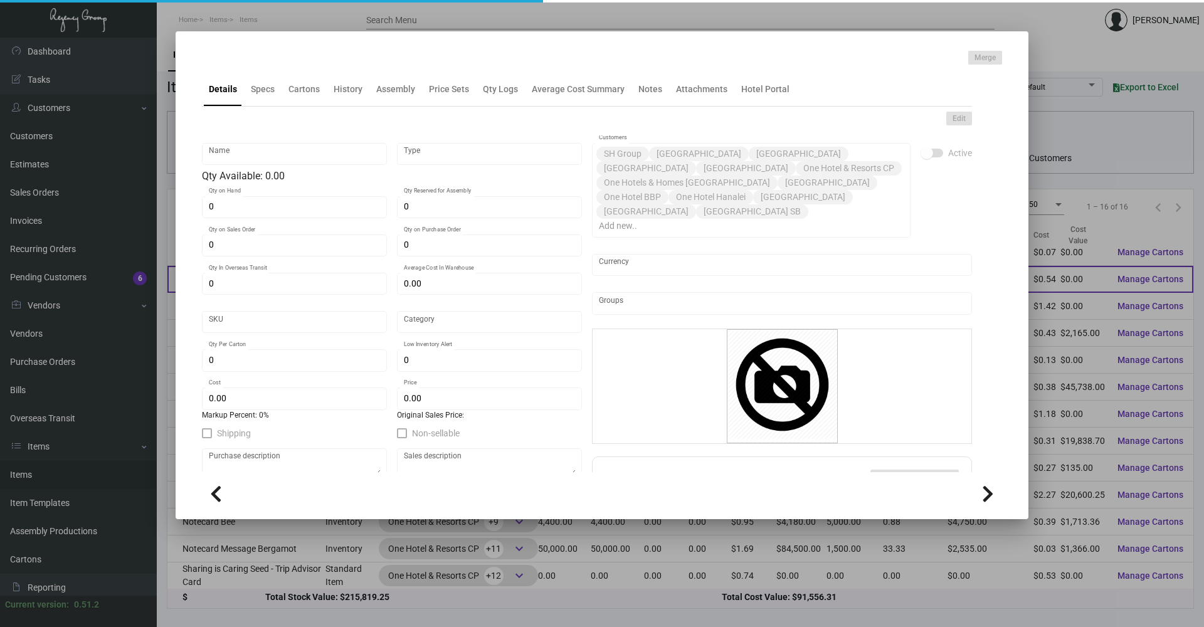
checkbox input "true"
type input "United States Dollar $"
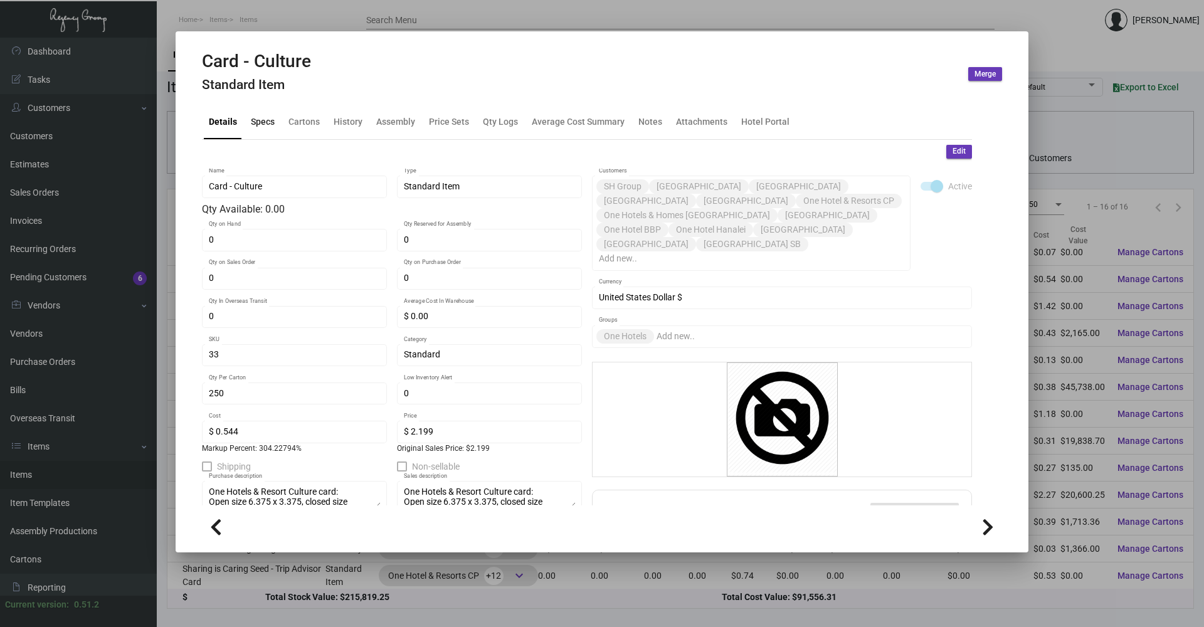
click at [260, 118] on div "Specs" at bounding box center [263, 121] width 24 height 13
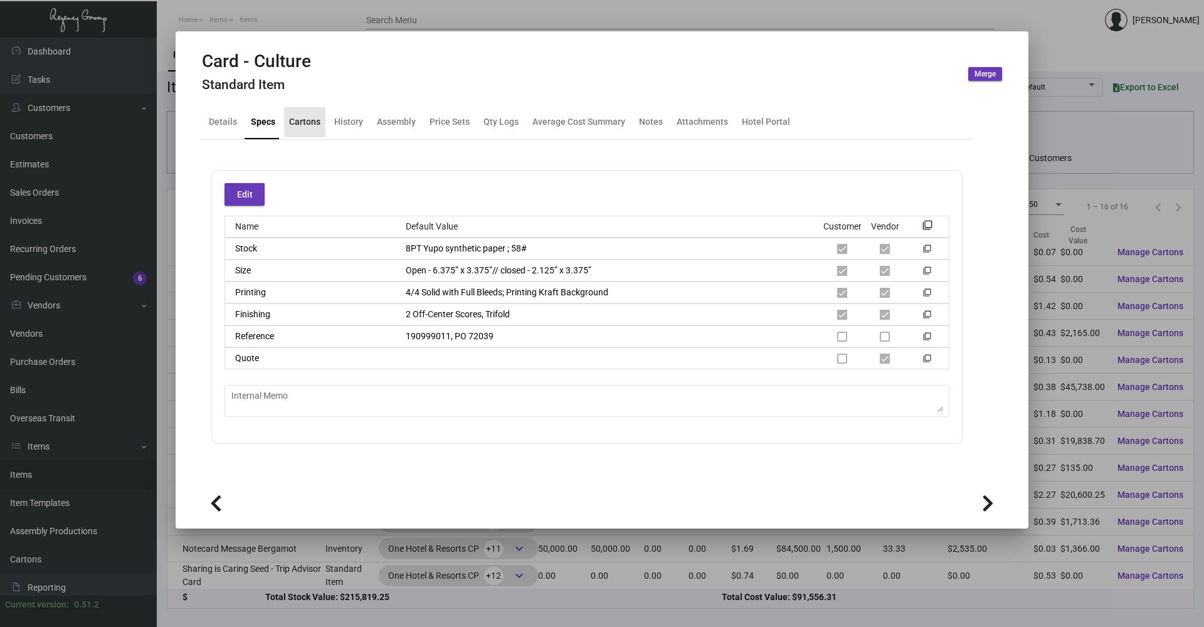
click at [294, 126] on div "Cartons" at bounding box center [304, 121] width 31 height 13
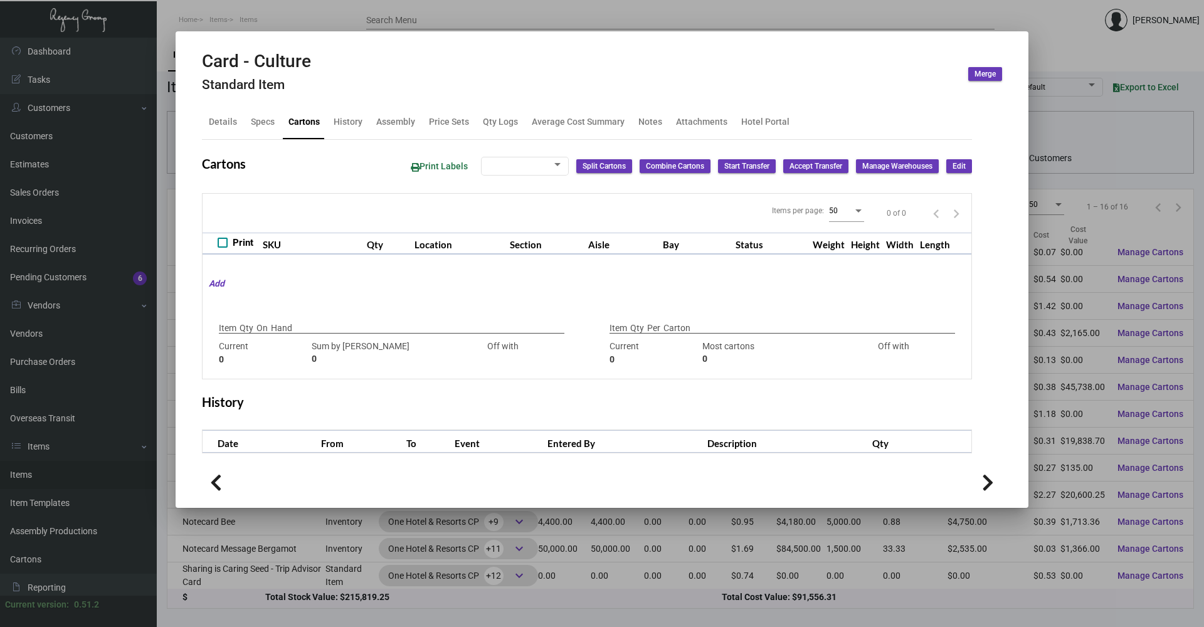
type input "0"
type input "250"
type input "125"
type input "+125"
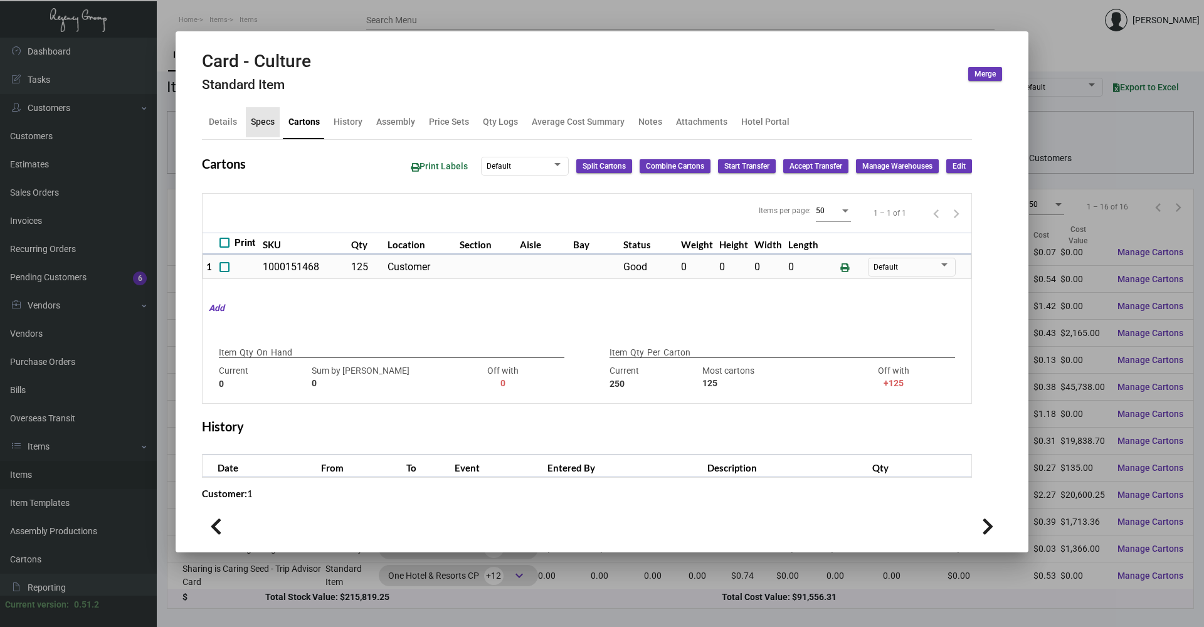
click at [260, 125] on div "Specs" at bounding box center [263, 121] width 24 height 13
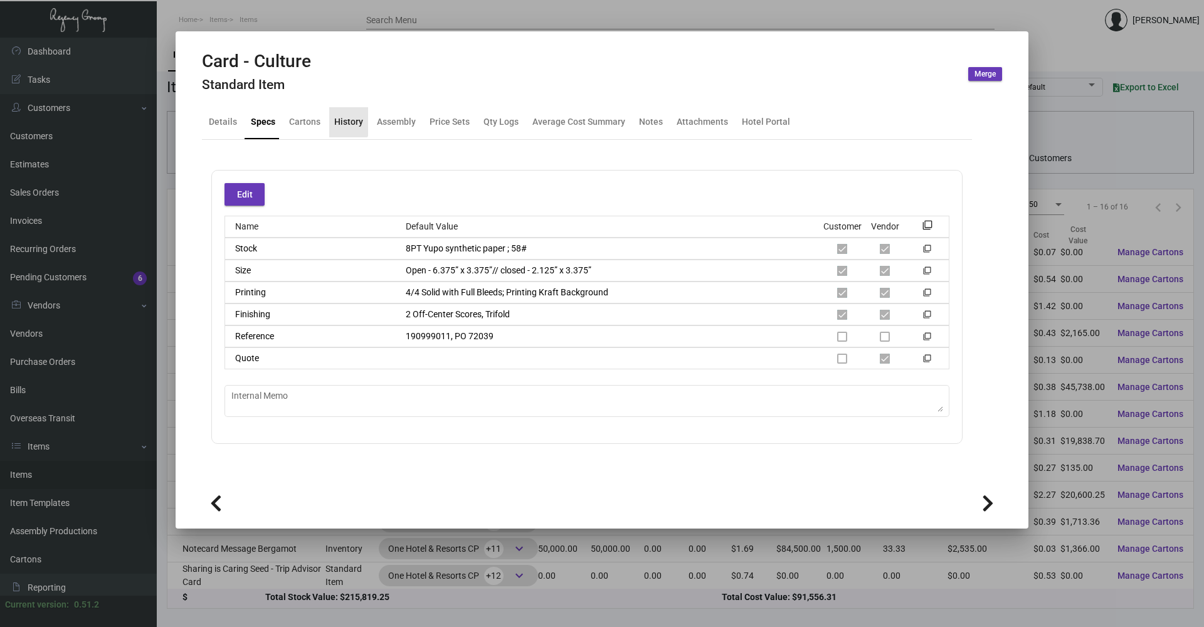
click at [342, 121] on div "History" at bounding box center [348, 121] width 29 height 13
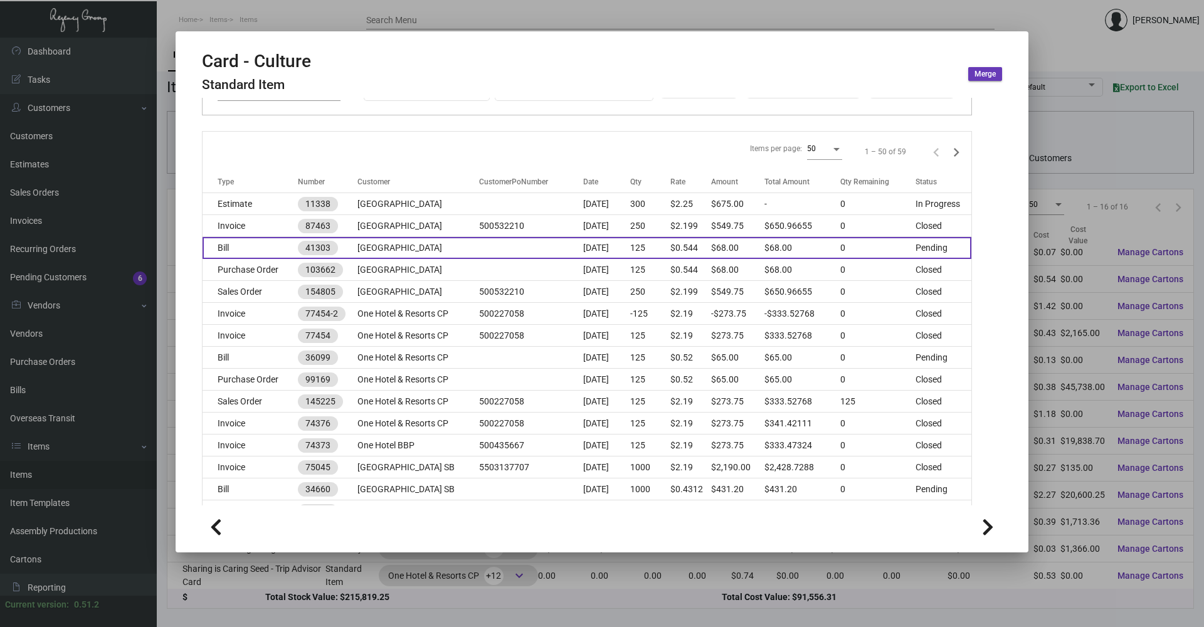
scroll to position [125, 0]
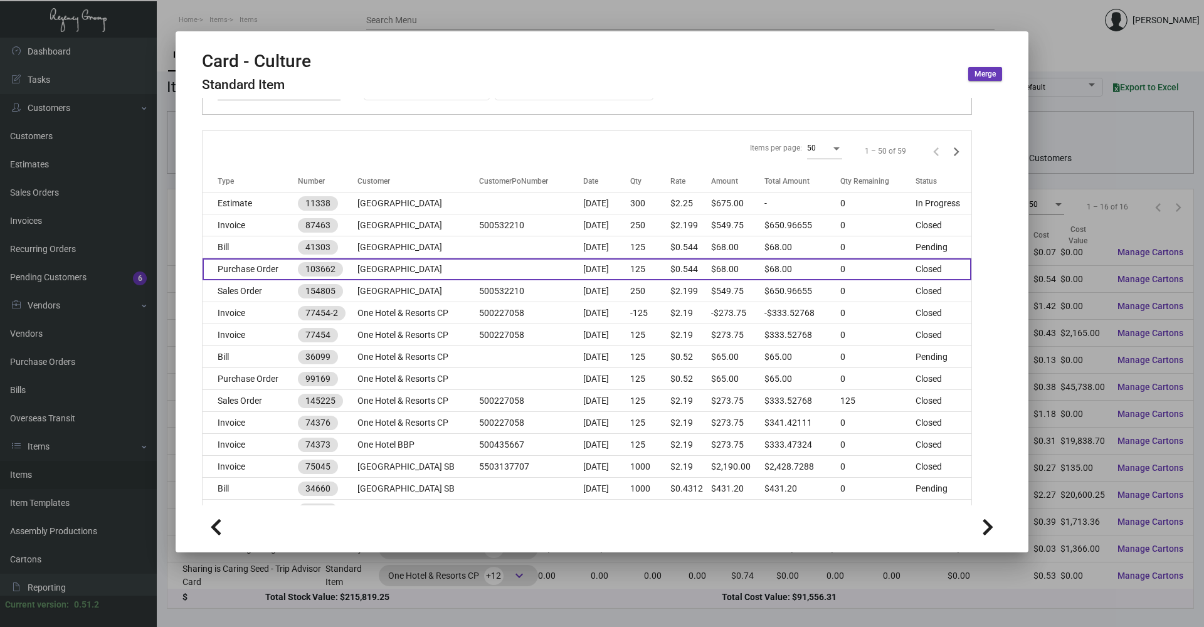
click at [233, 270] on td "Purchase Order" at bounding box center [249, 269] width 95 height 22
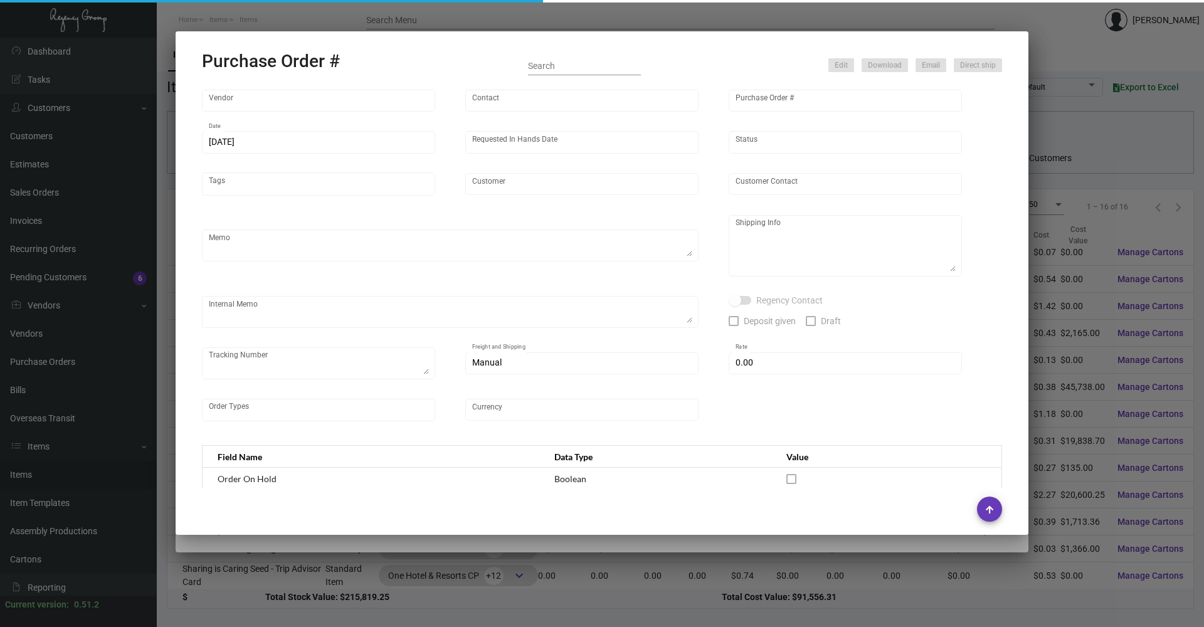
type input "BCT [US_STATE]"
type input "[PERSON_NAME]"
type input "103662"
type input "[DATE]"
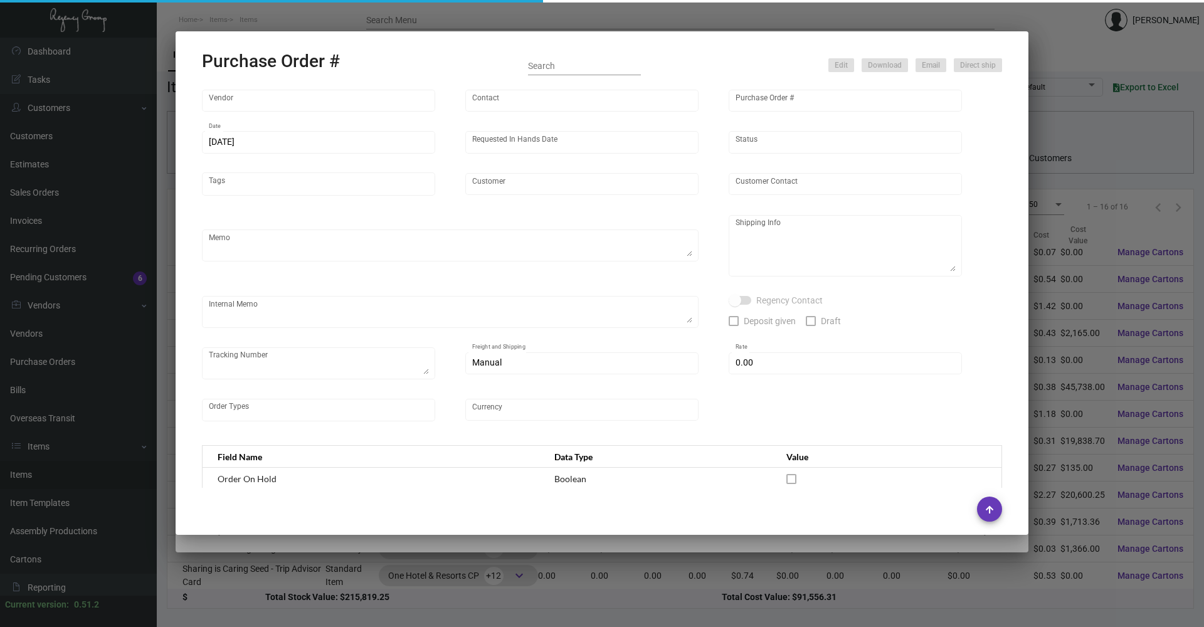
type input "[GEOGRAPHIC_DATA]"
type input "[PERSON_NAME] [PERSON_NAME]"
type textarea "***ANY PRICE DISCREPANCY MUST BE CALLED OUT PRIOR TO PROCEEDING WITH THIS ORDER…"
type textarea "[GEOGRAPHIC_DATA] - [PERSON_NAME] [PERSON_NAME] [STREET_ADDRESS]"
type input "$ 0.00"
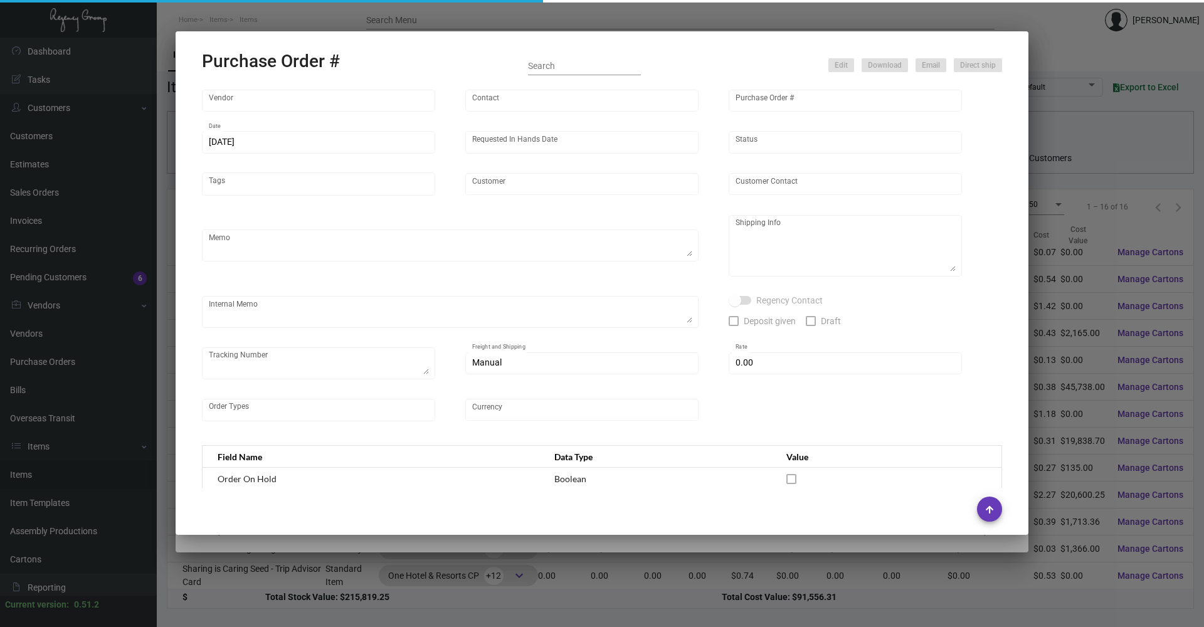
type input "United States Dollar $"
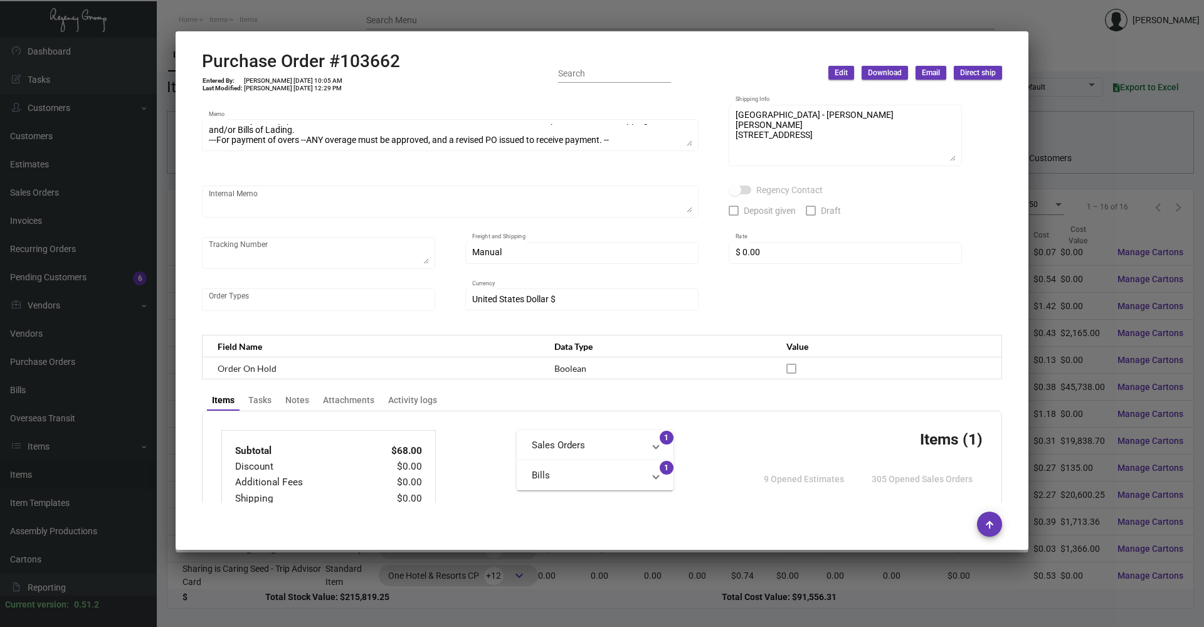
click at [570, 586] on div at bounding box center [602, 313] width 1204 height 627
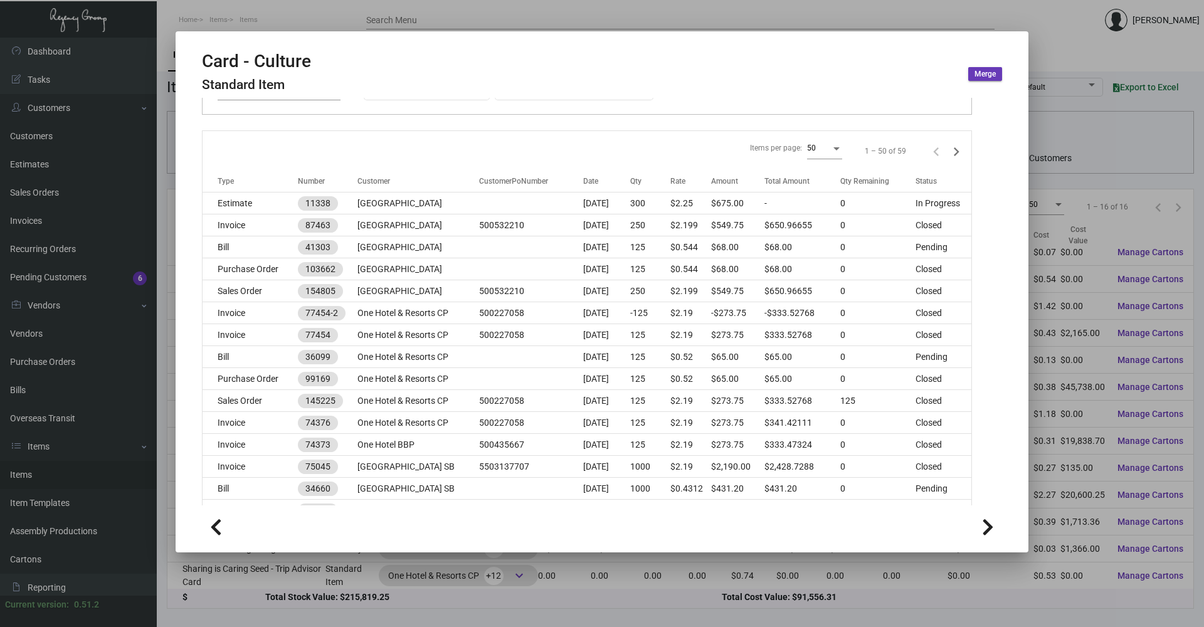
click at [582, 586] on div at bounding box center [602, 313] width 1204 height 627
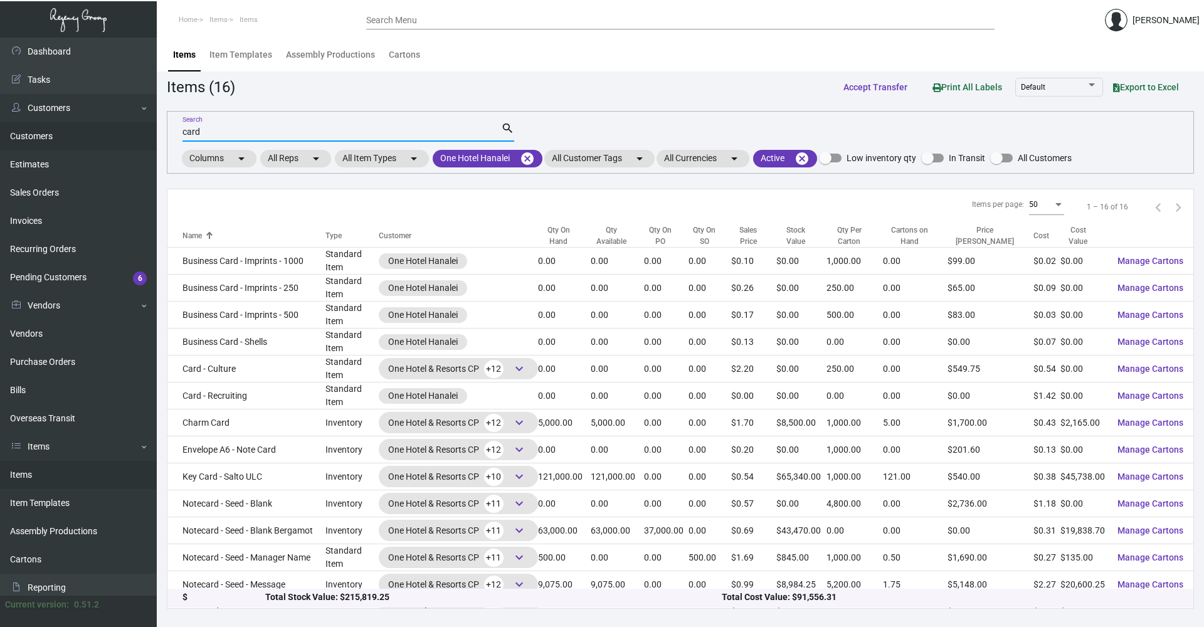
drag, startPoint x: 209, startPoint y: 129, endPoint x: 146, endPoint y: 130, distance: 63.3
click at [146, 130] on div "Dashboard Dashboard Tasks Customers Customers Estimates Sales Orders Invoices R…" at bounding box center [602, 332] width 1204 height 589
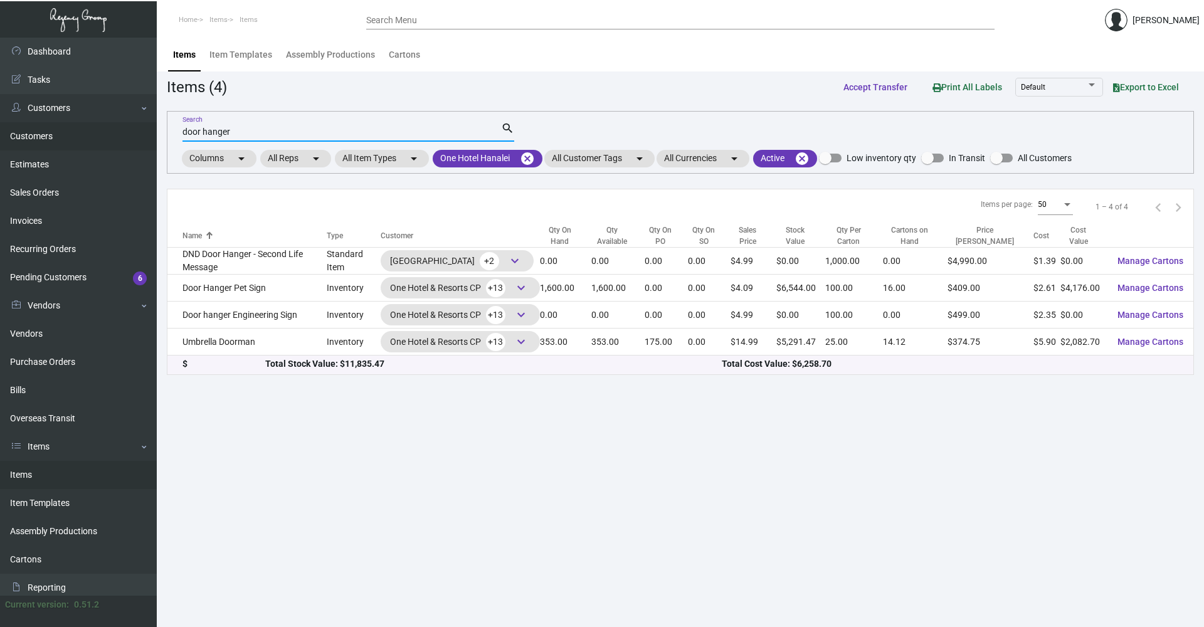
type input "door hanger"
